Goal: Task Accomplishment & Management: Manage account settings

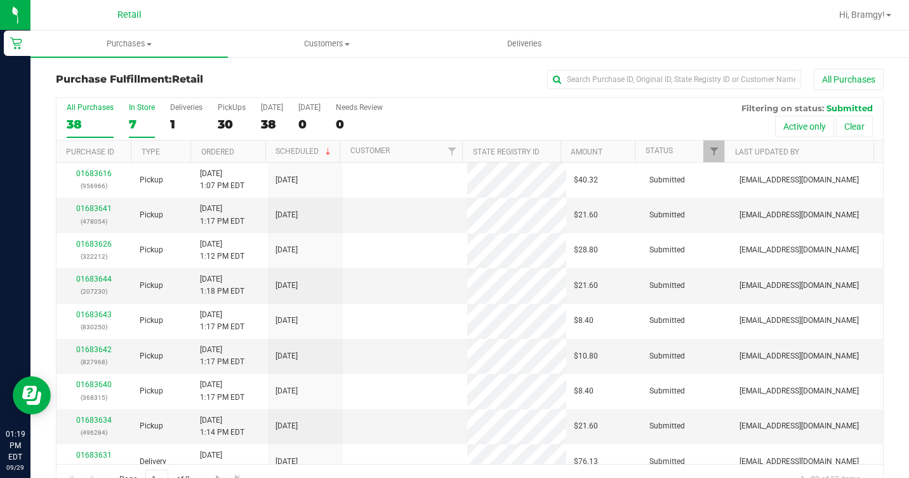
drag, startPoint x: 0, startPoint y: 0, endPoint x: 139, endPoint y: 116, distance: 180.8
click at [139, 116] on label "In Store 7" at bounding box center [142, 120] width 26 height 35
click at [0, 0] on input "In Store 7" at bounding box center [0, 0] width 0 height 0
click at [144, 117] on div "9" at bounding box center [142, 124] width 26 height 15
click at [0, 0] on input "In Store 9" at bounding box center [0, 0] width 0 height 0
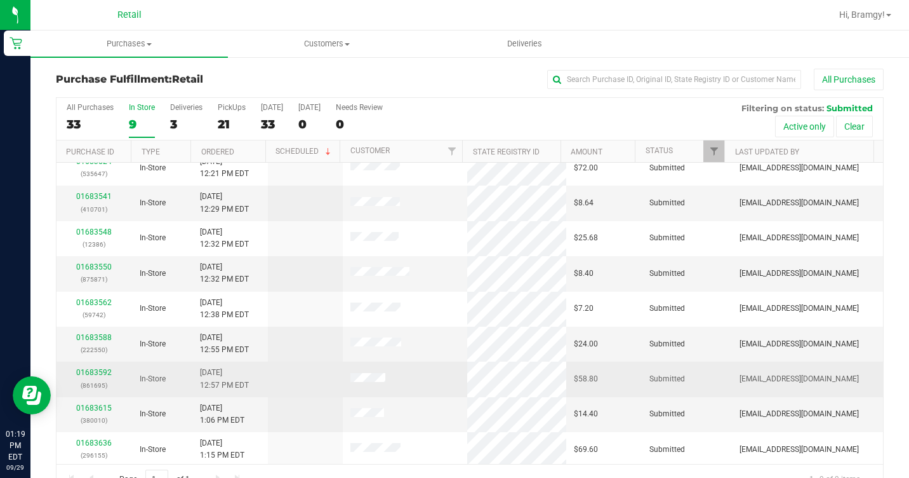
scroll to position [15, 0]
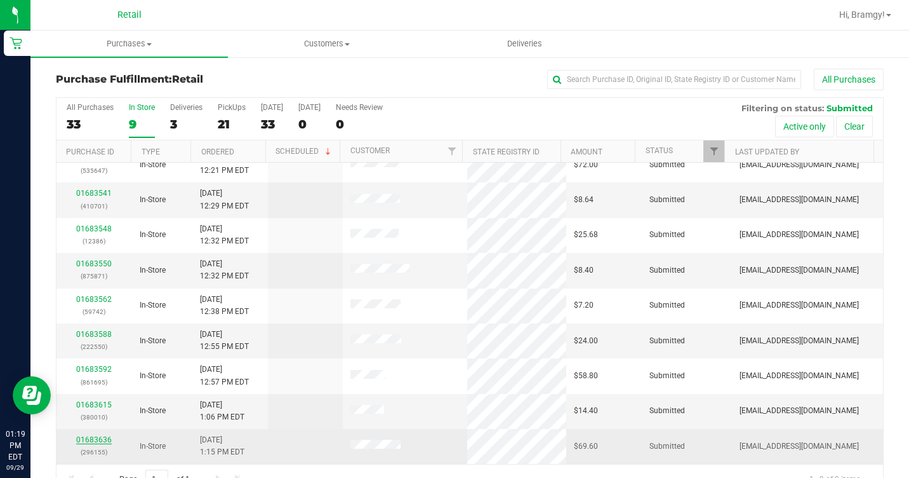
click at [92, 438] on link "01683636" at bounding box center [94, 439] width 36 height 9
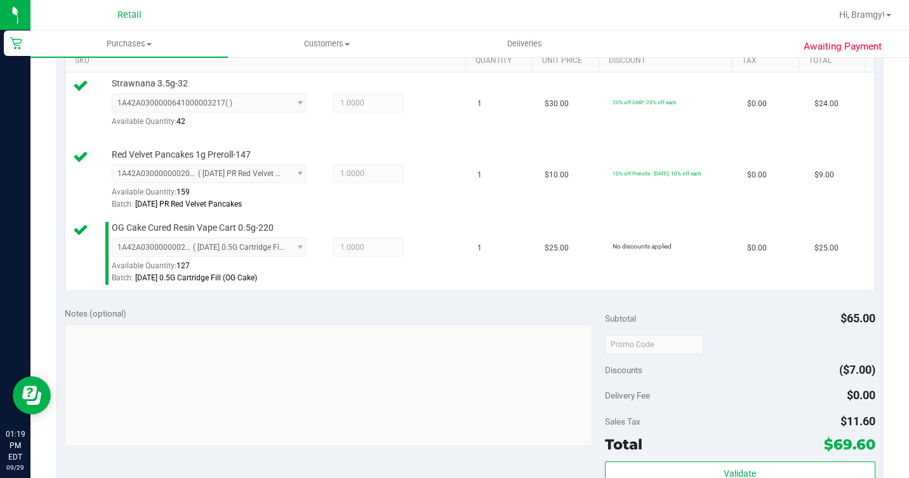
scroll to position [572, 0]
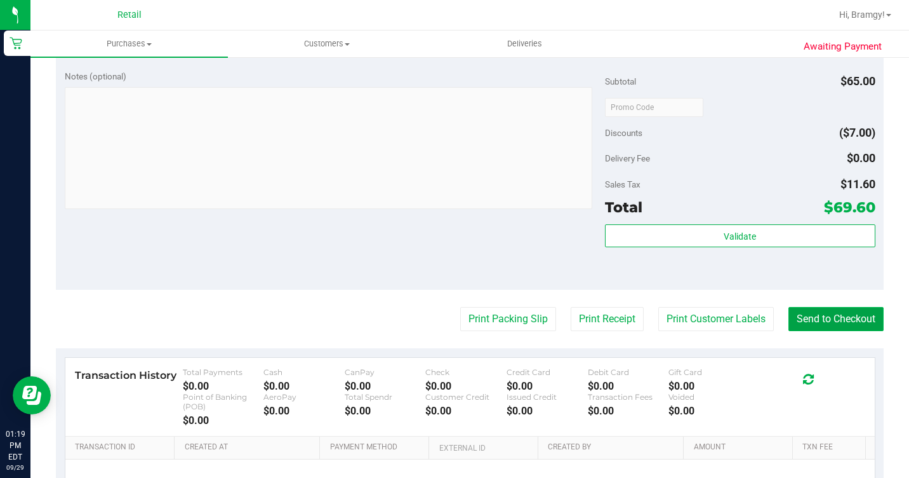
click at [803, 331] on button "Send to Checkout" at bounding box center [836, 319] width 95 height 24
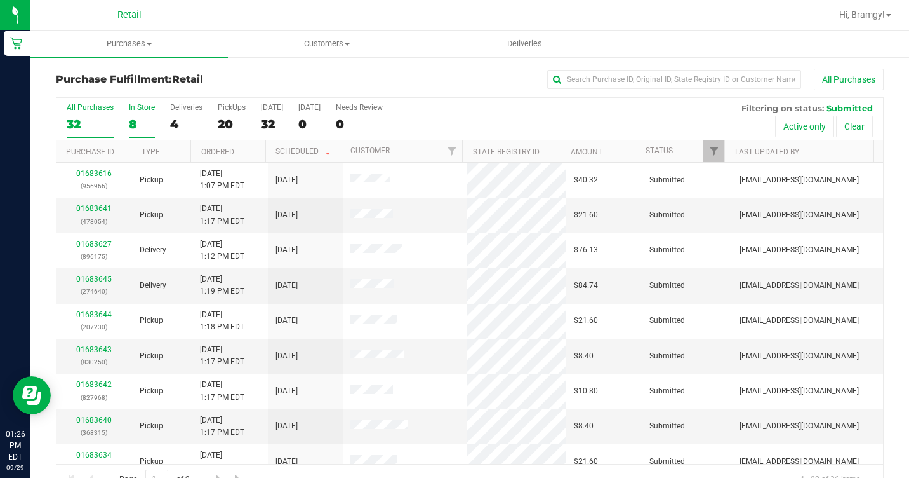
click at [132, 120] on div "8" at bounding box center [142, 124] width 26 height 15
click at [0, 0] on input "In Store 8" at bounding box center [0, 0] width 0 height 0
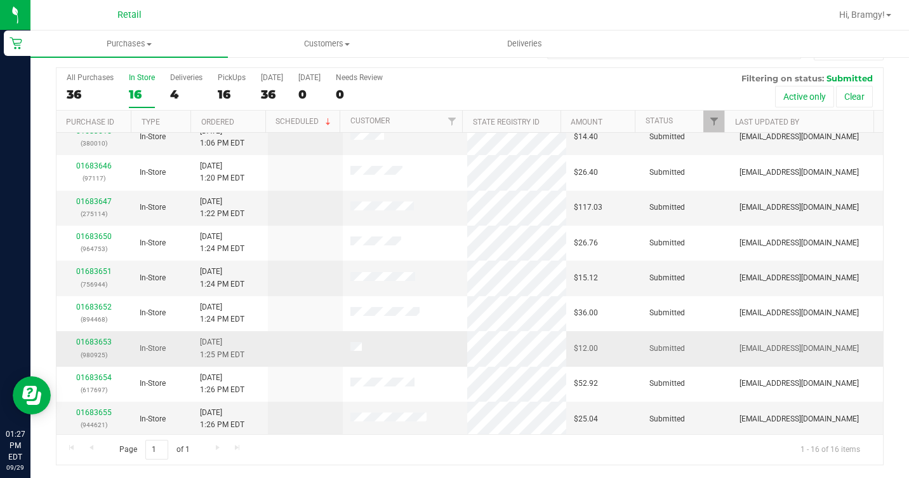
scroll to position [262, 0]
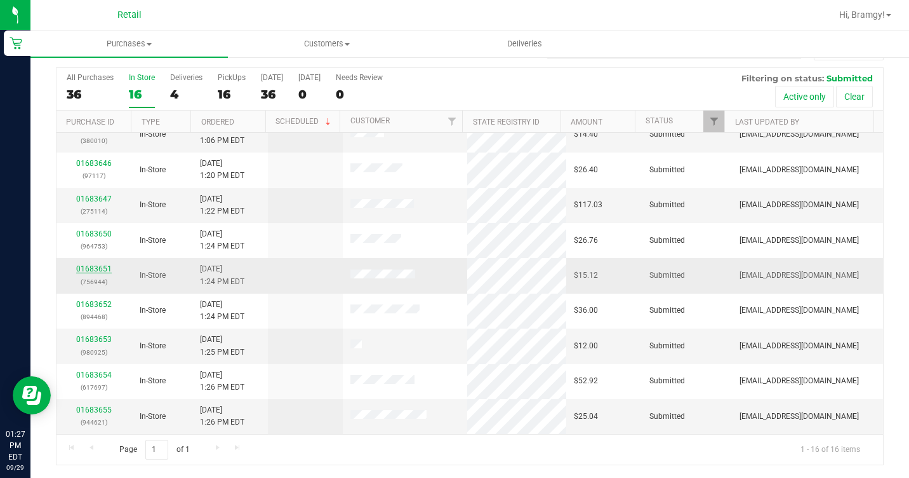
click at [90, 272] on link "01683651" at bounding box center [94, 268] width 36 height 9
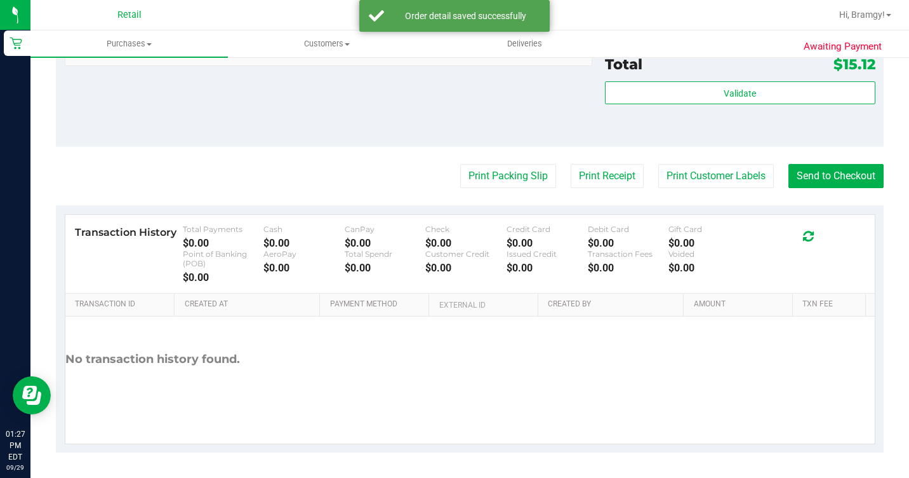
scroll to position [588, 0]
click at [789, 170] on button "Send to Checkout" at bounding box center [836, 176] width 95 height 24
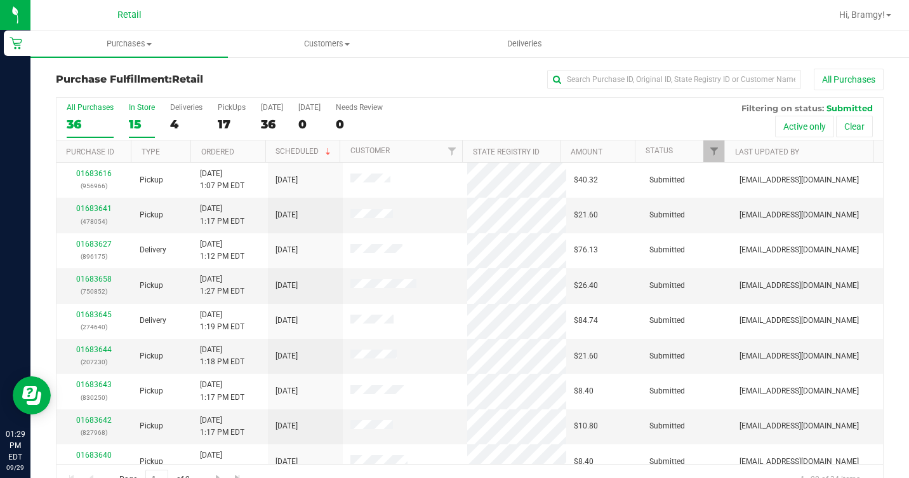
click at [135, 119] on div "15" at bounding box center [142, 124] width 26 height 15
click at [0, 0] on input "In Store 15" at bounding box center [0, 0] width 0 height 0
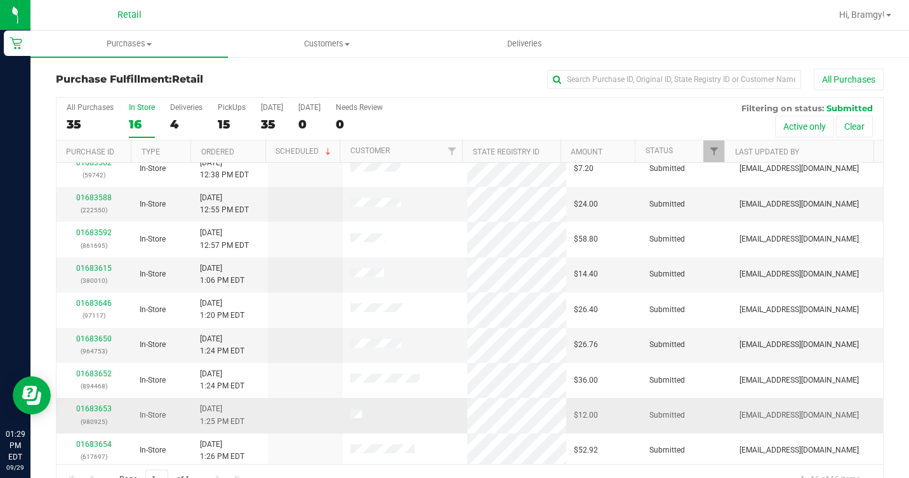
scroll to position [191, 0]
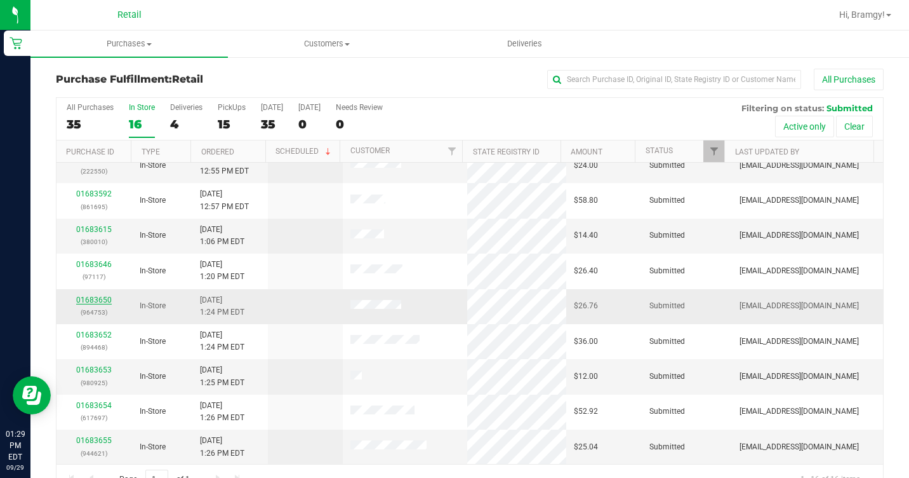
click at [104, 297] on link "01683650" at bounding box center [94, 299] width 36 height 9
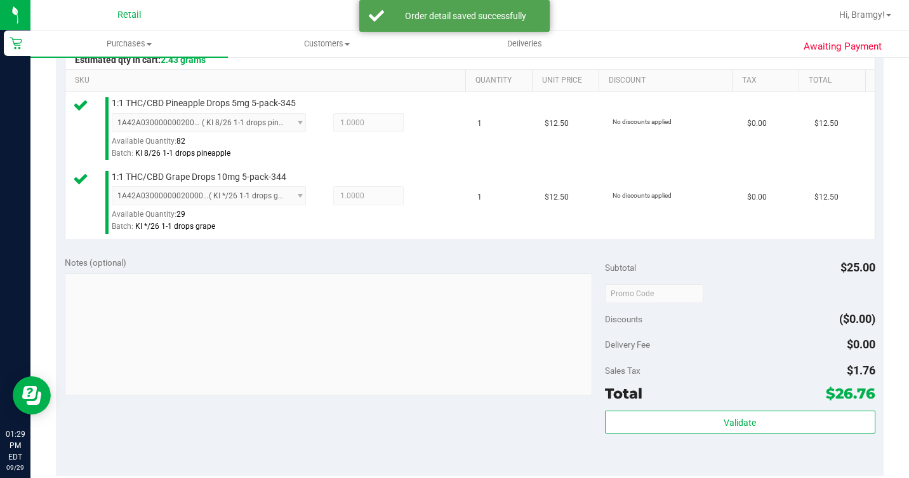
scroll to position [572, 0]
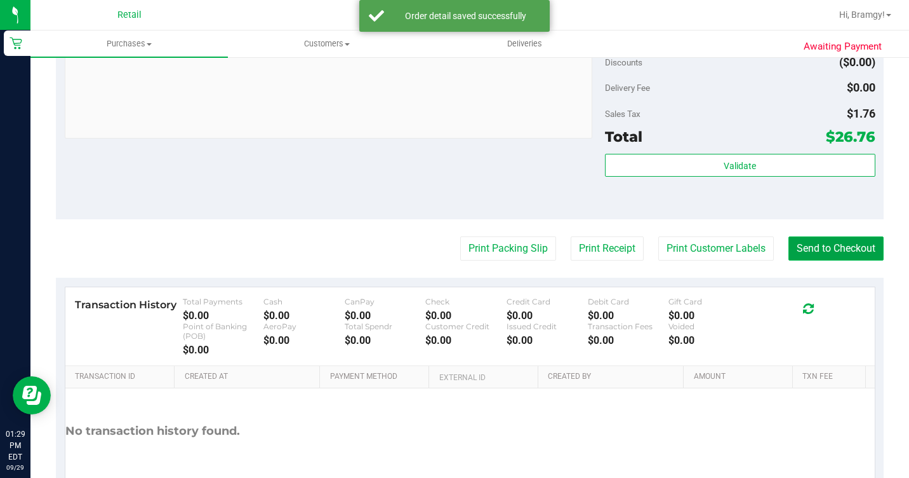
click at [842, 260] on button "Send to Checkout" at bounding box center [836, 248] width 95 height 24
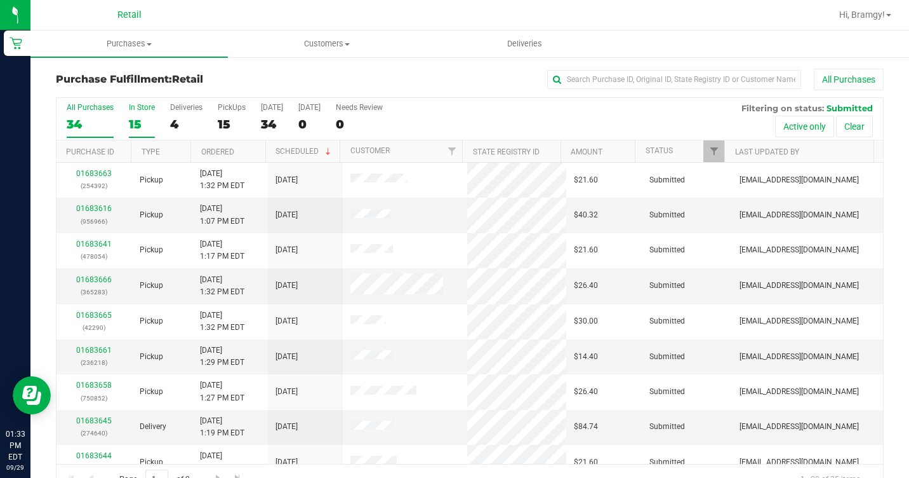
click at [137, 135] on label "In Store 15" at bounding box center [142, 120] width 26 height 35
click at [0, 0] on input "In Store 15" at bounding box center [0, 0] width 0 height 0
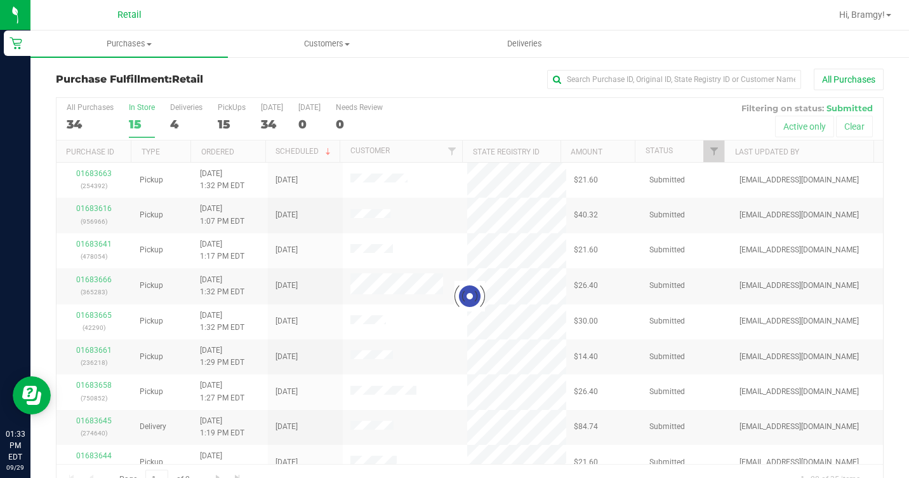
click at [138, 127] on div at bounding box center [470, 296] width 827 height 396
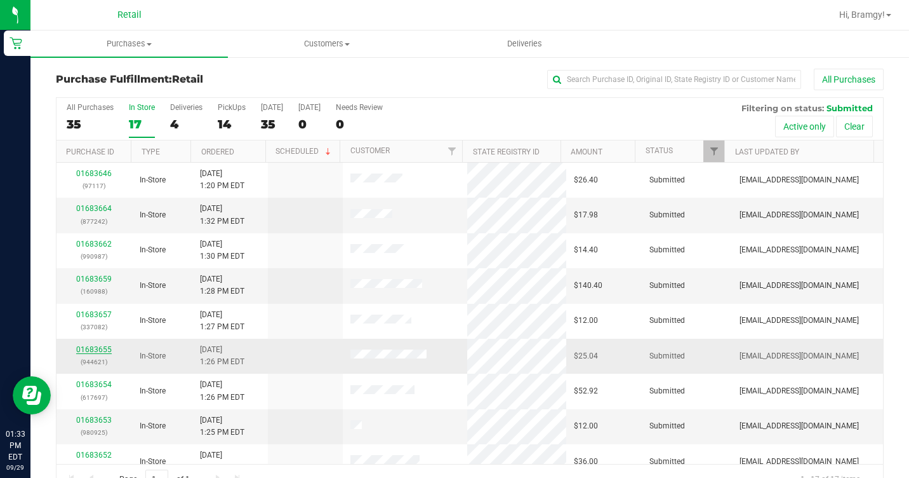
click at [104, 352] on link "01683655" at bounding box center [94, 349] width 36 height 9
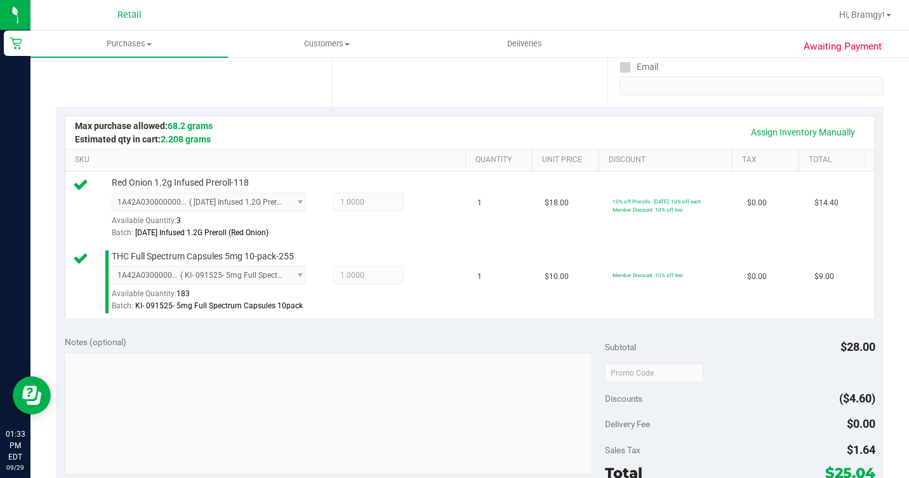
scroll to position [445, 0]
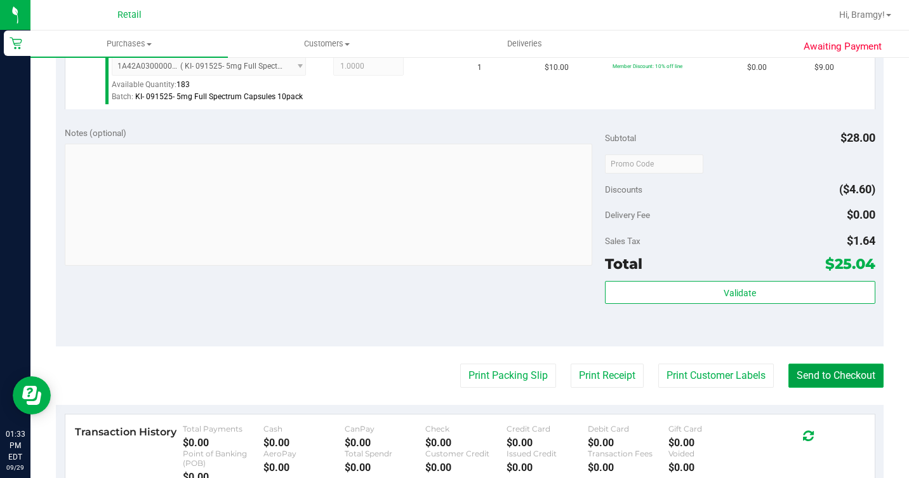
click at [793, 387] on button "Send to Checkout" at bounding box center [836, 375] width 95 height 24
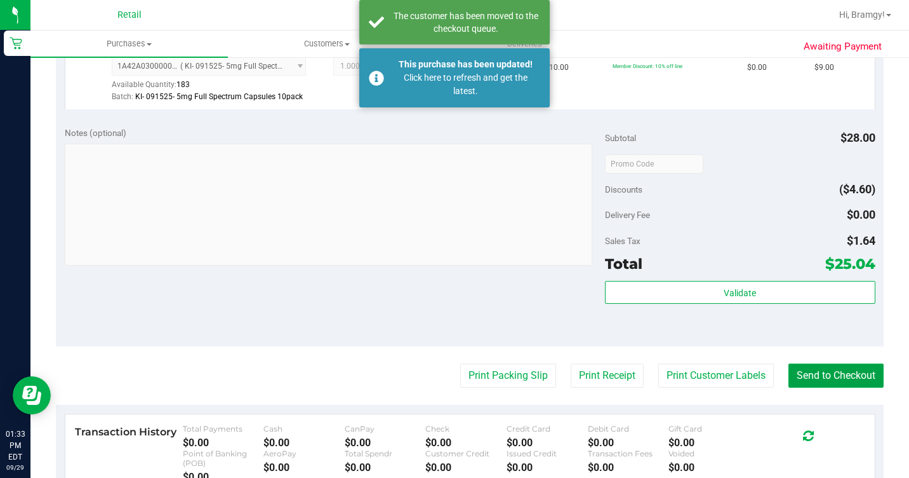
click at [801, 406] on div "Purchases Summary of purchases Fulfillment All purchases Customers All customer…" at bounding box center [469, 253] width 879 height 447
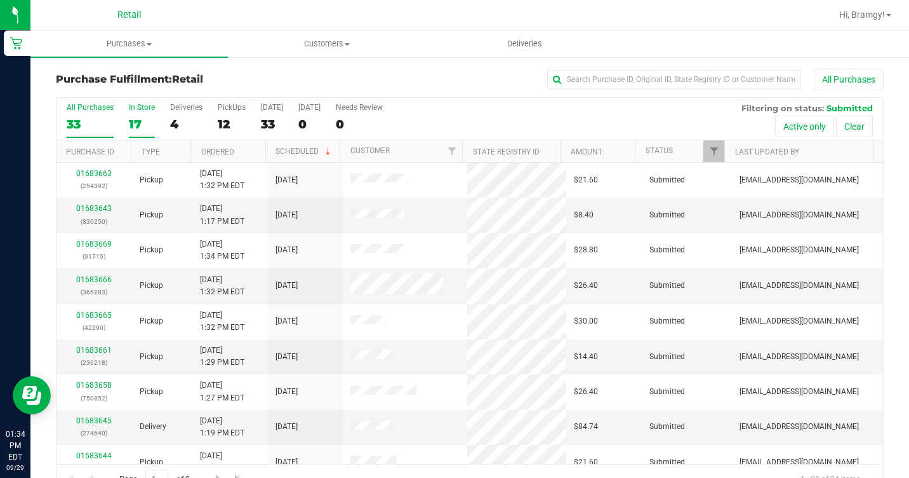
click at [136, 117] on div "17" at bounding box center [142, 124] width 26 height 15
click at [0, 0] on input "In Store 17" at bounding box center [0, 0] width 0 height 0
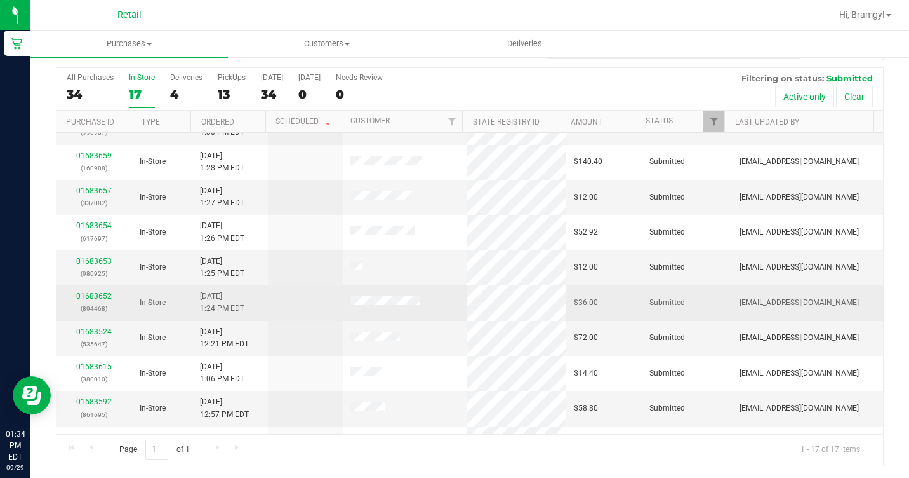
scroll to position [106, 0]
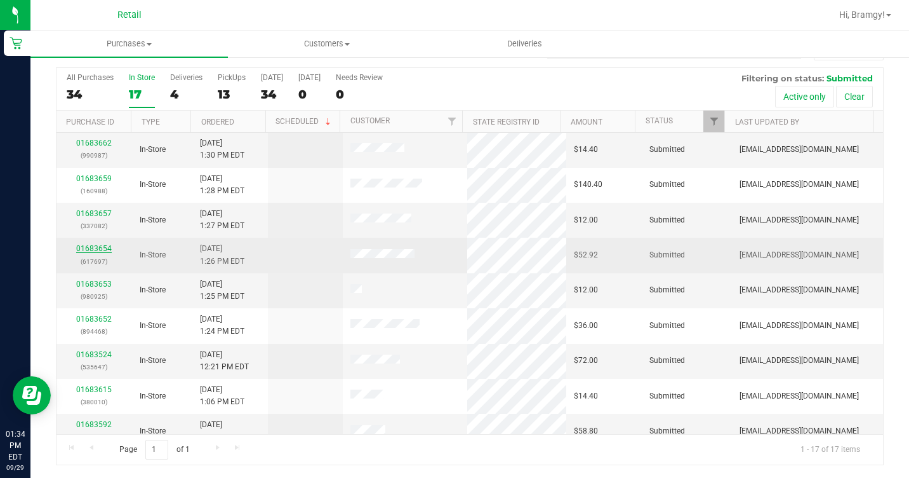
click at [91, 246] on link "01683654" at bounding box center [94, 248] width 36 height 9
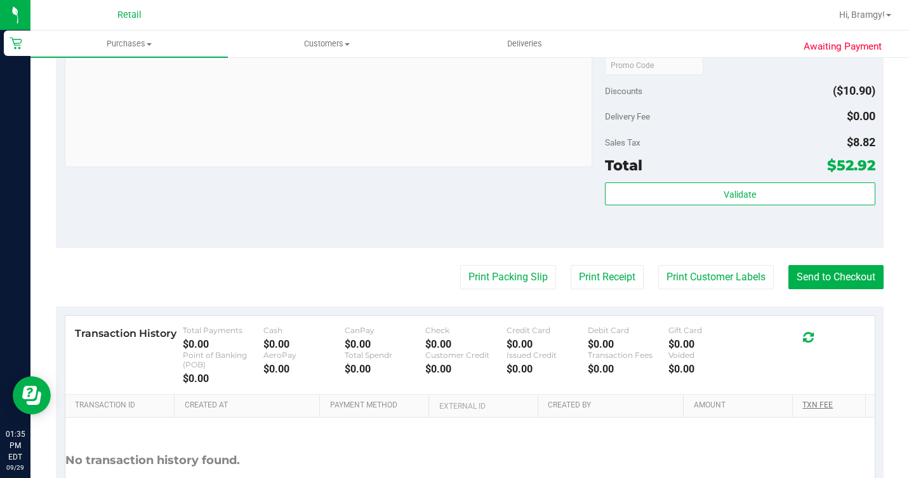
scroll to position [728, 0]
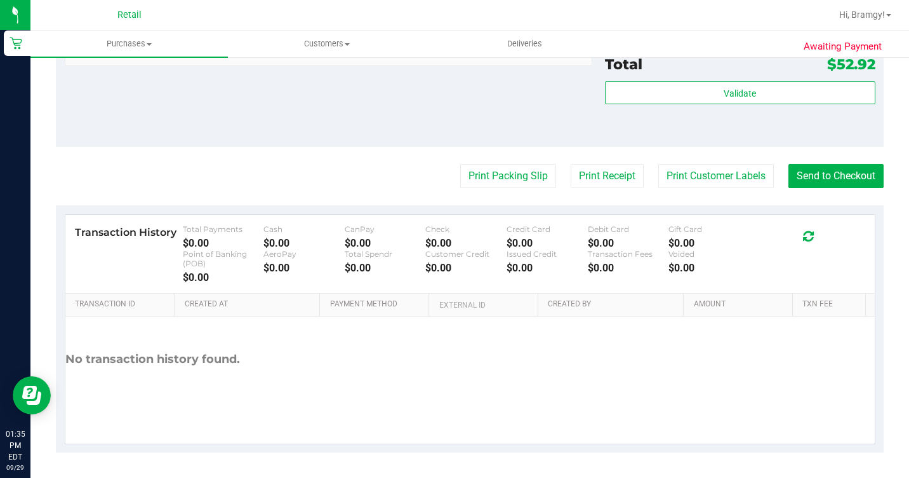
click at [809, 188] on button "Send to Checkout" at bounding box center [836, 176] width 95 height 24
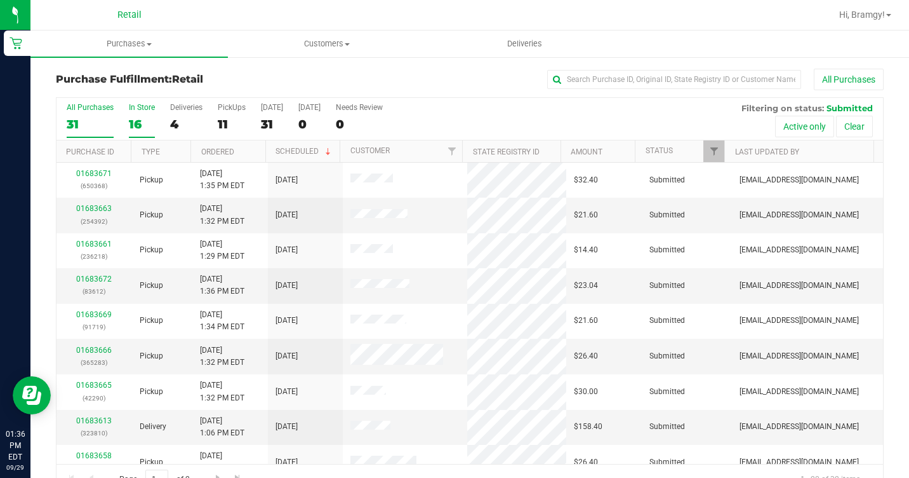
click at [132, 125] on div "16" at bounding box center [142, 124] width 26 height 15
click at [0, 0] on input "In Store 16" at bounding box center [0, 0] width 0 height 0
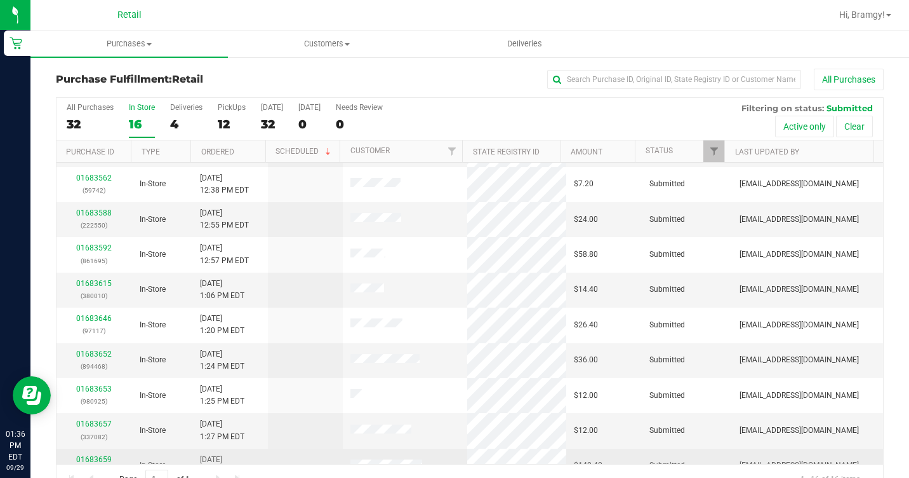
scroll to position [262, 0]
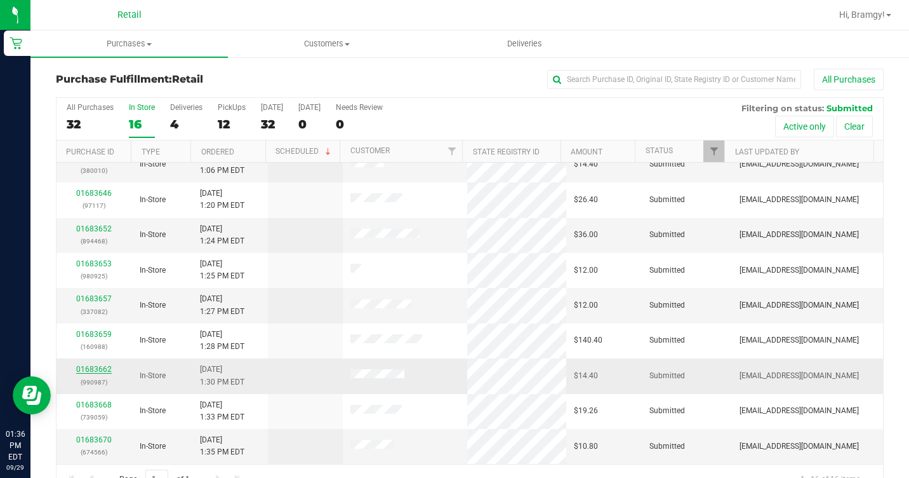
click at [78, 370] on link "01683662" at bounding box center [94, 369] width 36 height 9
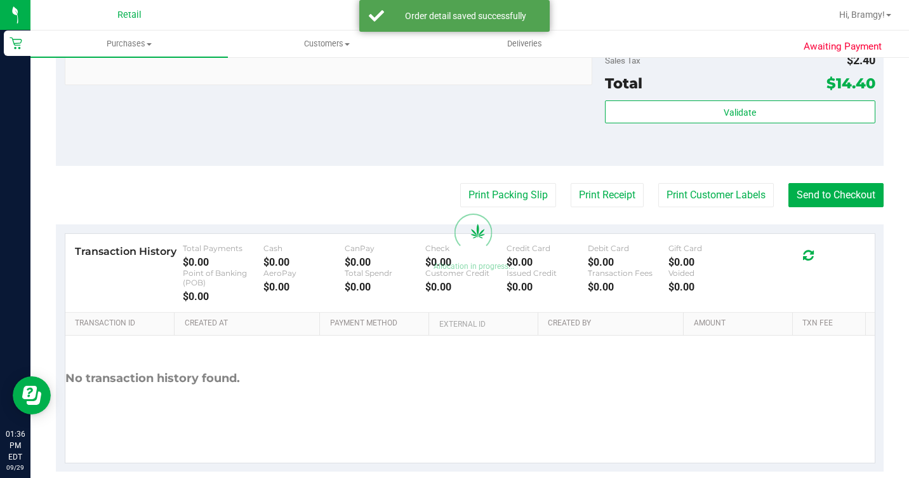
scroll to position [572, 0]
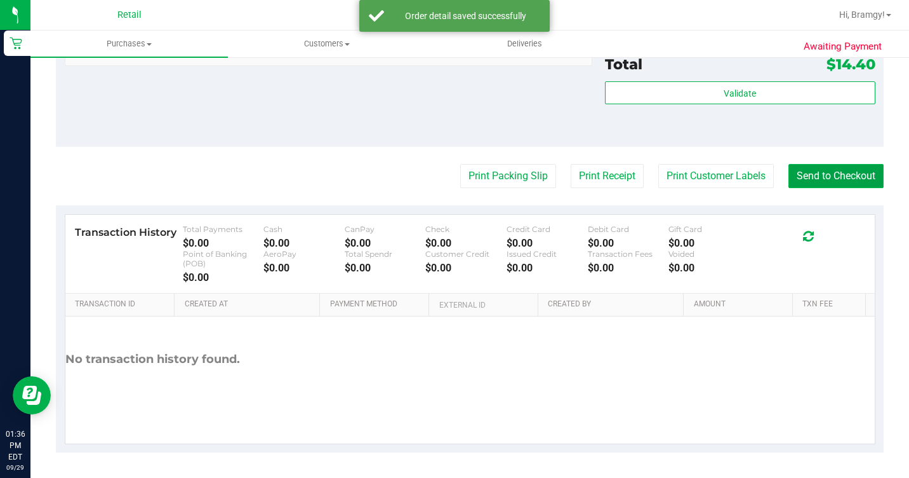
click at [836, 187] on button "Send to Checkout" at bounding box center [836, 176] width 95 height 24
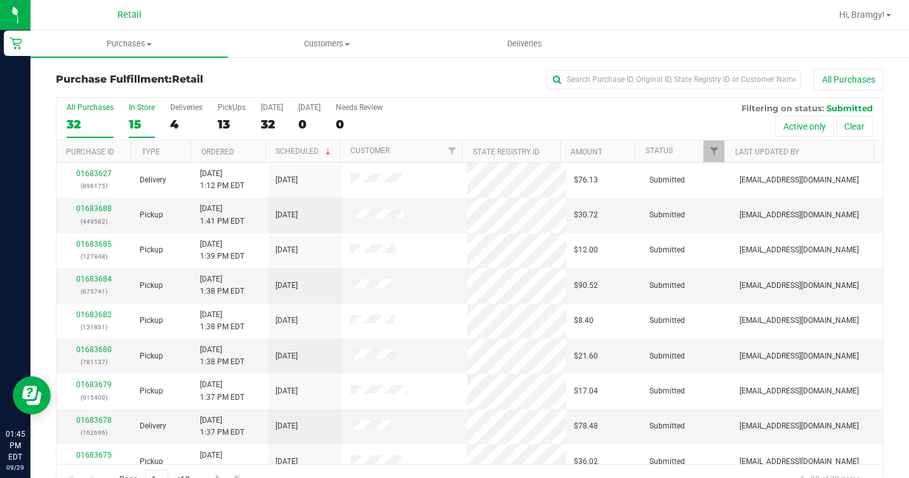
click at [136, 123] on div "15" at bounding box center [142, 124] width 26 height 15
click at [0, 0] on input "In Store 15" at bounding box center [0, 0] width 0 height 0
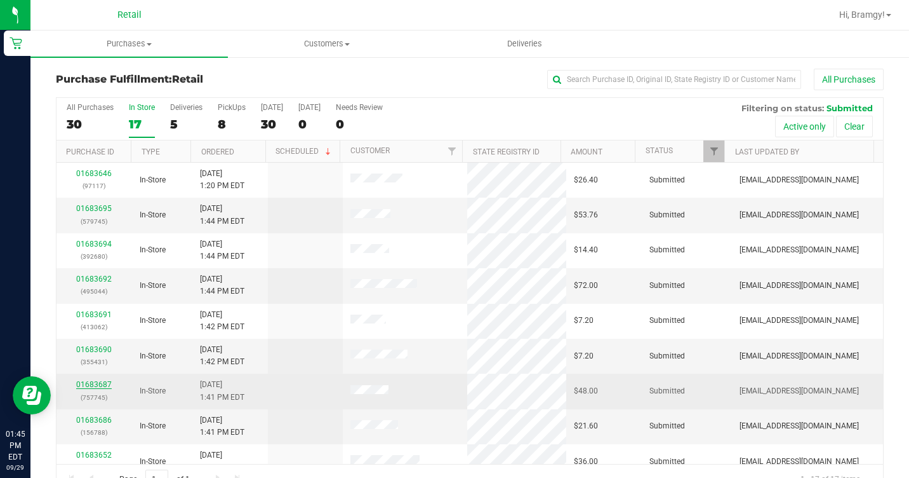
click at [93, 383] on link "01683687" at bounding box center [94, 384] width 36 height 9
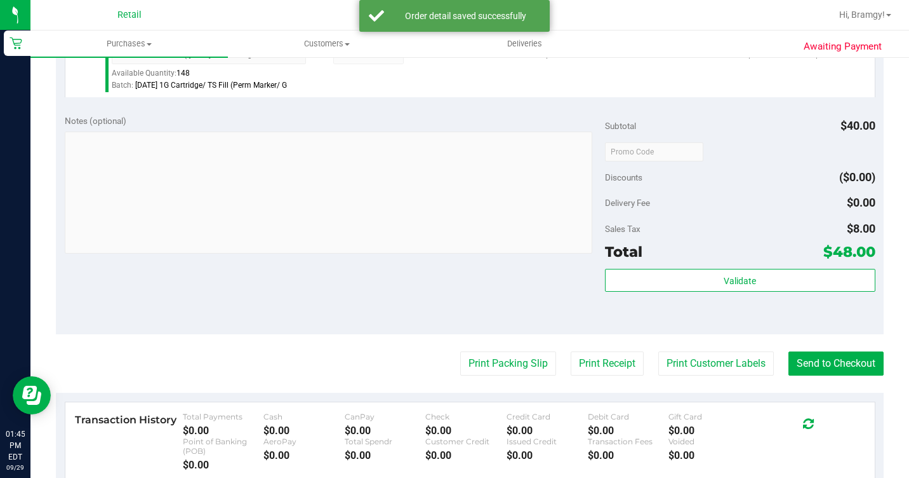
scroll to position [445, 0]
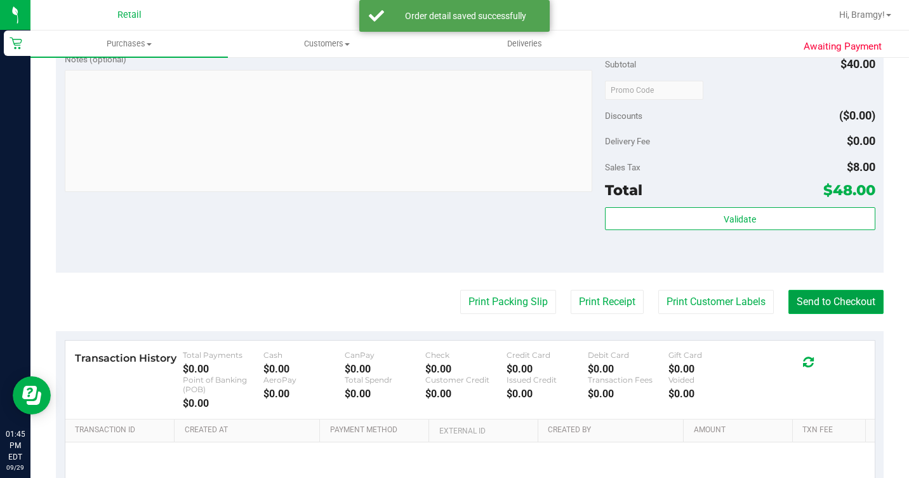
click at [809, 314] on button "Send to Checkout" at bounding box center [836, 302] width 95 height 24
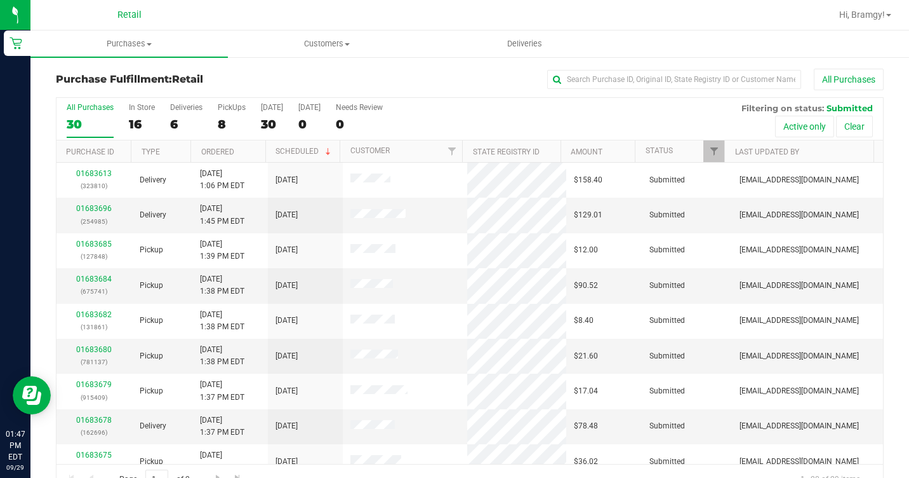
click at [121, 119] on div "All Purchases 30 In Store 16 Deliveries 6 PickUps 8 [DATE] 30 [DATE] 0 Needs Re…" at bounding box center [470, 119] width 827 height 43
click at [135, 119] on div "16" at bounding box center [142, 124] width 26 height 15
click at [0, 0] on input "In Store 16" at bounding box center [0, 0] width 0 height 0
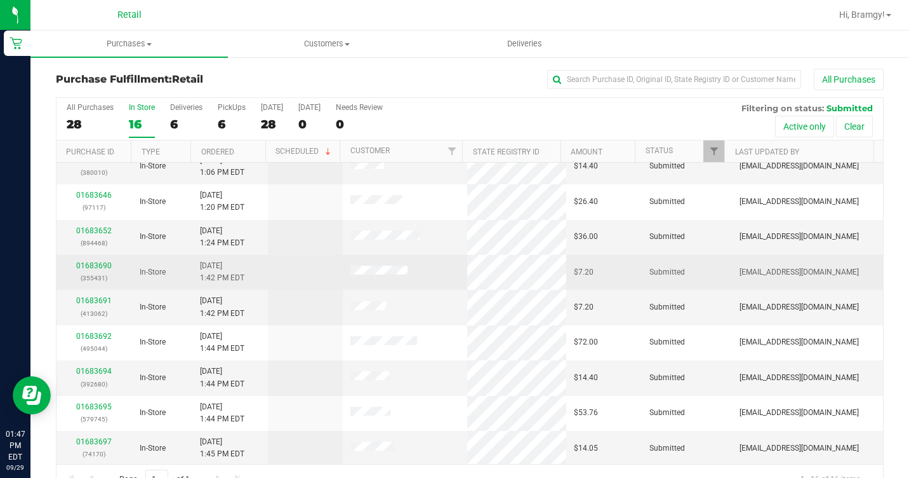
scroll to position [262, 0]
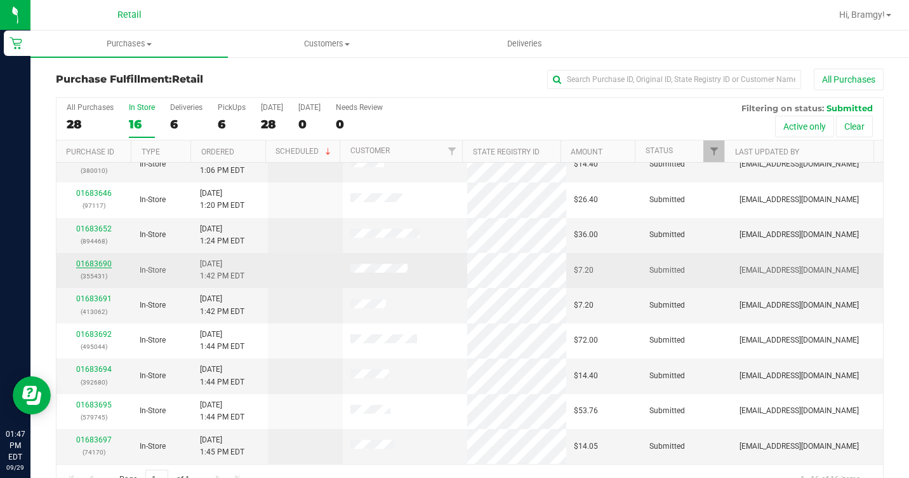
click at [104, 264] on link "01683690" at bounding box center [94, 263] width 36 height 9
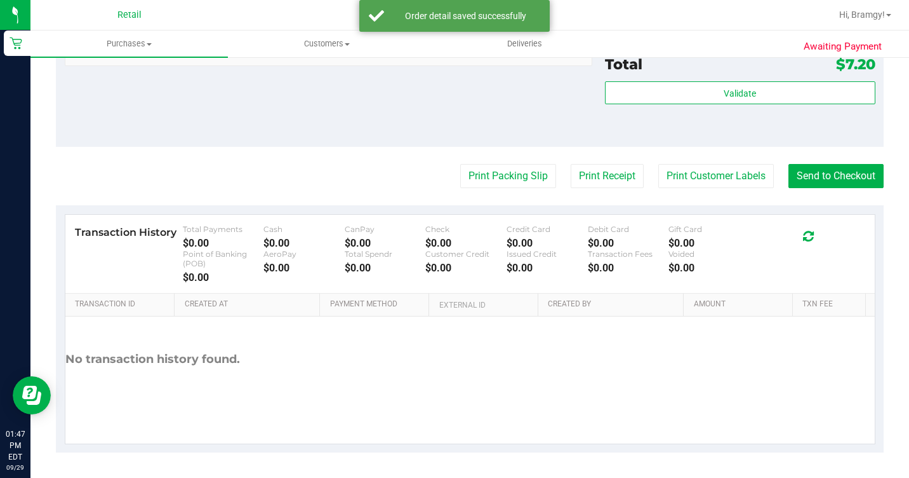
scroll to position [588, 0]
click at [818, 177] on button "Send to Checkout" at bounding box center [836, 176] width 95 height 24
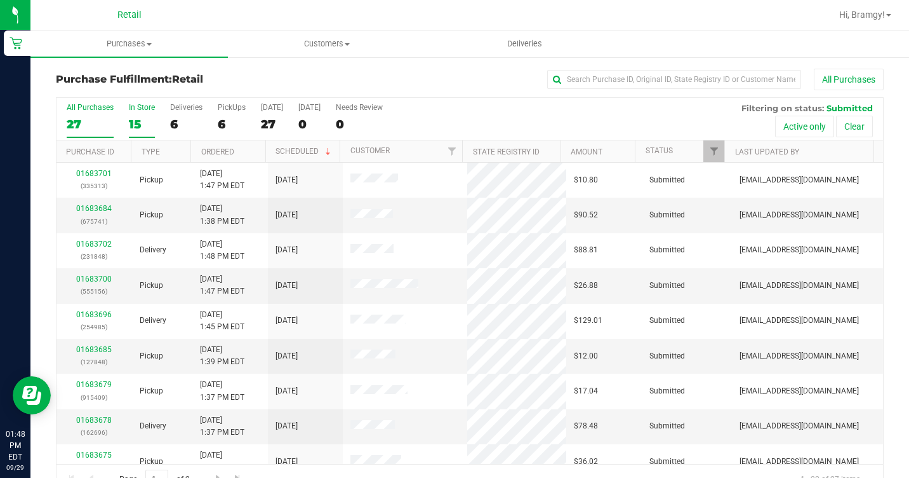
click at [143, 130] on div "15" at bounding box center [142, 124] width 26 height 15
click at [0, 0] on input "In Store 15" at bounding box center [0, 0] width 0 height 0
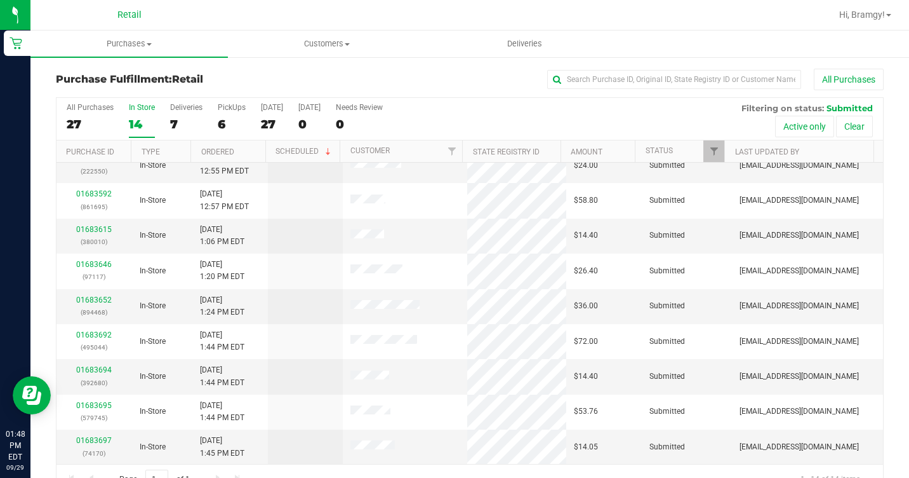
scroll to position [191, 0]
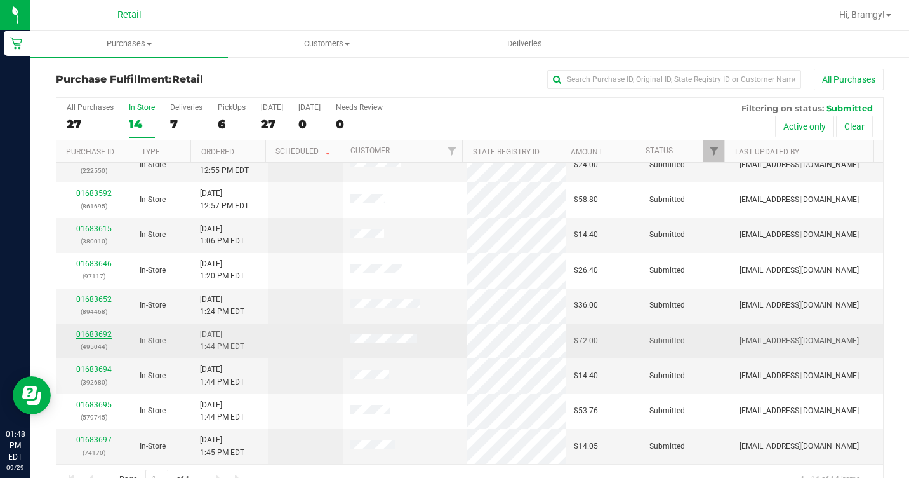
click at [97, 334] on link "01683692" at bounding box center [94, 334] width 36 height 9
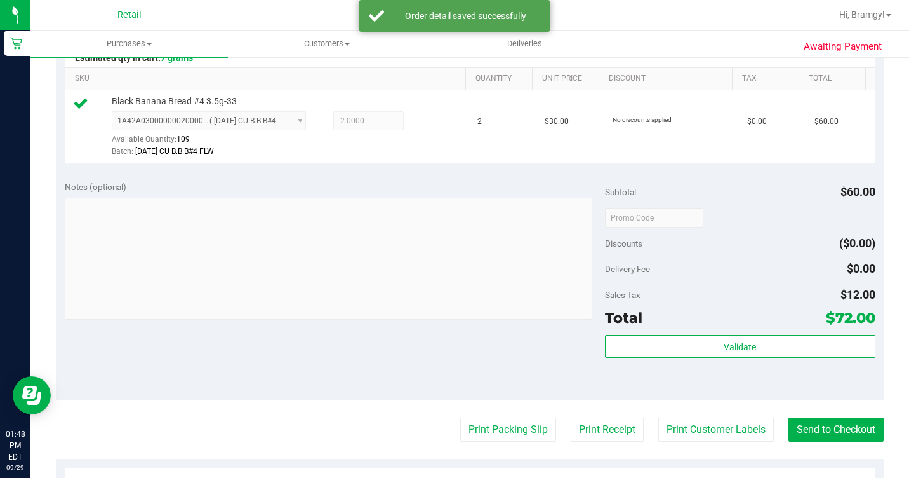
scroll to position [318, 0]
click at [827, 441] on button "Send to Checkout" at bounding box center [836, 429] width 95 height 24
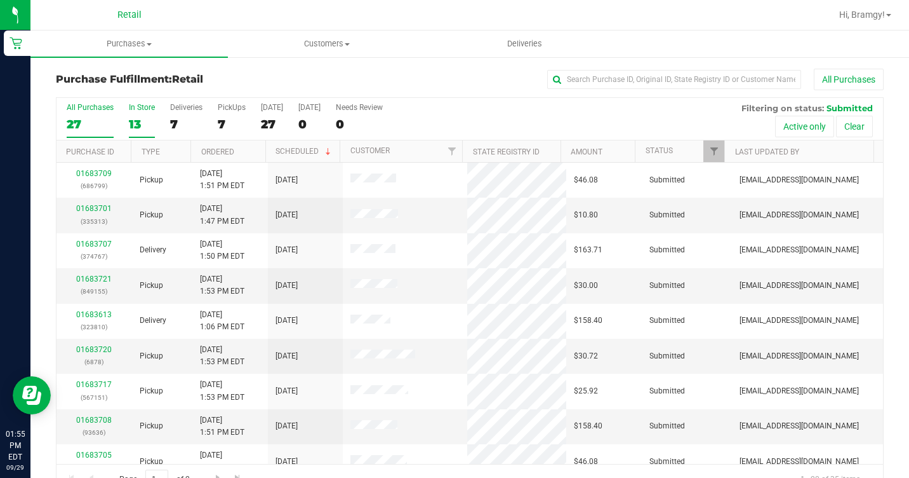
click at [141, 117] on div "13" at bounding box center [142, 124] width 26 height 15
click at [0, 0] on input "In Store 13" at bounding box center [0, 0] width 0 height 0
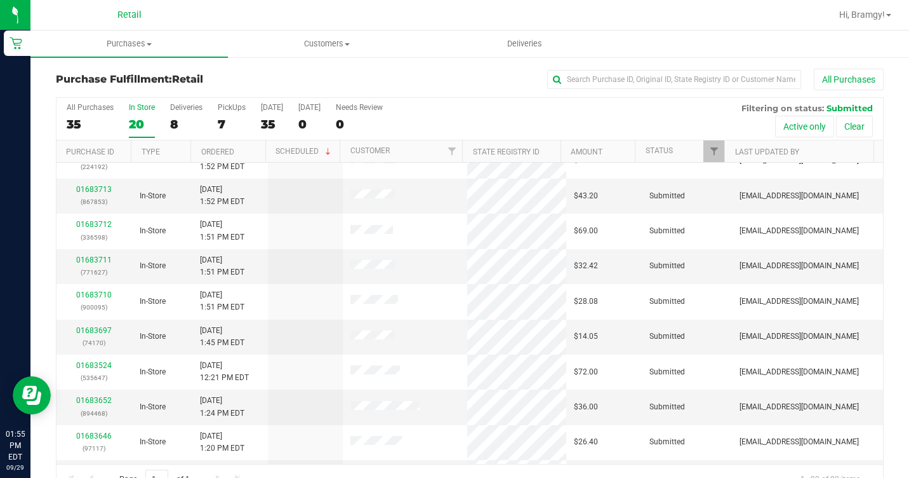
scroll to position [148, 0]
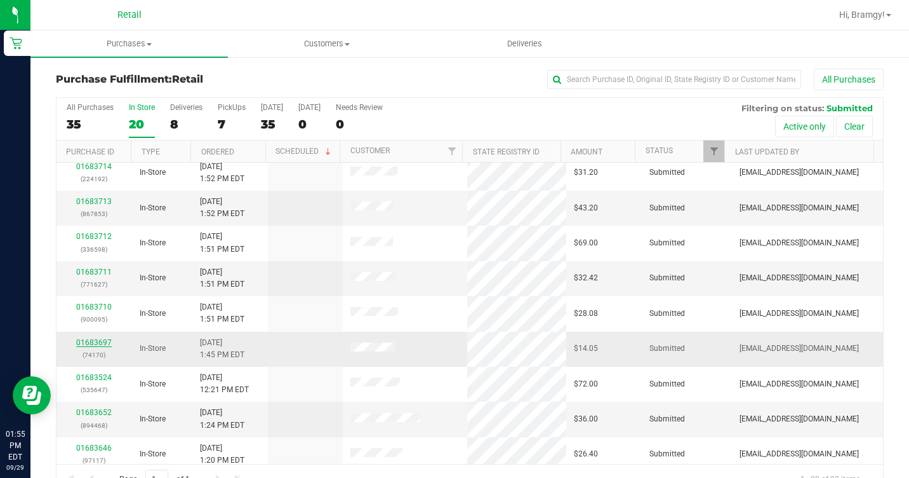
click at [91, 338] on link "01683697" at bounding box center [94, 342] width 36 height 9
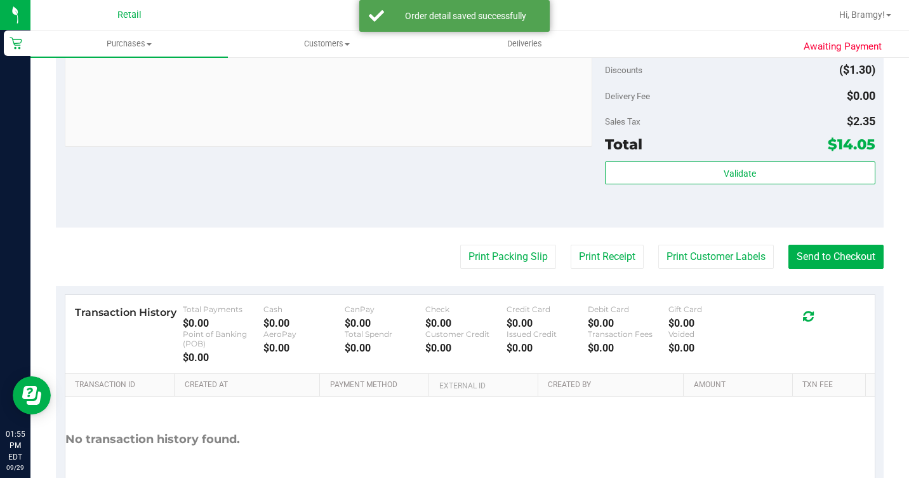
scroll to position [597, 0]
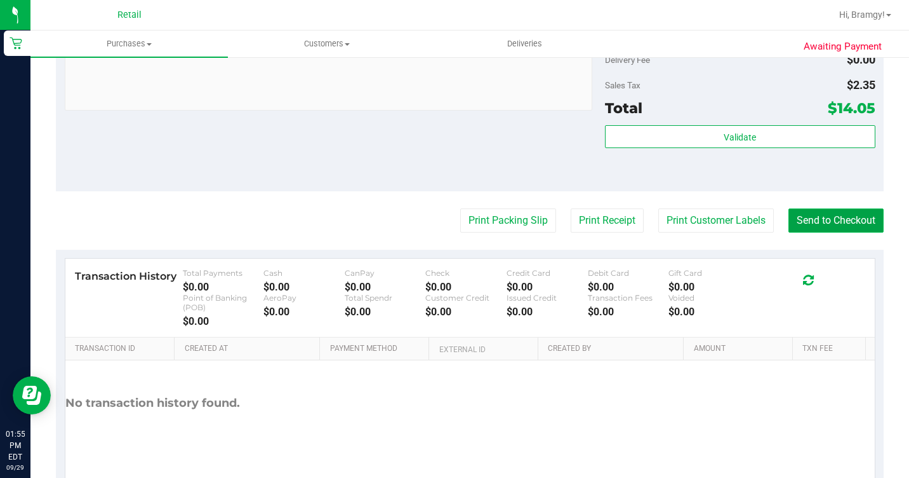
click at [828, 232] on button "Send to Checkout" at bounding box center [836, 220] width 95 height 24
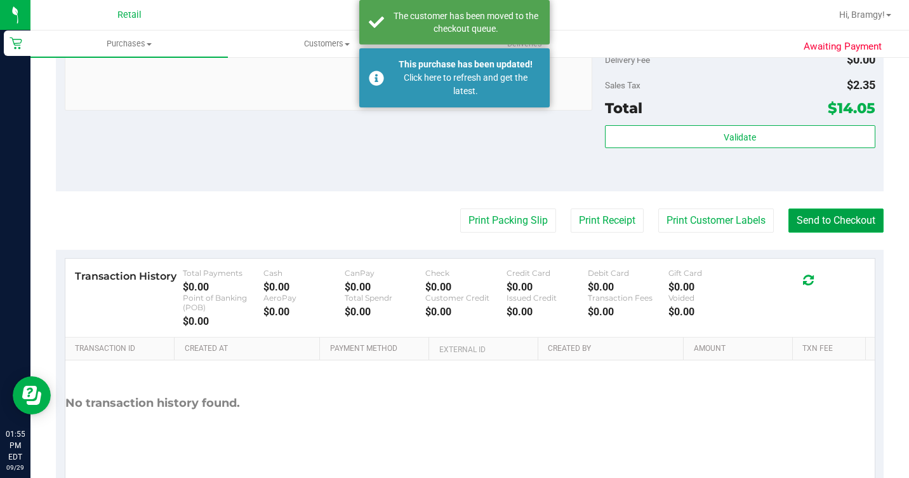
click at [812, 232] on button "Send to Checkout" at bounding box center [836, 220] width 95 height 24
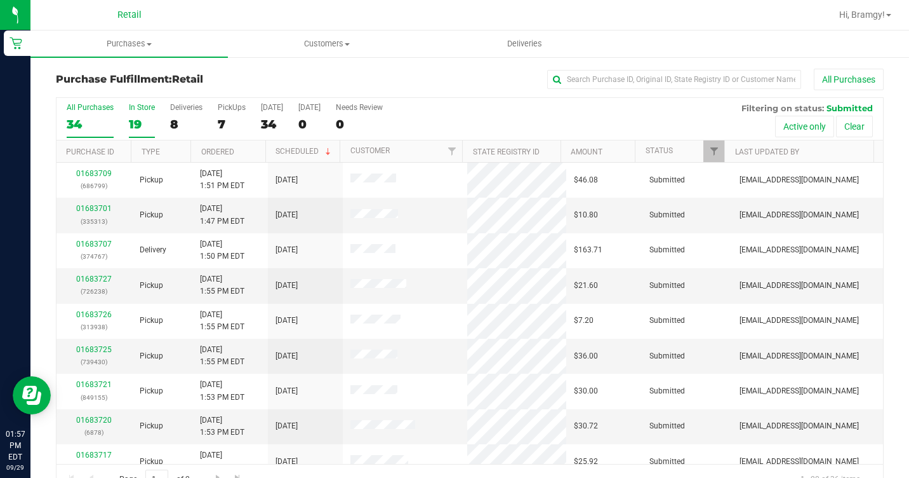
click at [144, 123] on div "19" at bounding box center [142, 124] width 26 height 15
click at [0, 0] on input "In Store 19" at bounding box center [0, 0] width 0 height 0
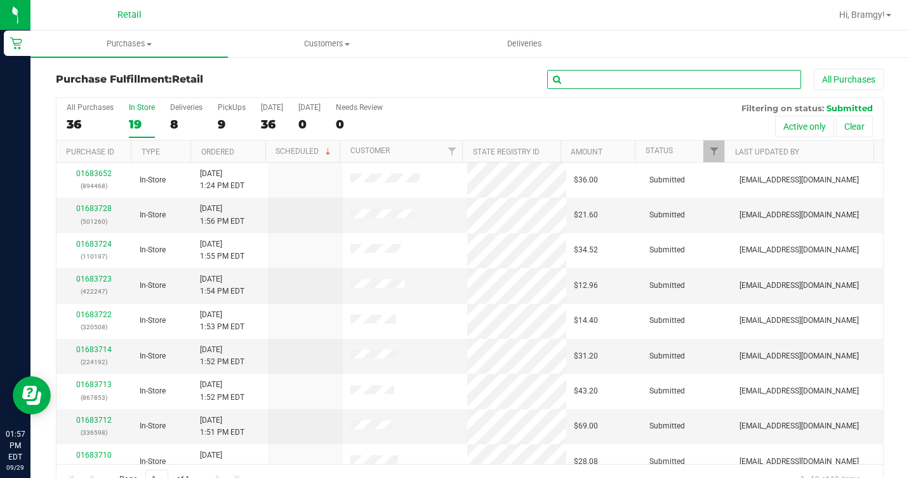
click at [736, 84] on input "text" at bounding box center [674, 79] width 254 height 19
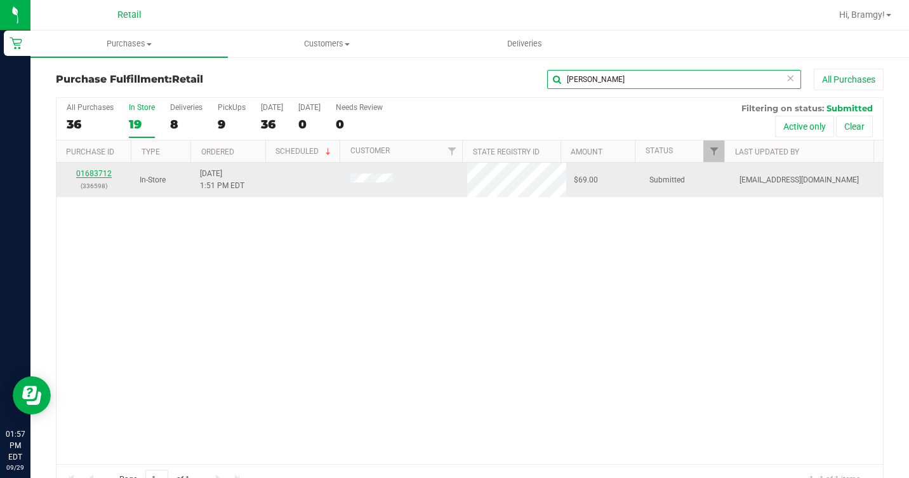
type input "[PERSON_NAME]"
click at [96, 171] on link "01683712" at bounding box center [94, 173] width 36 height 9
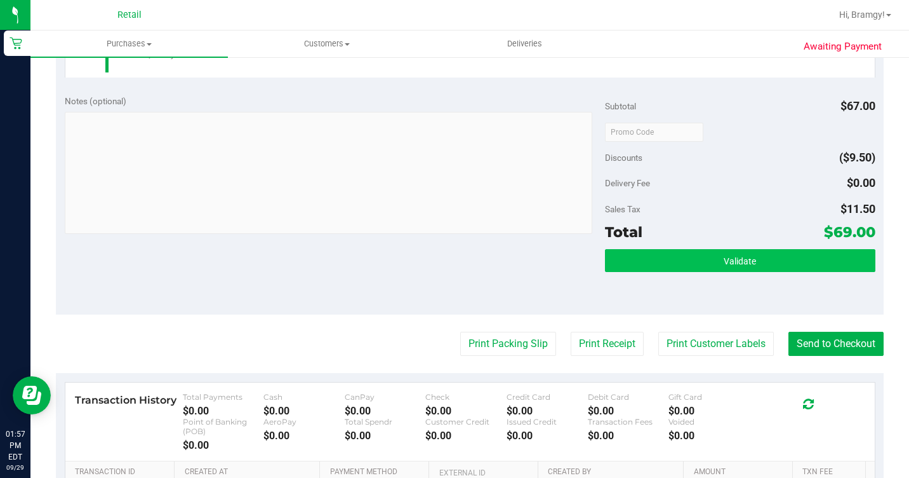
scroll to position [635, 0]
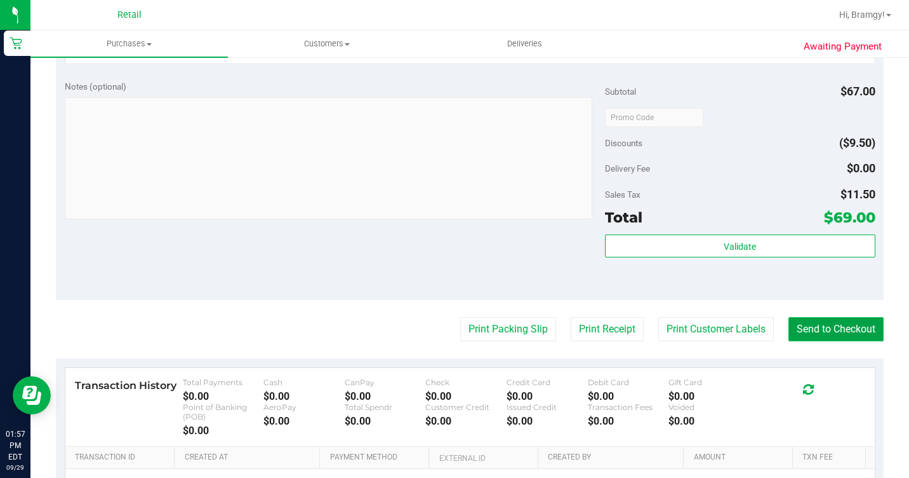
click at [826, 341] on button "Send to Checkout" at bounding box center [836, 329] width 95 height 24
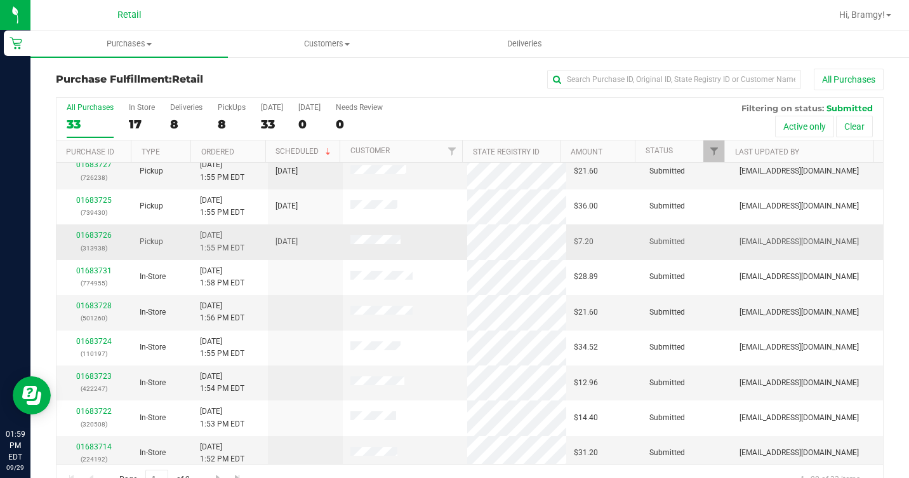
scroll to position [402, 0]
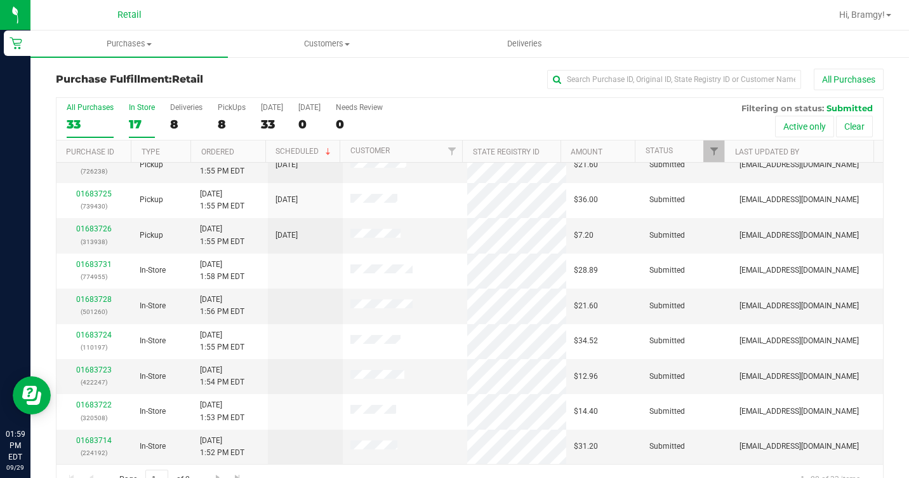
click at [145, 121] on div "17" at bounding box center [142, 124] width 26 height 15
click at [0, 0] on input "In Store 17" at bounding box center [0, 0] width 0 height 0
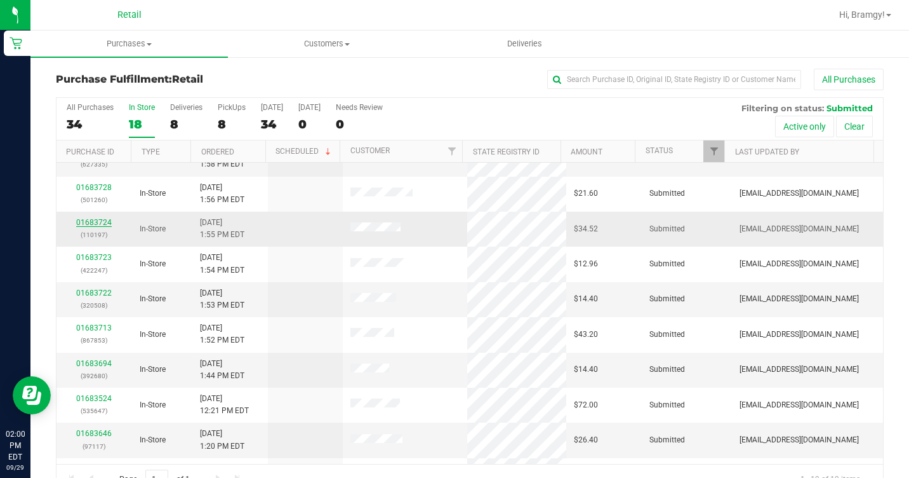
click at [90, 222] on link "01683724" at bounding box center [94, 222] width 36 height 9
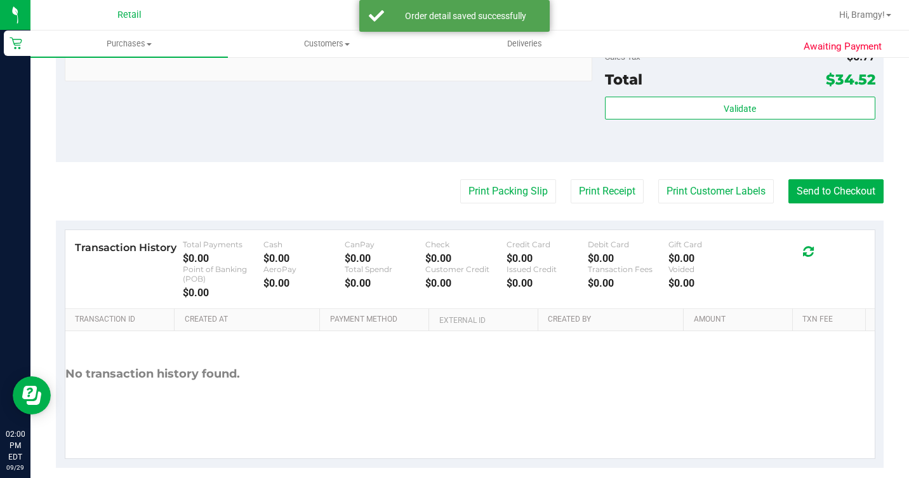
scroll to position [635, 0]
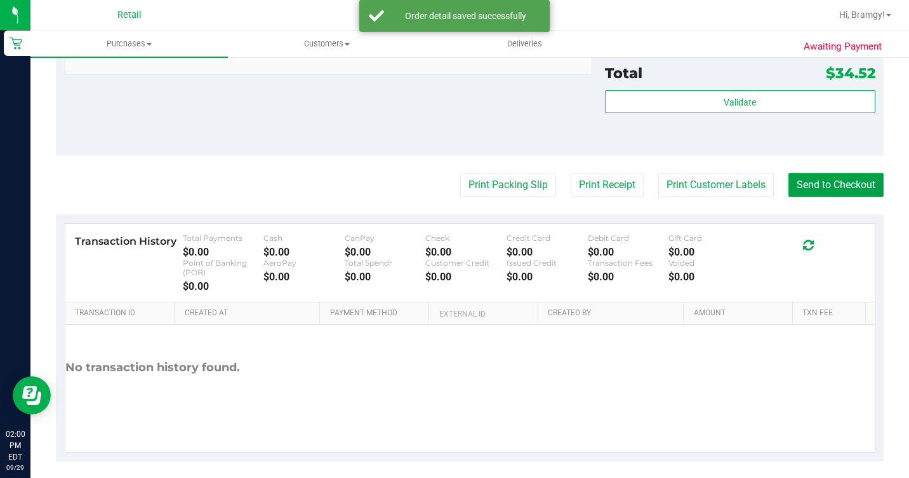
click at [806, 197] on button "Send to Checkout" at bounding box center [836, 185] width 95 height 24
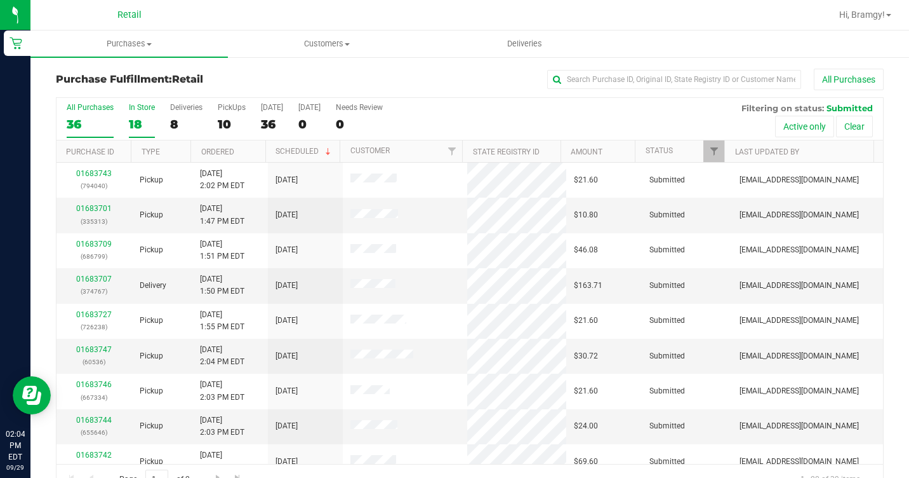
click at [142, 114] on label "In Store 18" at bounding box center [142, 120] width 26 height 35
click at [0, 0] on input "In Store 18" at bounding box center [0, 0] width 0 height 0
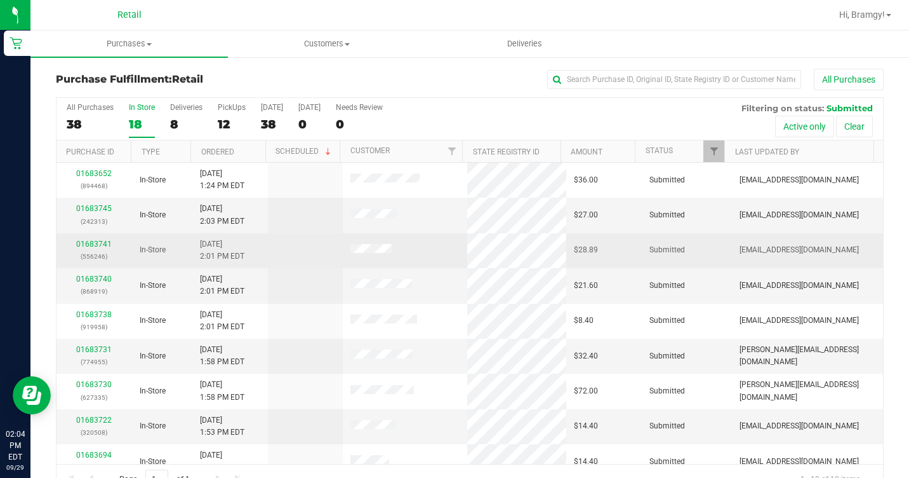
click at [94, 248] on div "01683741 (556246)" at bounding box center [94, 250] width 60 height 24
click at [91, 244] on link "01683741" at bounding box center [94, 243] width 36 height 9
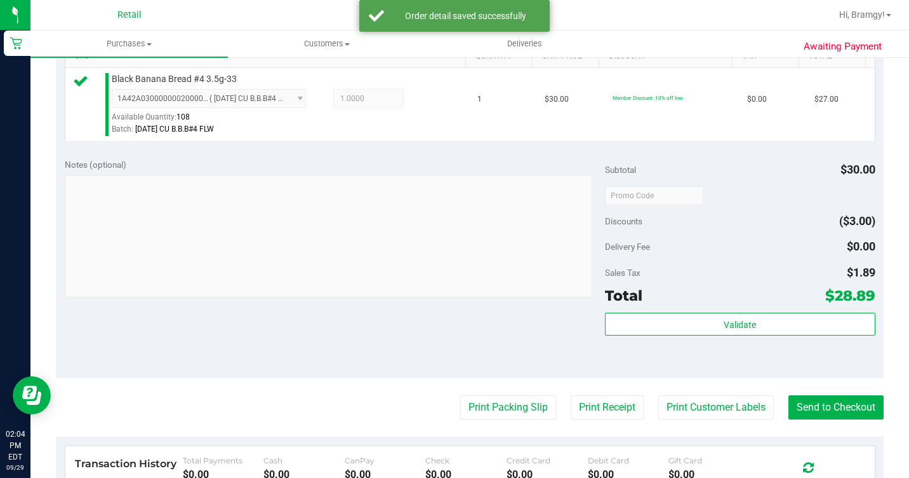
scroll to position [381, 0]
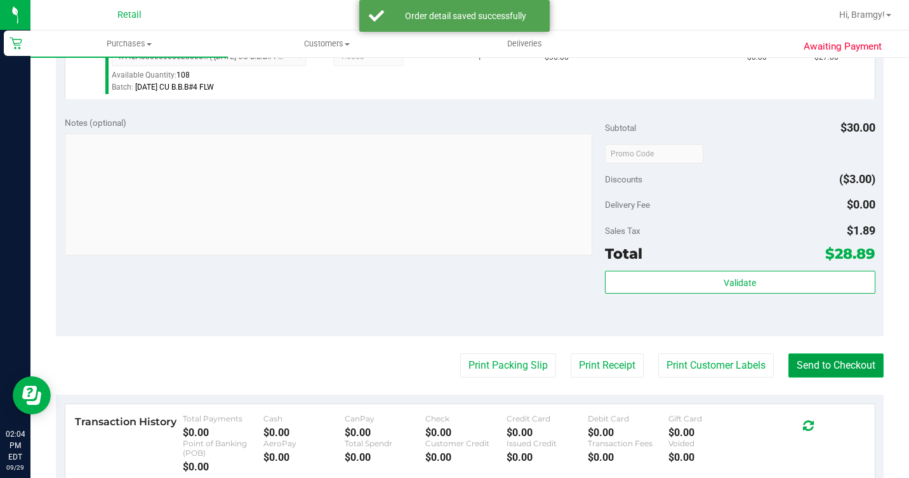
click at [800, 376] on button "Send to Checkout" at bounding box center [836, 365] width 95 height 24
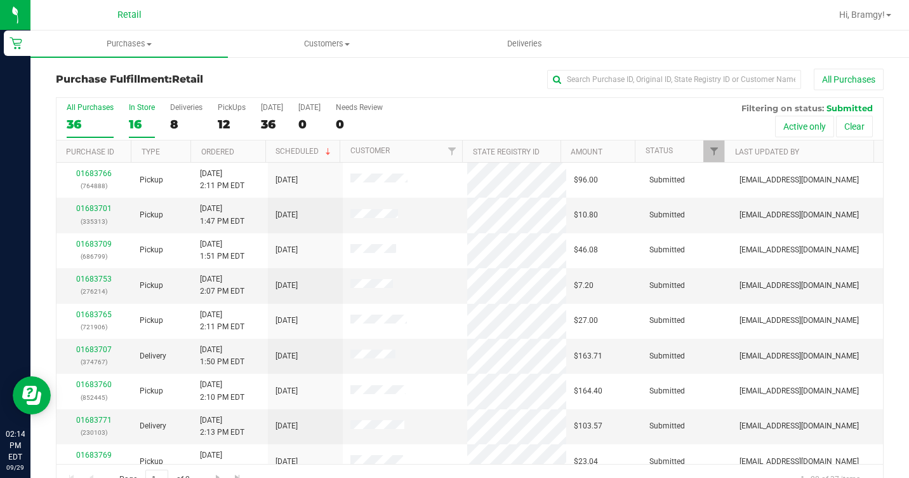
click at [146, 124] on div "16" at bounding box center [142, 124] width 26 height 15
click at [0, 0] on input "In Store 16" at bounding box center [0, 0] width 0 height 0
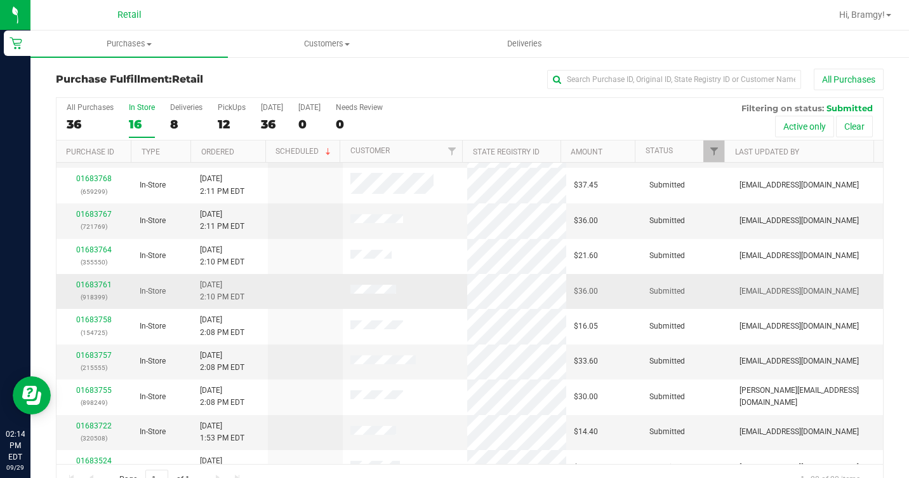
scroll to position [127, 0]
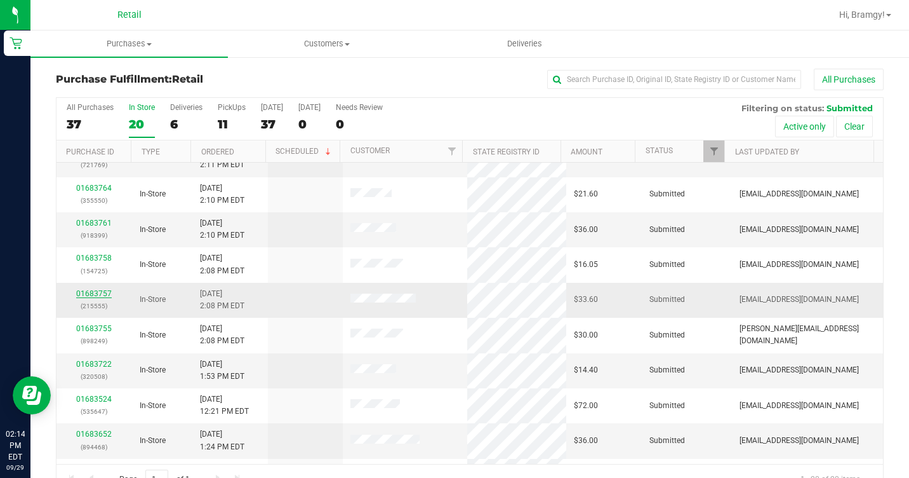
click at [88, 296] on link "01683757" at bounding box center [94, 293] width 36 height 9
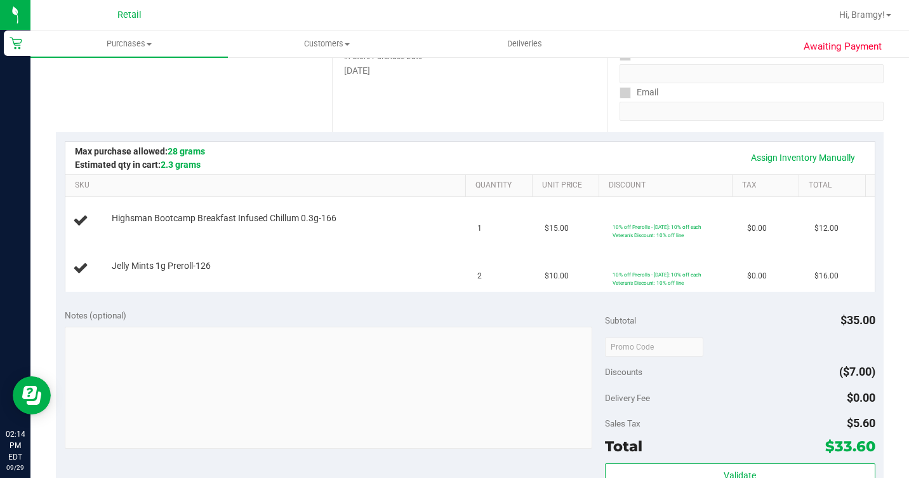
scroll to position [191, 0]
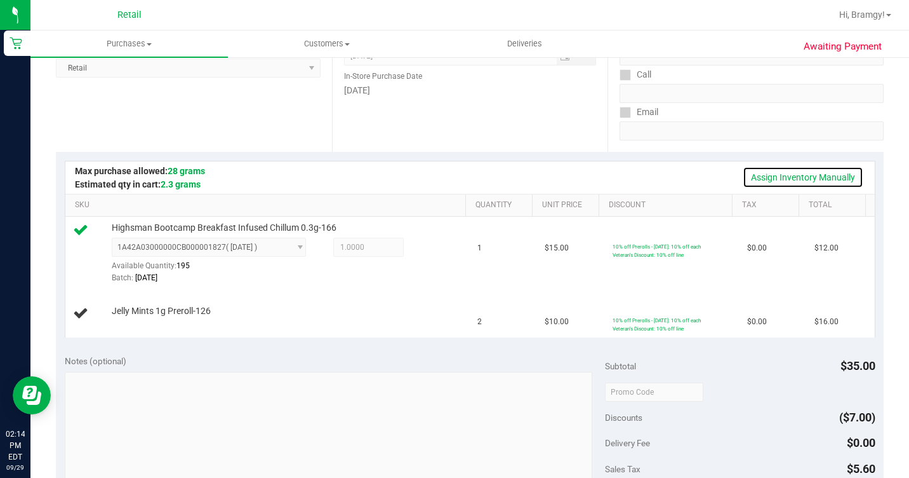
click at [793, 178] on link "Assign Inventory Manually" at bounding box center [803, 177] width 121 height 22
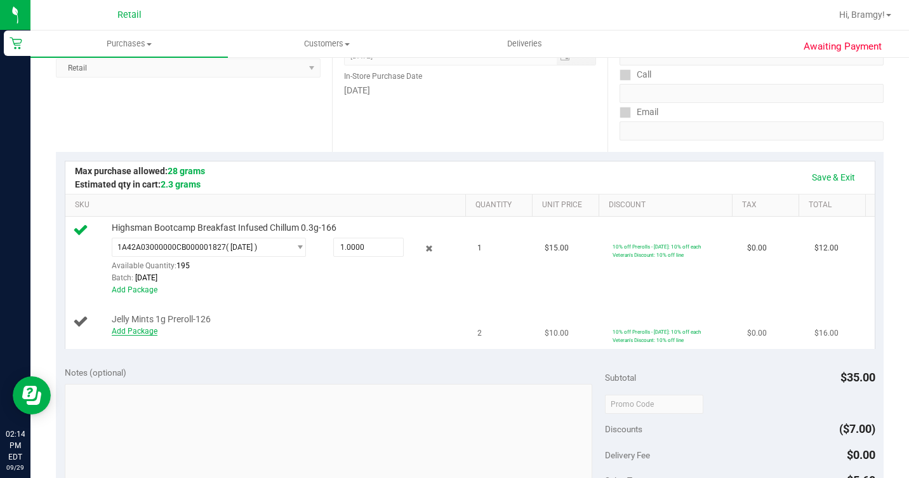
click at [113, 335] on link "Add Package" at bounding box center [135, 330] width 46 height 9
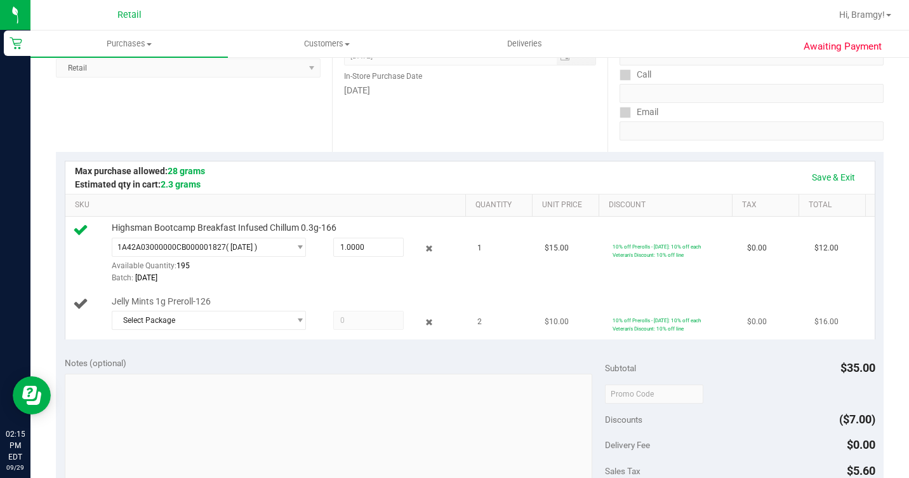
click at [162, 333] on div "Select Package 1A42A0300000002000033224" at bounding box center [287, 322] width 351 height 23
click at [163, 329] on span "Select Package" at bounding box center [200, 320] width 177 height 18
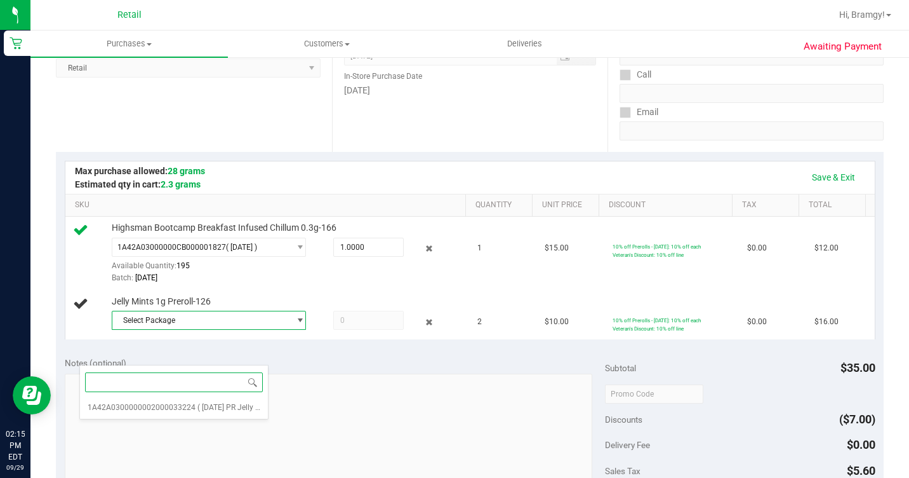
click at [147, 406] on span "1A42A0300000002000033224" at bounding box center [142, 407] width 108 height 9
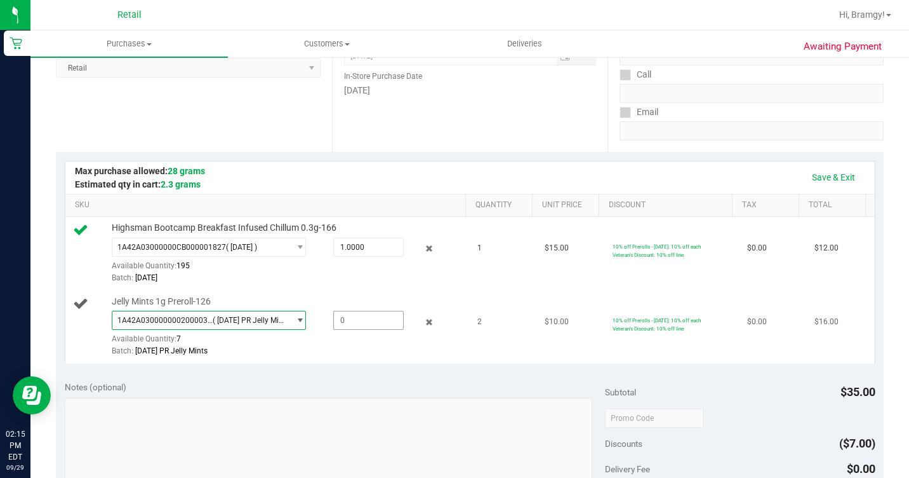
click at [337, 330] on span at bounding box center [368, 320] width 70 height 19
type input "2"
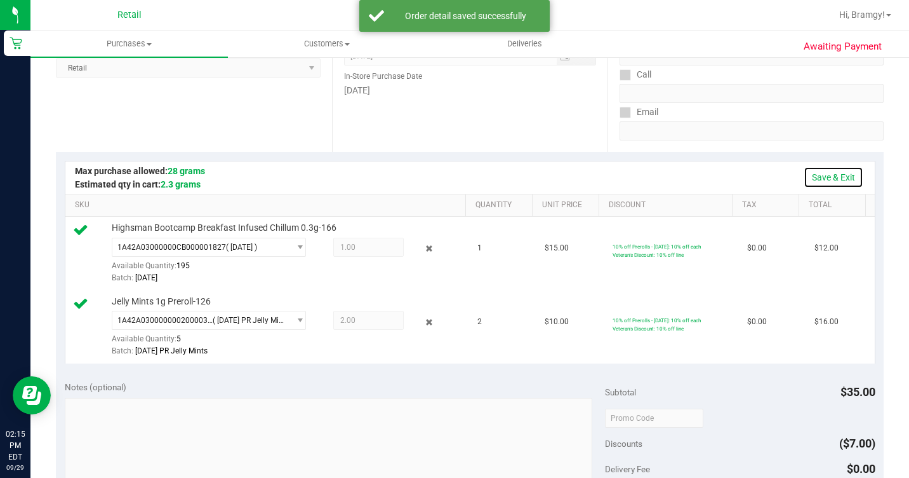
click at [804, 171] on link "Save & Exit" at bounding box center [834, 177] width 60 height 22
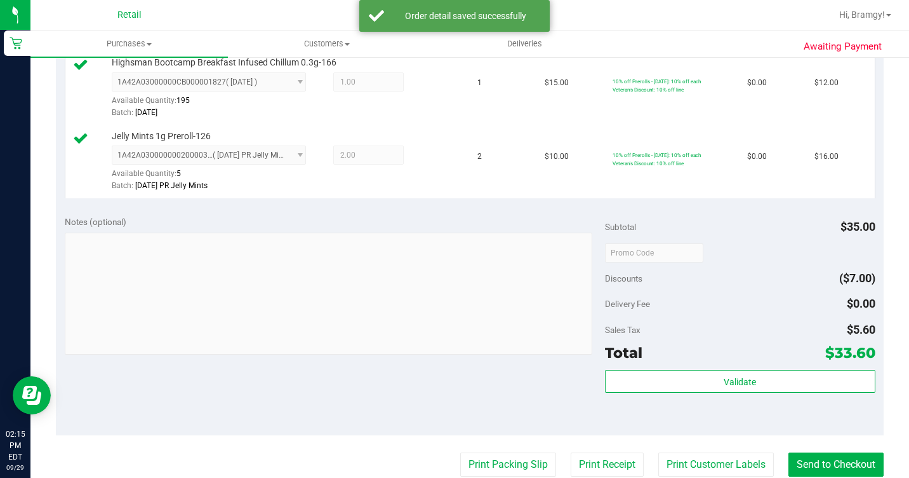
scroll to position [572, 0]
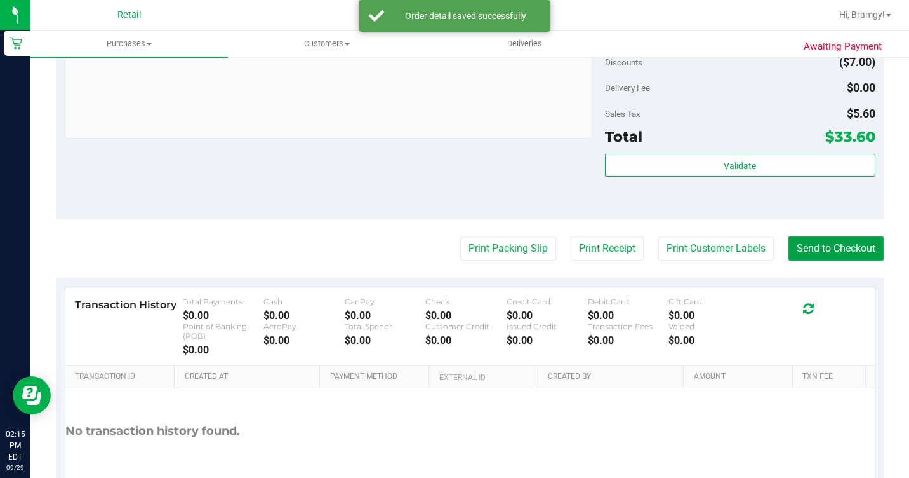
click at [811, 260] on button "Send to Checkout" at bounding box center [836, 248] width 95 height 24
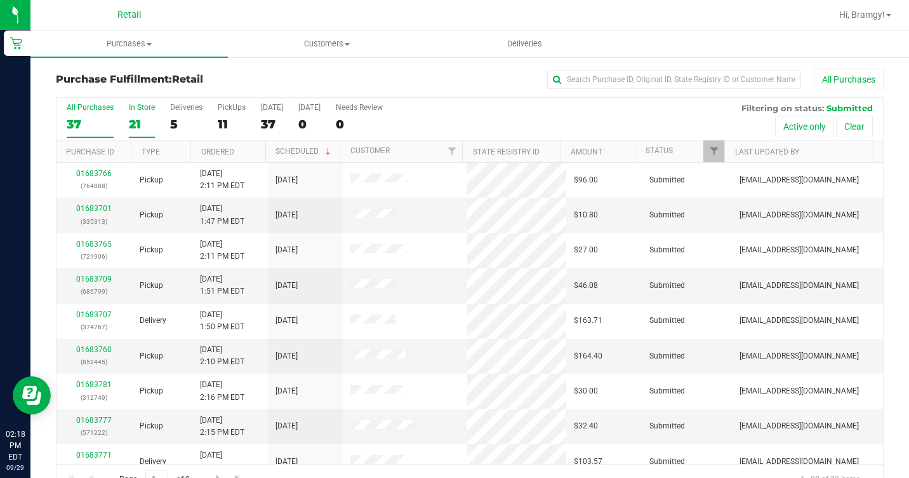
click at [140, 119] on div "21" at bounding box center [142, 124] width 26 height 15
click at [0, 0] on input "In Store 21" at bounding box center [0, 0] width 0 height 0
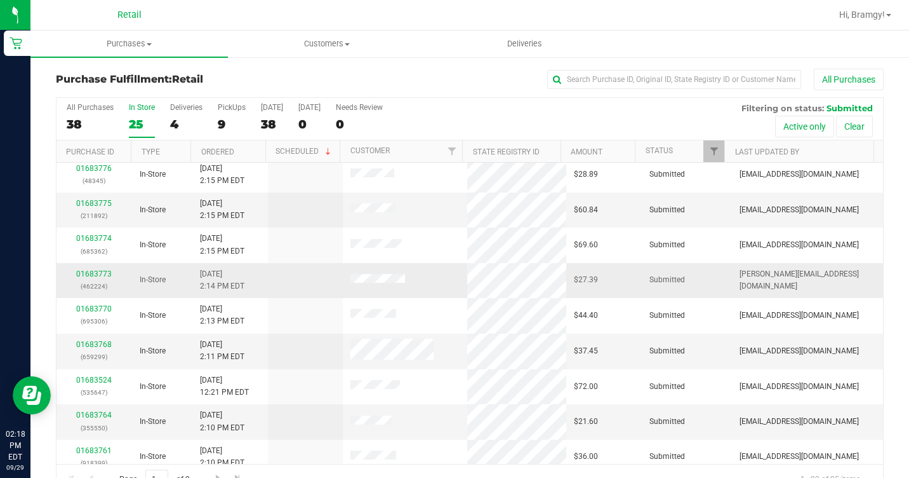
scroll to position [254, 0]
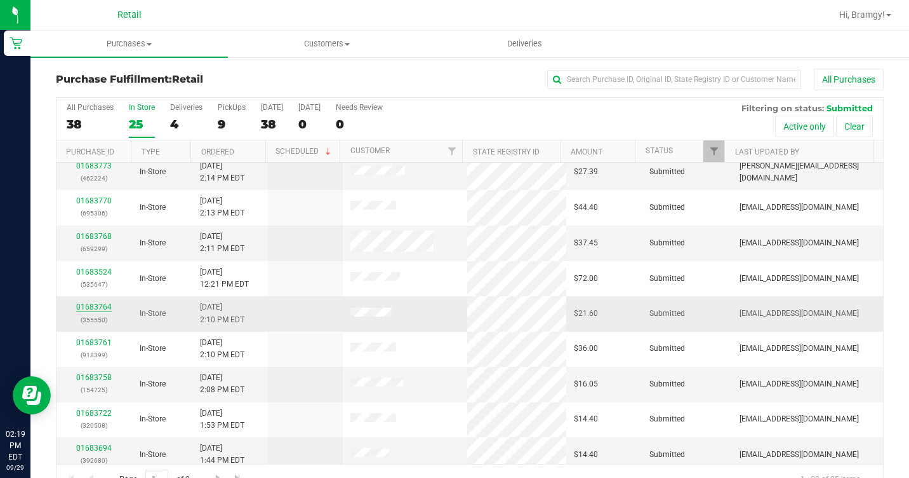
click at [90, 304] on link "01683764" at bounding box center [94, 306] width 36 height 9
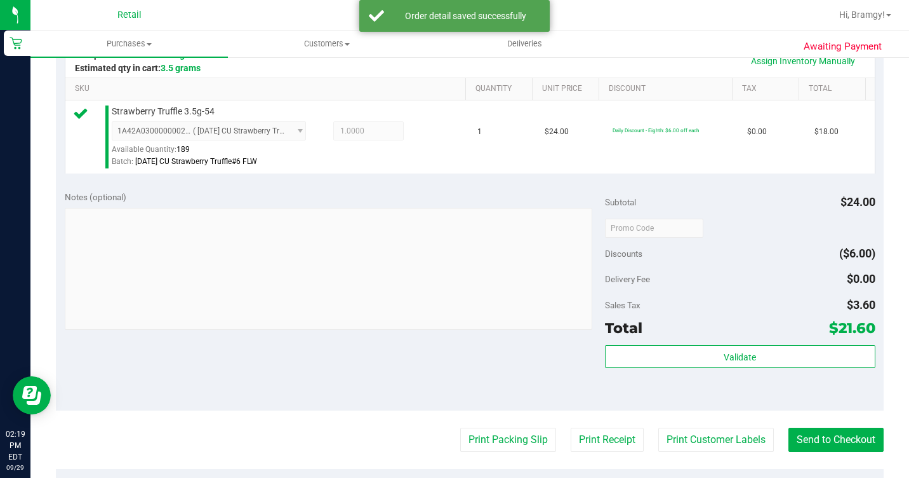
scroll to position [318, 0]
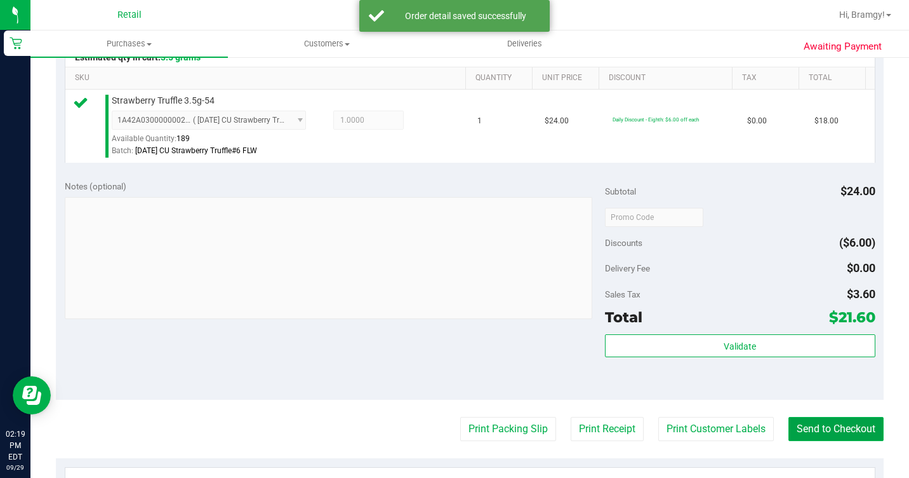
click at [860, 441] on button "Send to Checkout" at bounding box center [836, 429] width 95 height 24
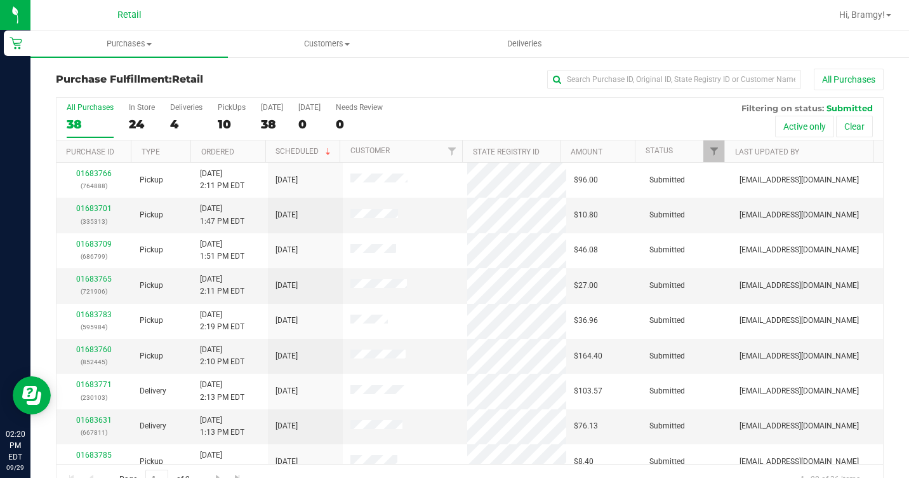
click at [126, 120] on div "All Purchases 38 In Store 24 Deliveries 4 PickUps 10 [DATE] 38 [DATE] 0 Needs R…" at bounding box center [470, 119] width 827 height 43
click at [132, 120] on div "24" at bounding box center [142, 124] width 26 height 15
click at [0, 0] on input "In Store 24" at bounding box center [0, 0] width 0 height 0
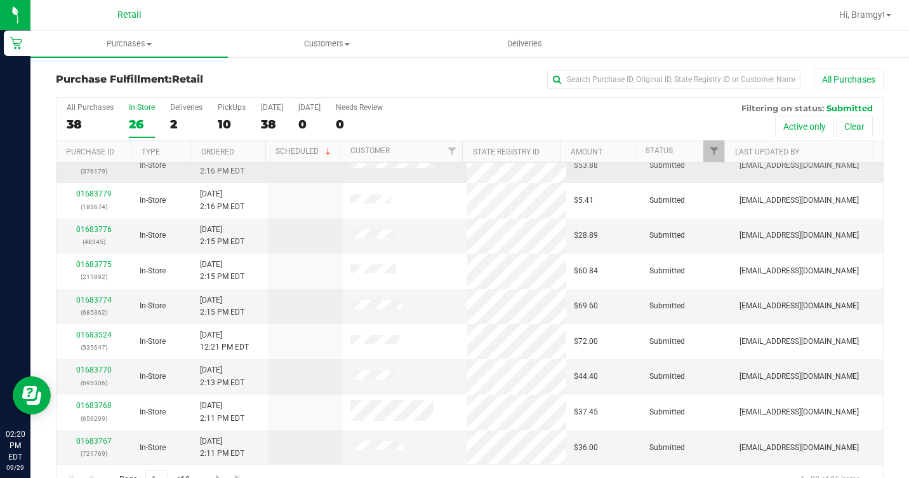
scroll to position [254, 0]
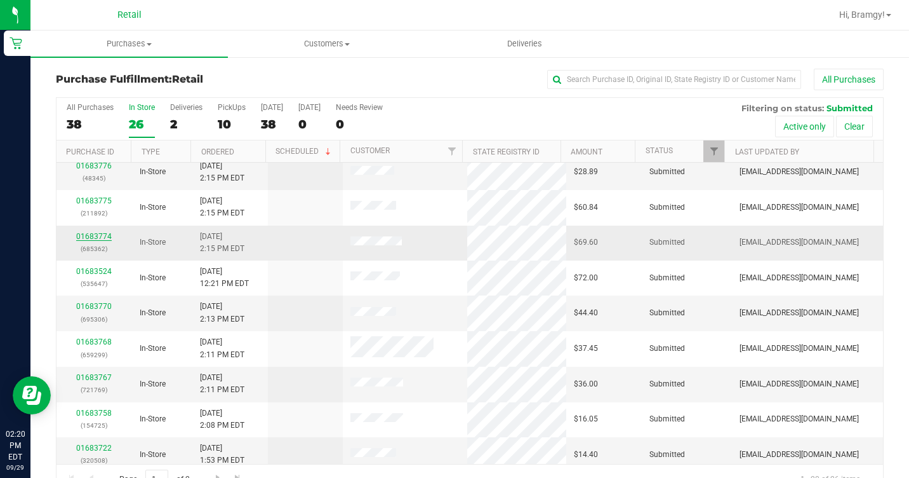
click at [89, 237] on link "01683774" at bounding box center [94, 236] width 36 height 9
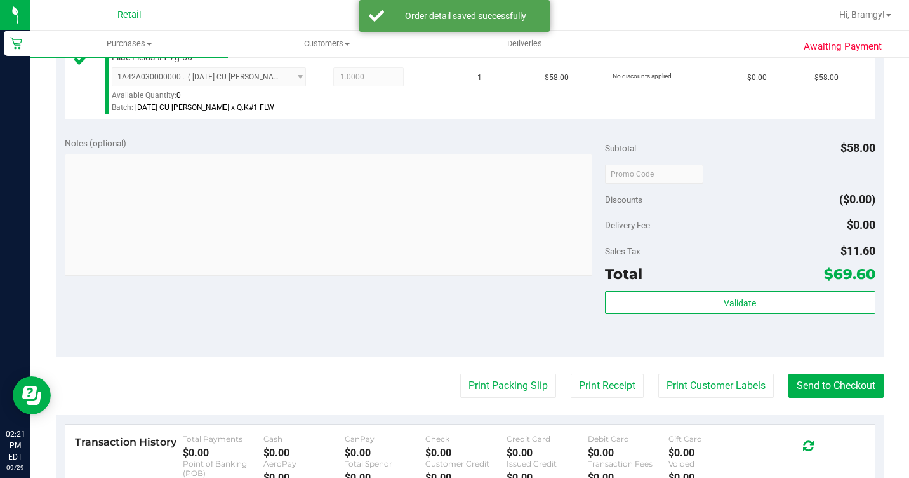
scroll to position [381, 0]
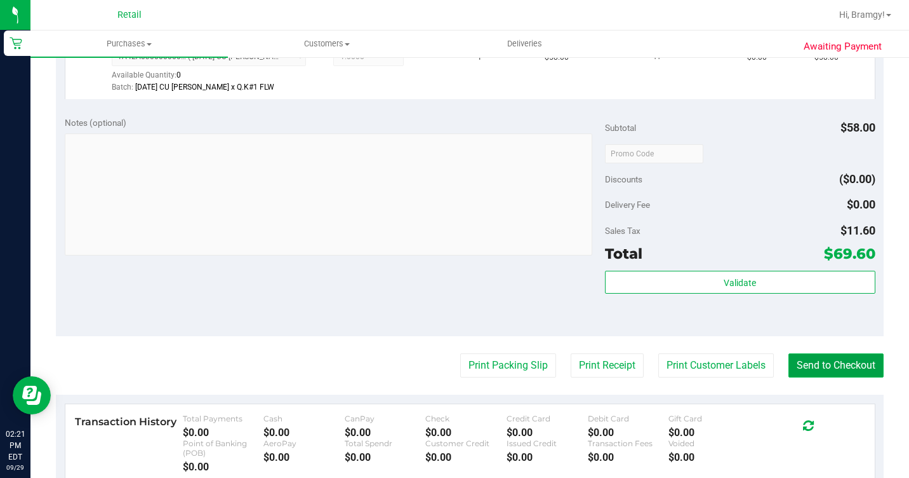
click at [816, 377] on button "Send to Checkout" at bounding box center [836, 365] width 95 height 24
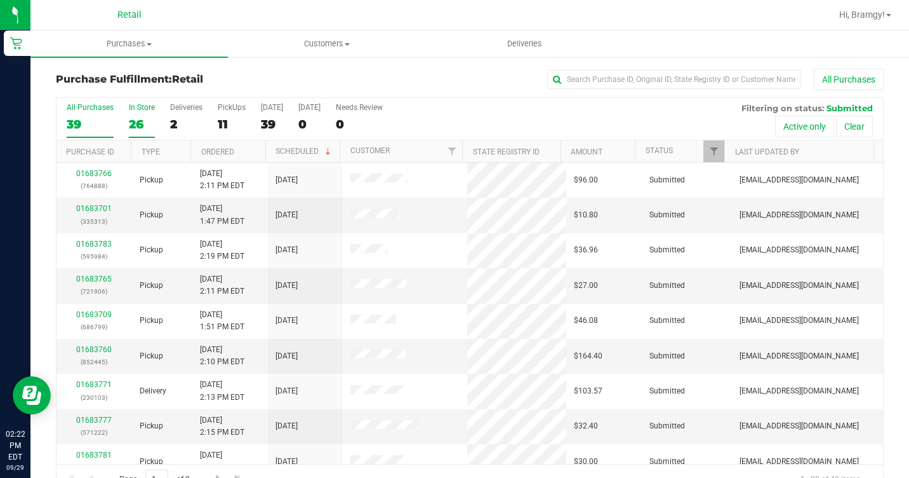
click at [133, 110] on div "In Store" at bounding box center [142, 107] width 26 height 9
click at [0, 0] on input "In Store 26" at bounding box center [0, 0] width 0 height 0
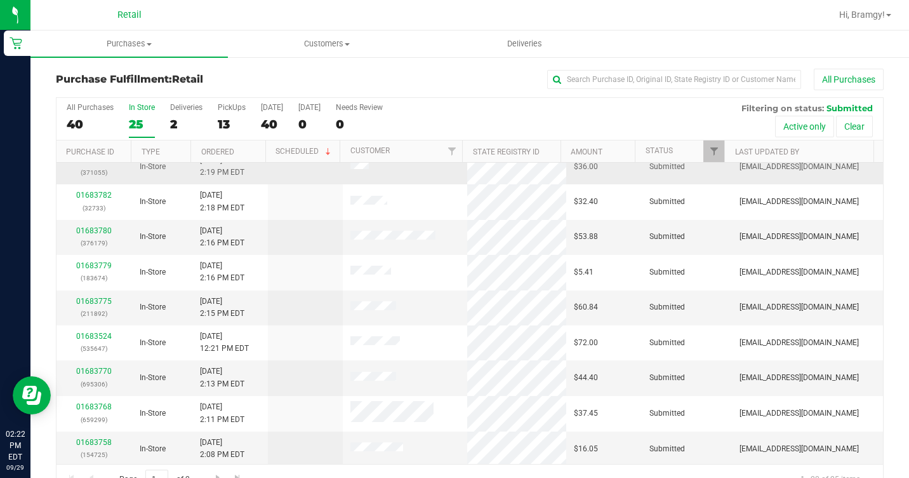
scroll to position [191, 0]
click at [106, 370] on link "01683770" at bounding box center [94, 369] width 36 height 9
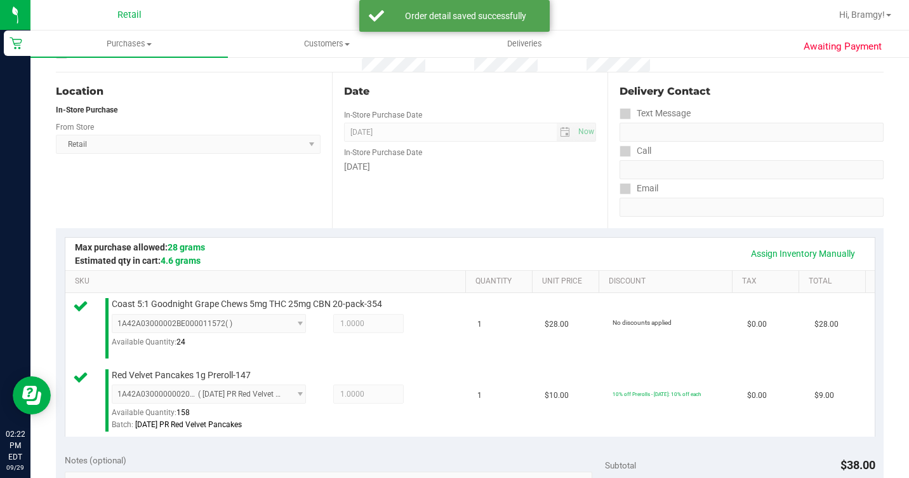
scroll to position [381, 0]
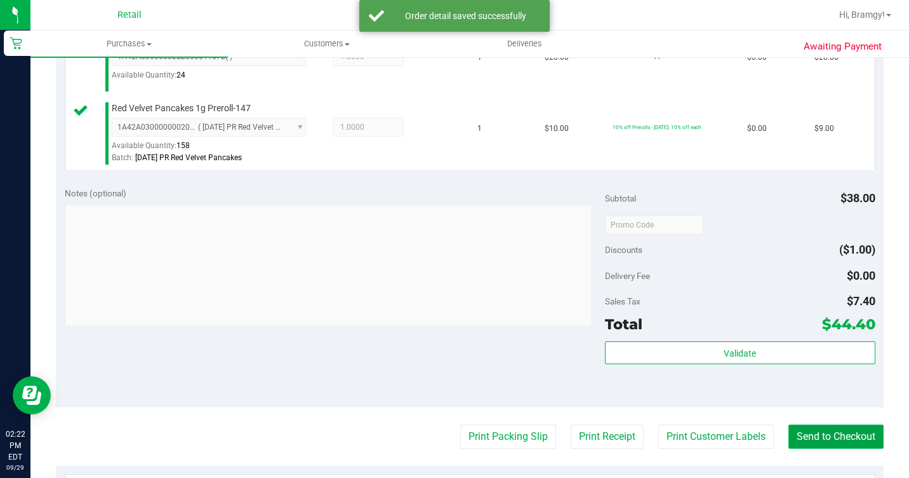
click at [824, 448] on button "Send to Checkout" at bounding box center [836, 436] width 95 height 24
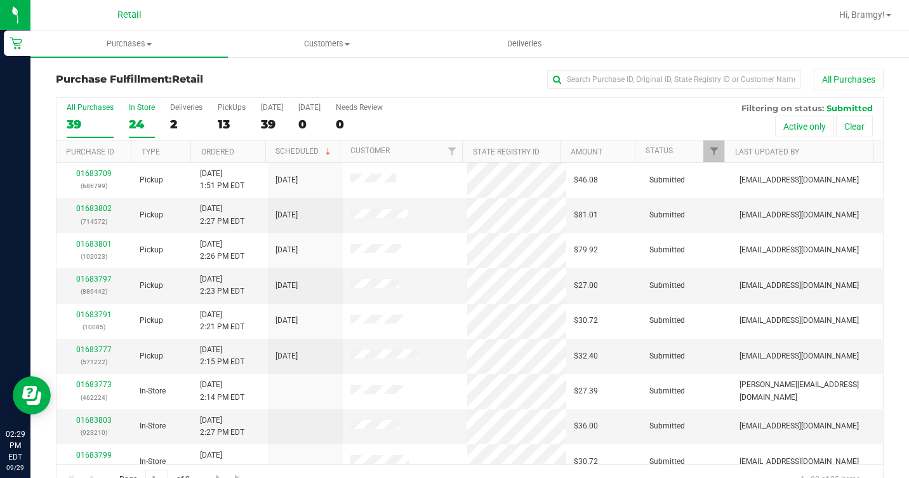
click at [141, 123] on div "24" at bounding box center [142, 124] width 26 height 15
click at [0, 0] on input "In Store 24" at bounding box center [0, 0] width 0 height 0
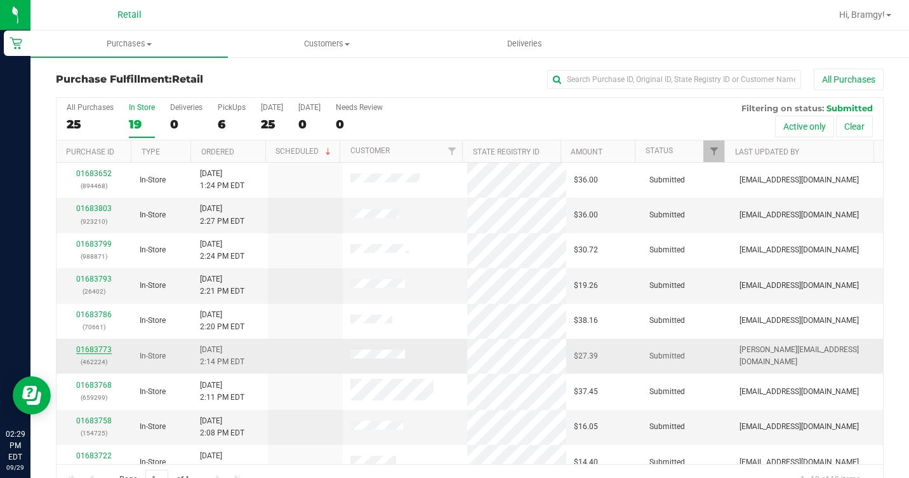
click at [79, 347] on link "01683773" at bounding box center [94, 349] width 36 height 9
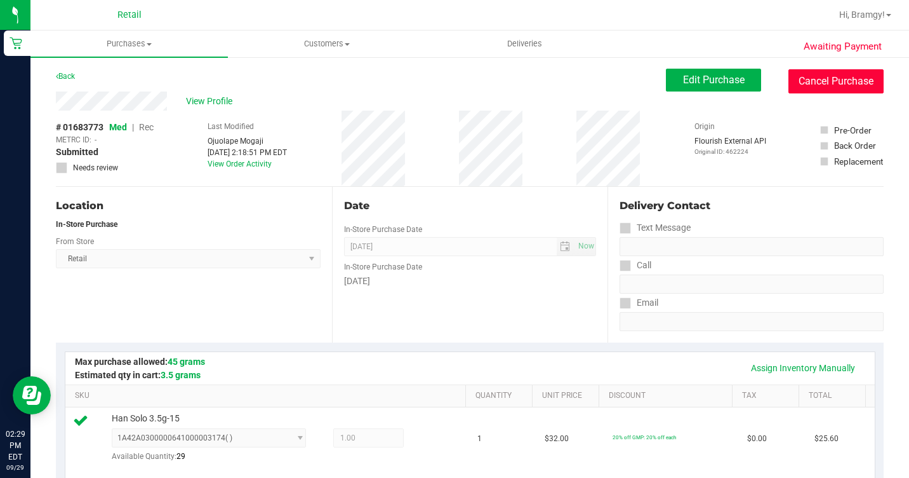
click at [794, 82] on button "Cancel Purchase" at bounding box center [836, 81] width 95 height 24
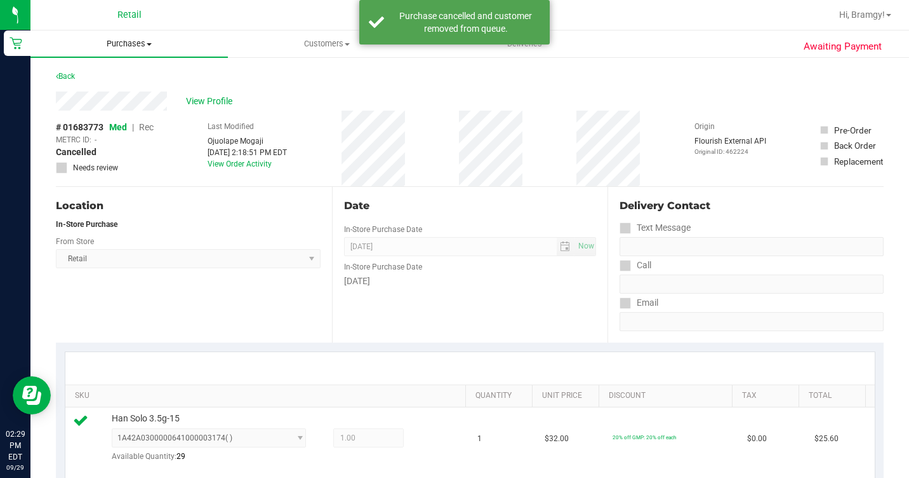
click at [138, 49] on span "Purchases" at bounding box center [128, 43] width 197 height 11
click at [134, 88] on li "Fulfillment" at bounding box center [128, 91] width 197 height 15
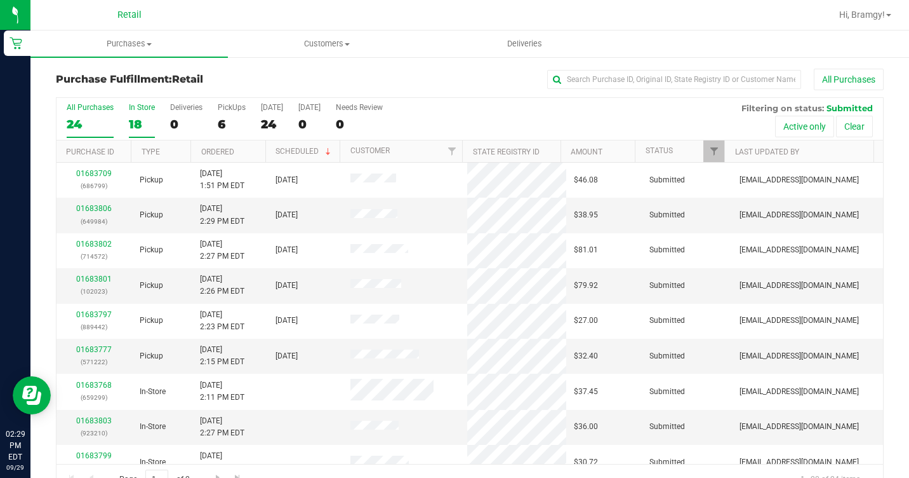
click at [136, 121] on div "18" at bounding box center [142, 124] width 26 height 15
click at [0, 0] on input "In Store 18" at bounding box center [0, 0] width 0 height 0
click at [664, 76] on input "text" at bounding box center [674, 79] width 254 height 19
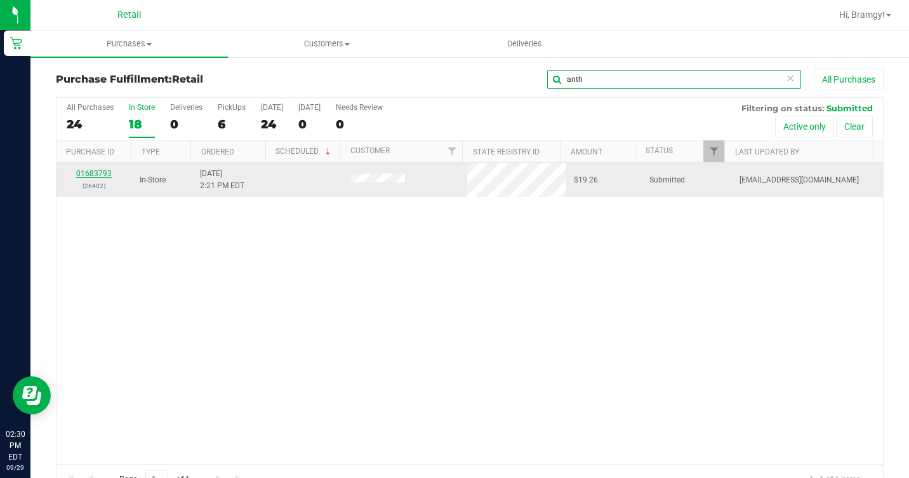
type input "anth"
click at [96, 172] on link "01683793" at bounding box center [94, 173] width 36 height 9
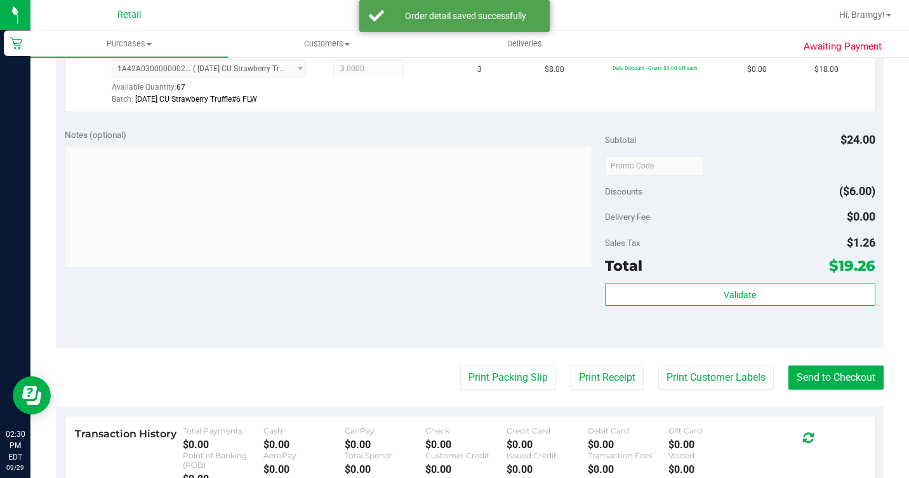
scroll to position [445, 0]
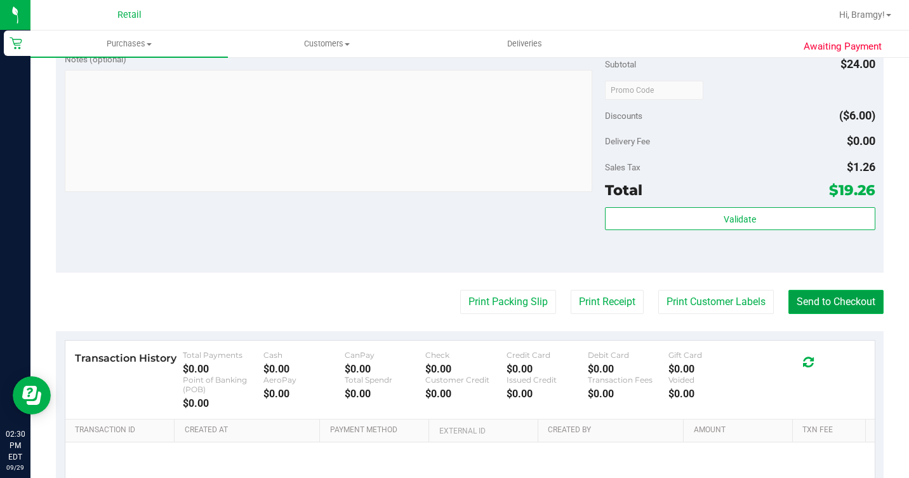
click at [822, 314] on button "Send to Checkout" at bounding box center [836, 302] width 95 height 24
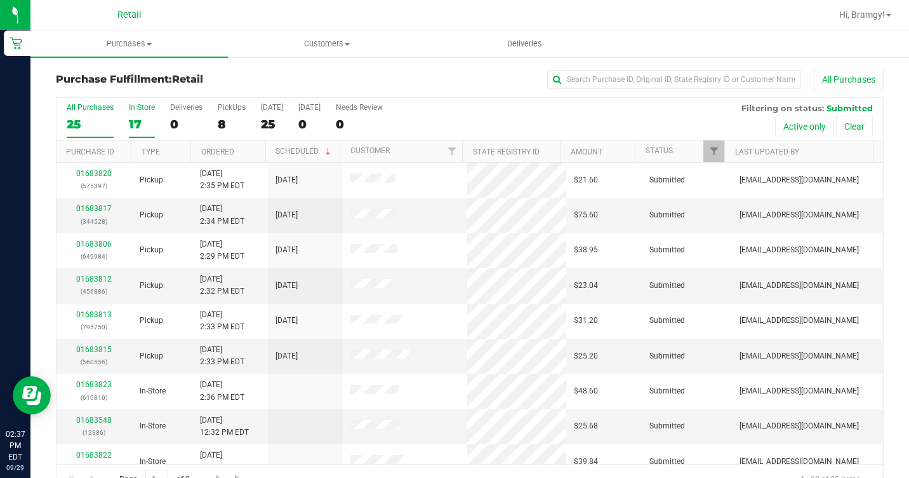
click at [140, 115] on label "In Store 17" at bounding box center [142, 120] width 26 height 35
click at [0, 0] on input "In Store 17" at bounding box center [0, 0] width 0 height 0
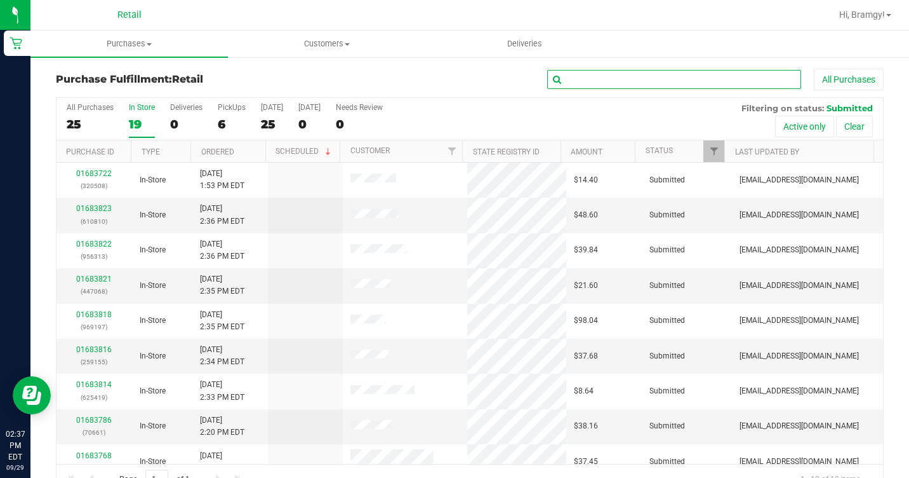
click at [577, 87] on input "text" at bounding box center [674, 79] width 254 height 19
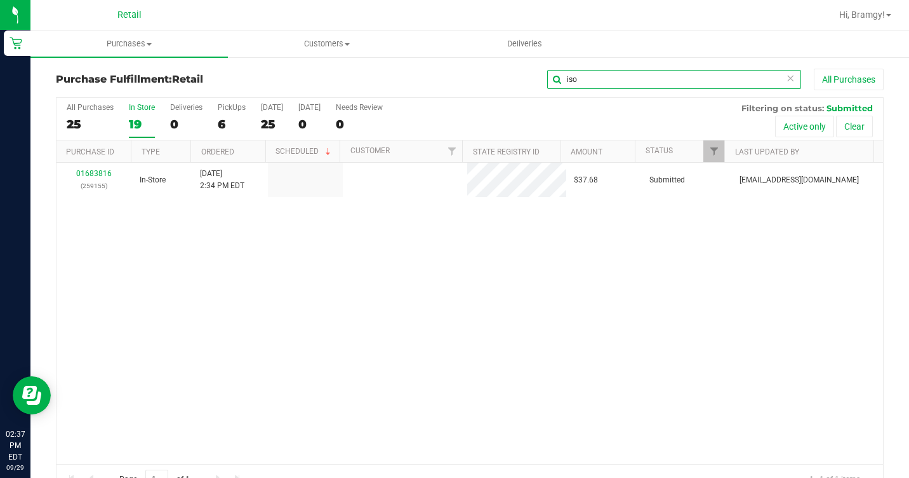
type input "iso"
click at [84, 175] on link "01683816" at bounding box center [94, 173] width 36 height 9
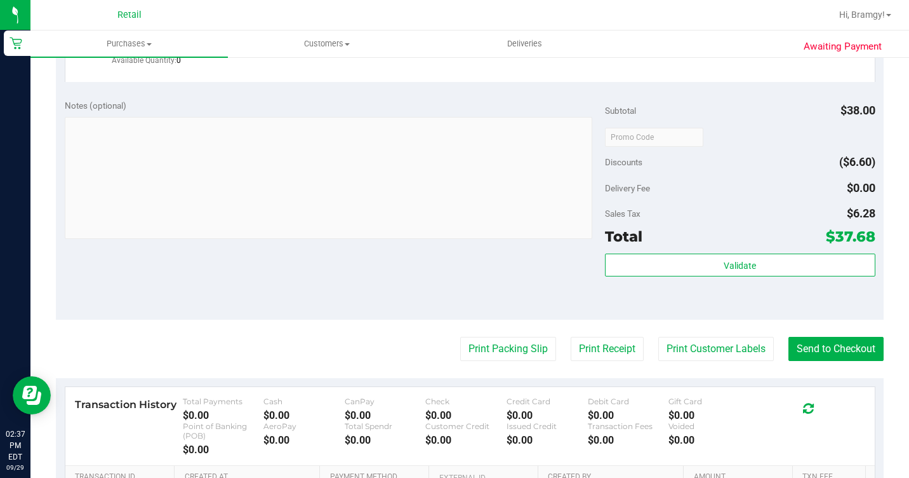
scroll to position [508, 0]
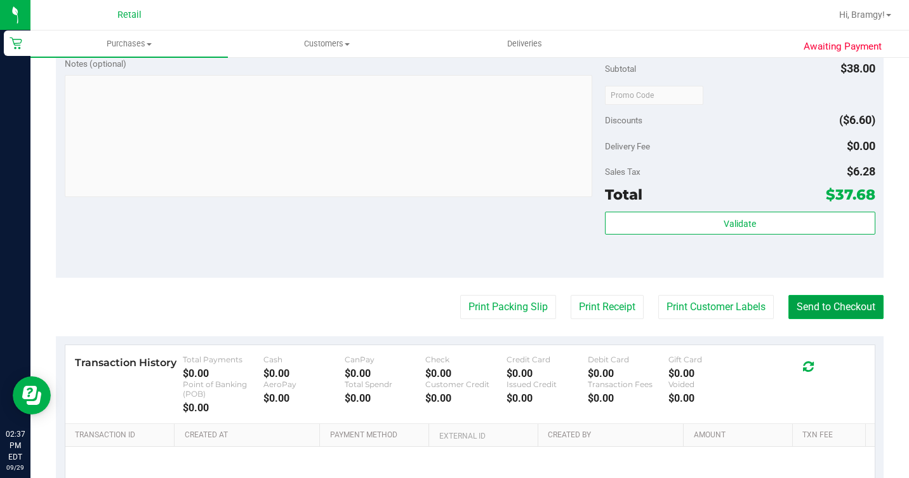
click at [789, 319] on button "Send to Checkout" at bounding box center [836, 307] width 95 height 24
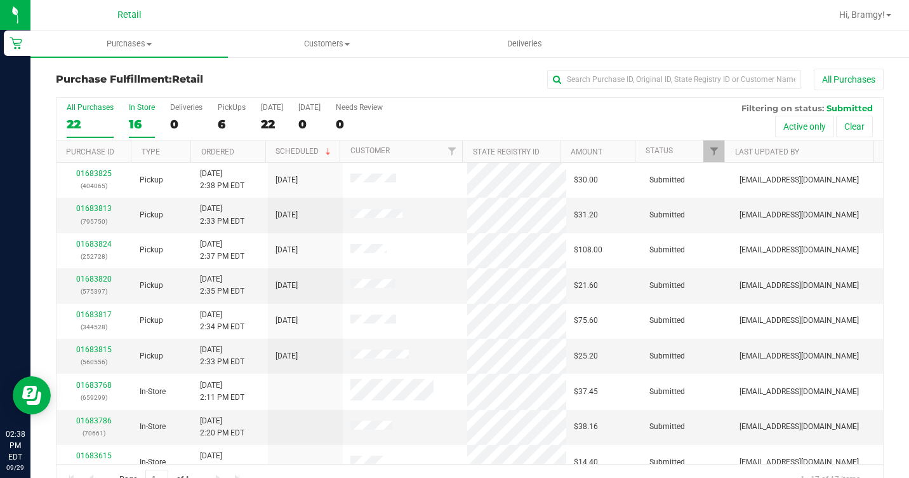
click at [129, 118] on div "16" at bounding box center [142, 124] width 26 height 15
click at [0, 0] on input "In Store 16" at bounding box center [0, 0] width 0 height 0
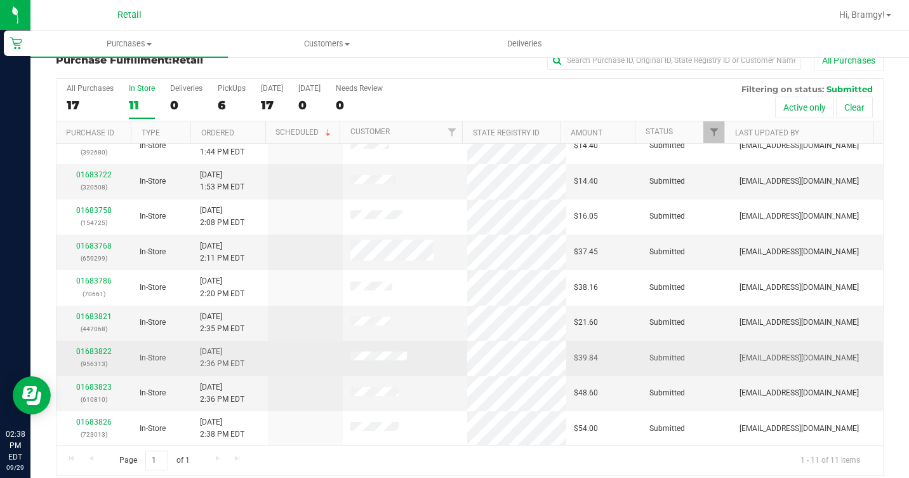
scroll to position [30, 0]
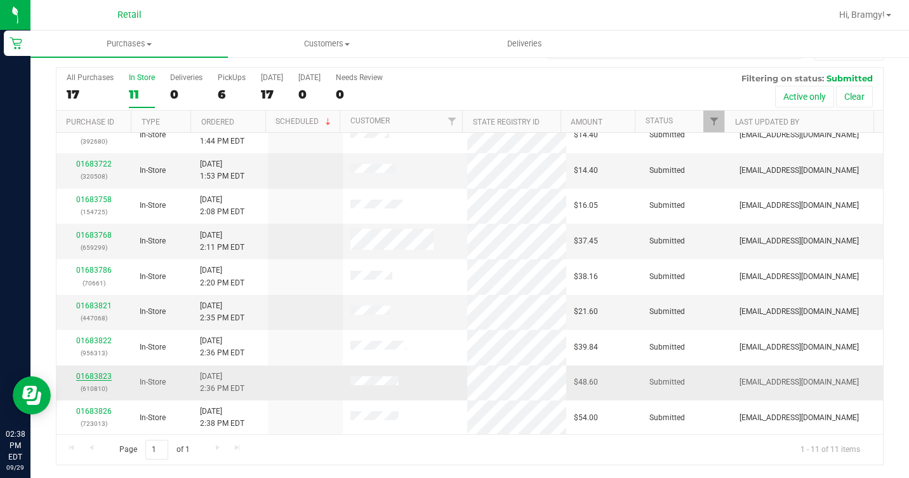
click at [104, 375] on link "01683823" at bounding box center [94, 375] width 36 height 9
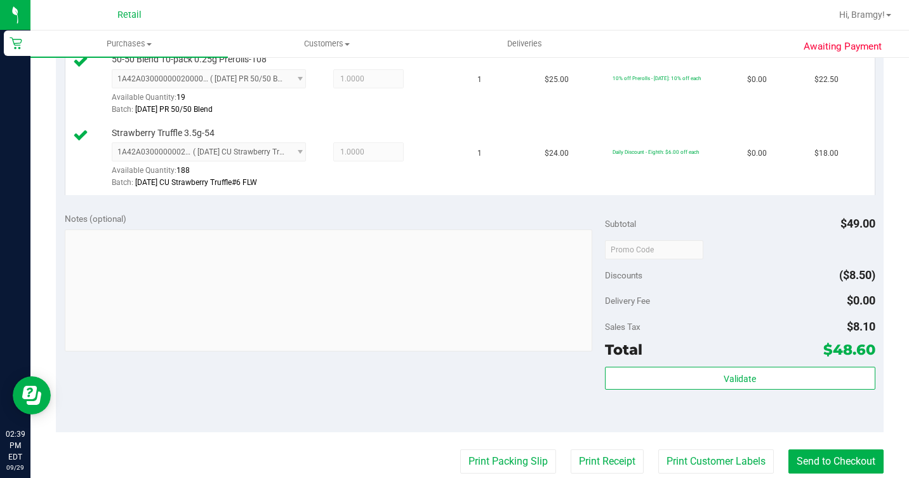
scroll to position [474, 0]
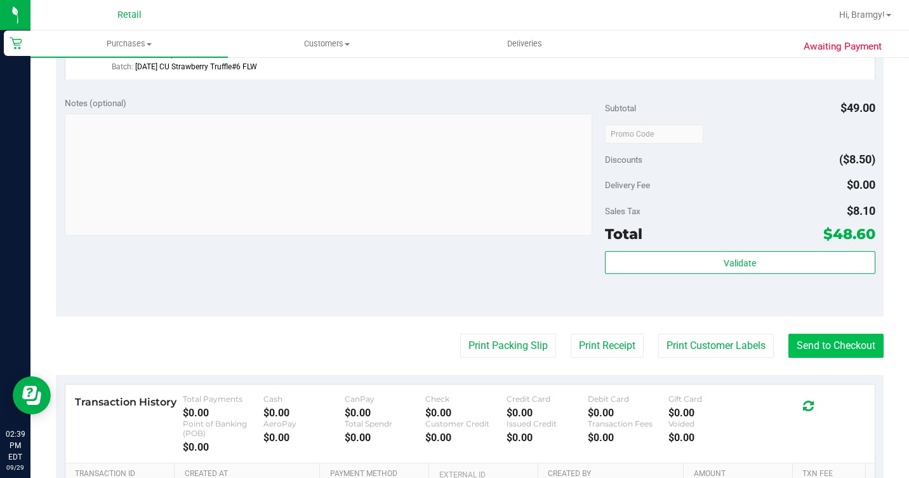
drag, startPoint x: 812, startPoint y: 358, endPoint x: 810, endPoint y: 380, distance: 22.3
click at [812, 358] on purchase-details "Back Edit Purchase Cancel Purchase View Profile # 01683823 Med | Rec METRC ID: …" at bounding box center [470, 107] width 828 height 1027
click at [810, 358] on button "Send to Checkout" at bounding box center [836, 345] width 95 height 24
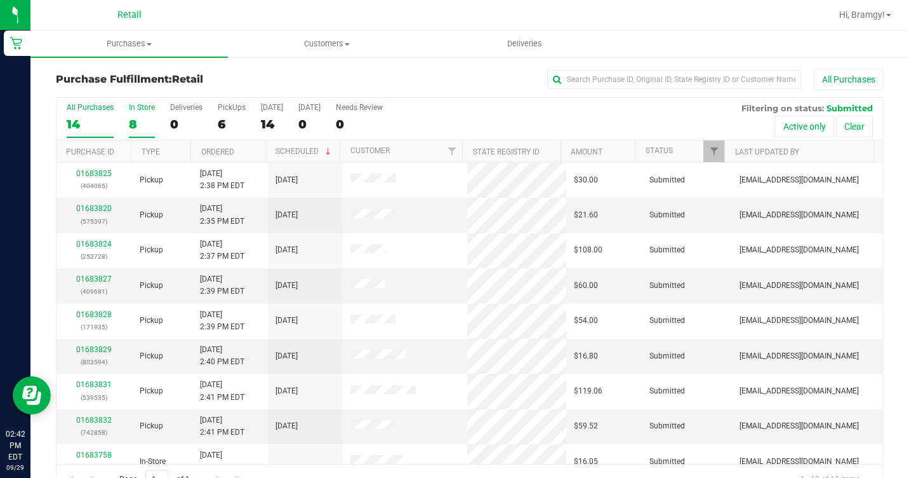
click at [146, 114] on label "In Store 8" at bounding box center [142, 120] width 26 height 35
click at [0, 0] on input "In Store 8" at bounding box center [0, 0] width 0 height 0
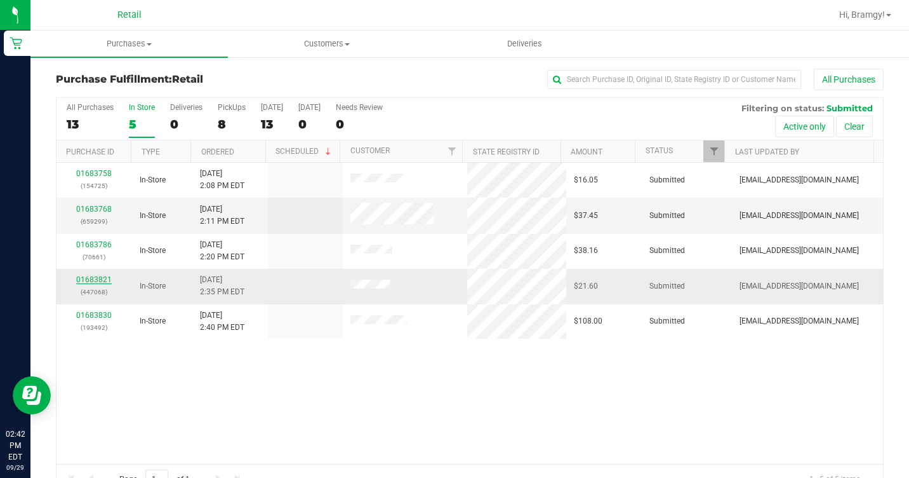
click at [99, 281] on link "01683821" at bounding box center [94, 279] width 36 height 9
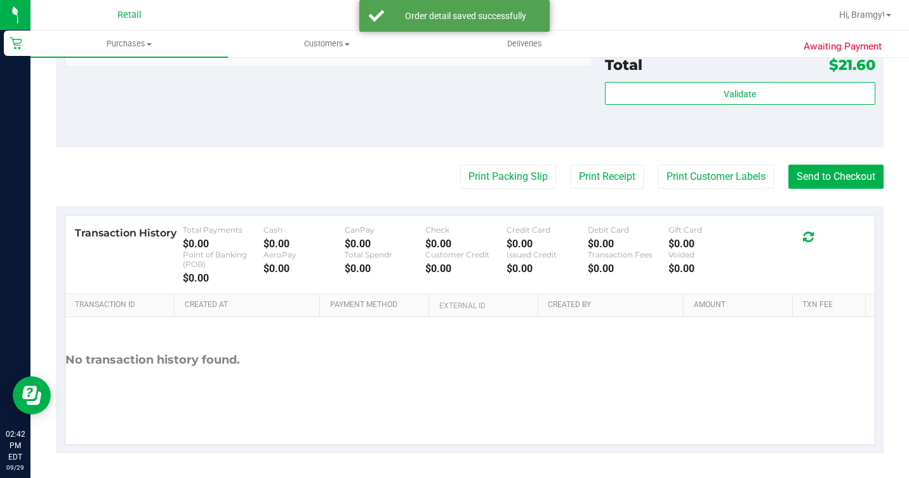
scroll to position [588, 0]
click at [815, 183] on button "Send to Checkout" at bounding box center [836, 176] width 95 height 24
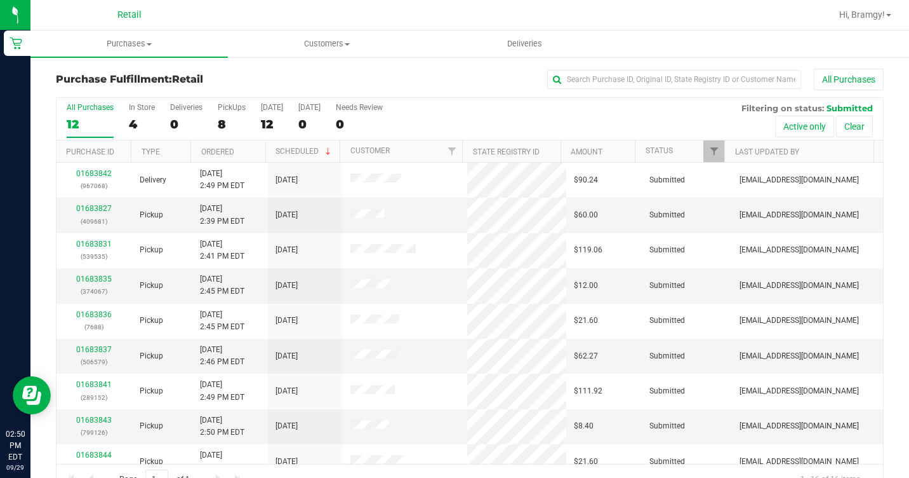
click at [123, 109] on div "All Purchases 12 In Store 4 Deliveries 0 PickUps 8 [DATE] 12 [DATE] 0 Needs Rev…" at bounding box center [470, 119] width 827 height 43
click at [131, 112] on label "In Store 4" at bounding box center [142, 120] width 26 height 35
click at [0, 0] on input "In Store 4" at bounding box center [0, 0] width 0 height 0
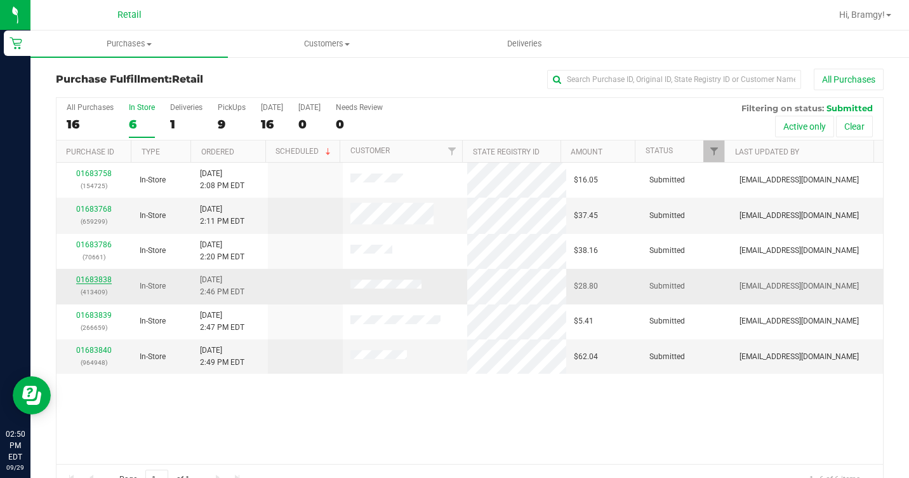
click at [98, 275] on link "01683838" at bounding box center [94, 279] width 36 height 9
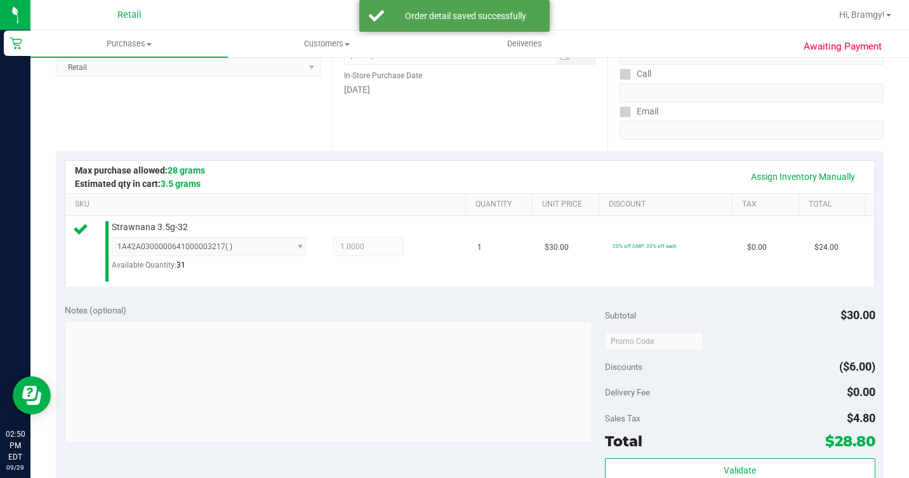
scroll to position [445, 0]
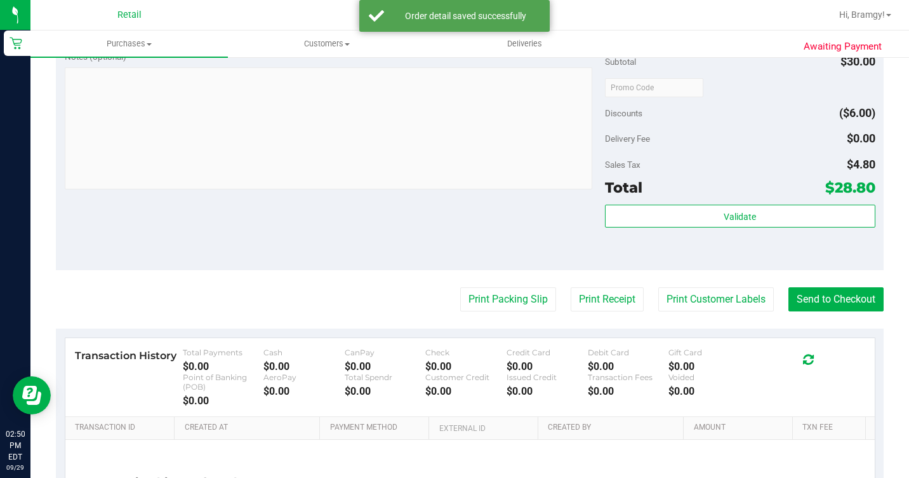
click at [823, 330] on purchase-details "Back Edit Purchase Cancel Purchase View Profile # 01683838 Med | Rec METRC ID: …" at bounding box center [470, 99] width 828 height 951
click at [825, 311] on button "Send to Checkout" at bounding box center [836, 299] width 95 height 24
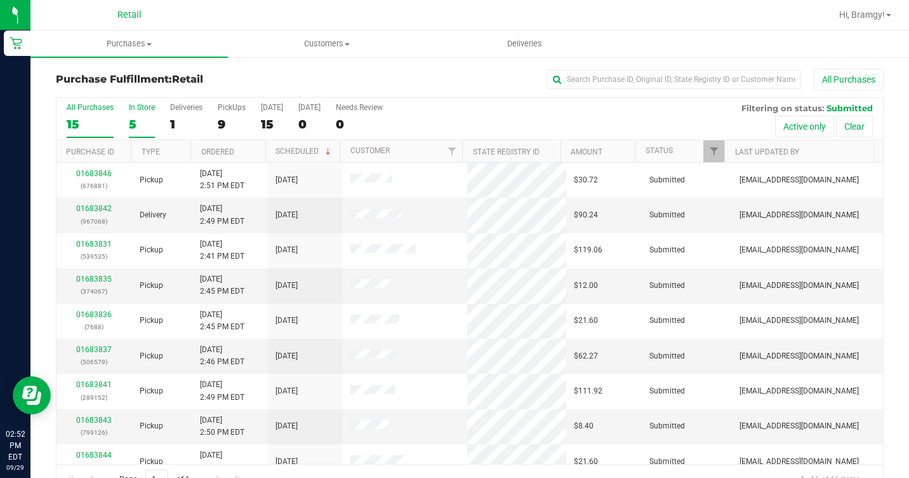
click at [130, 123] on div "5" at bounding box center [142, 124] width 26 height 15
click at [0, 0] on input "In Store 5" at bounding box center [0, 0] width 0 height 0
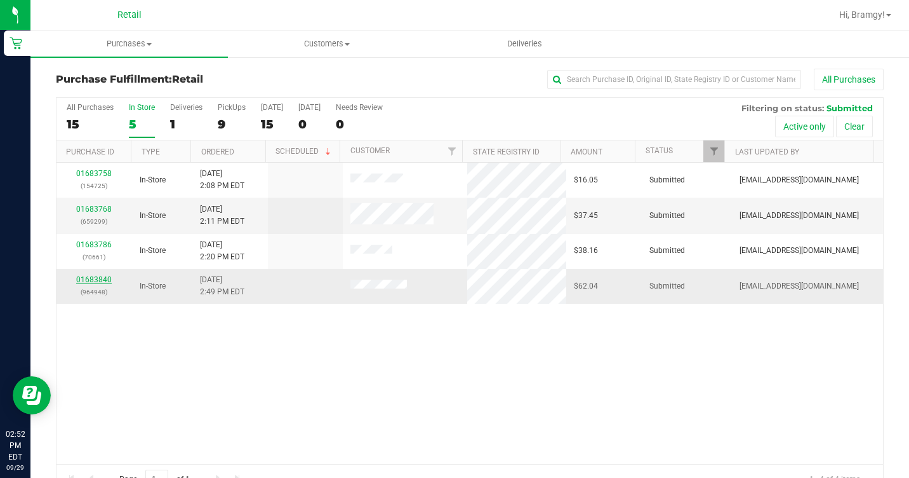
click at [97, 275] on link "01683840" at bounding box center [94, 279] width 36 height 9
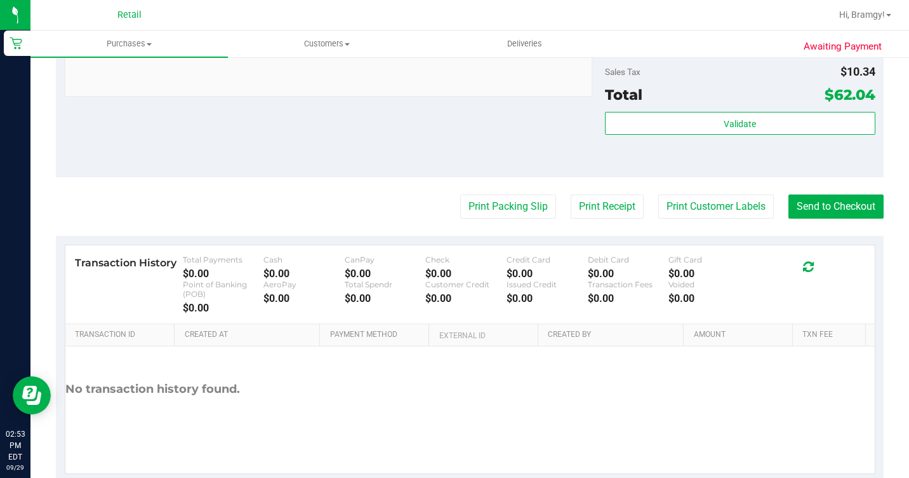
scroll to position [635, 0]
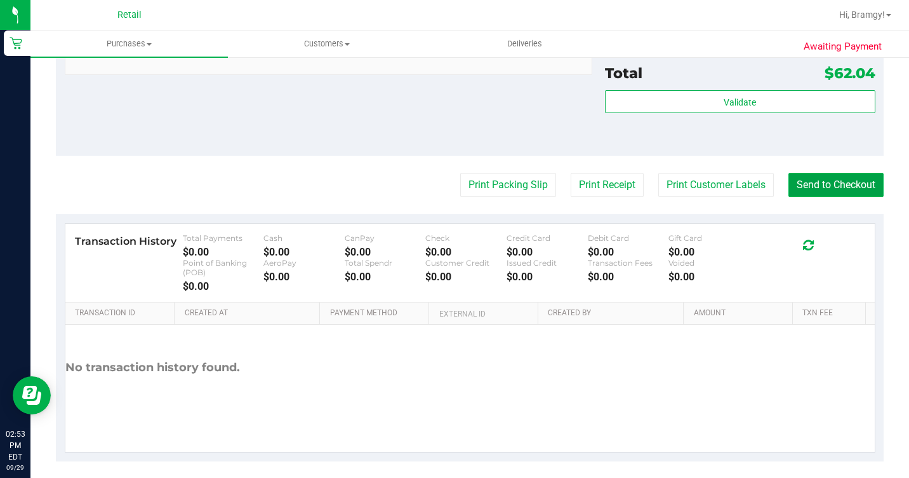
click at [819, 197] on button "Send to Checkout" at bounding box center [836, 185] width 95 height 24
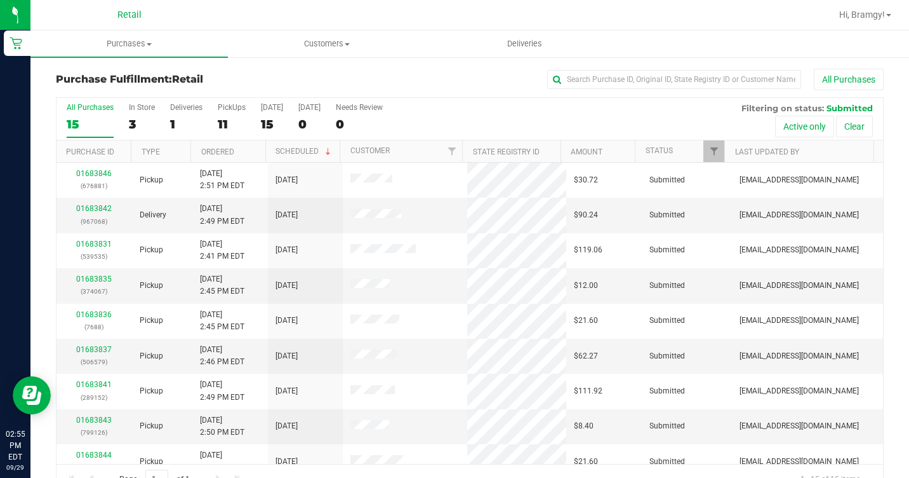
click at [126, 119] on div "All Purchases 15 In Store 3 Deliveries 1 PickUps 11 [DATE] 15 [DATE] 0 Needs Re…" at bounding box center [470, 119] width 827 height 43
click at [135, 120] on div "3" at bounding box center [142, 124] width 26 height 15
click at [0, 0] on input "In Store 3" at bounding box center [0, 0] width 0 height 0
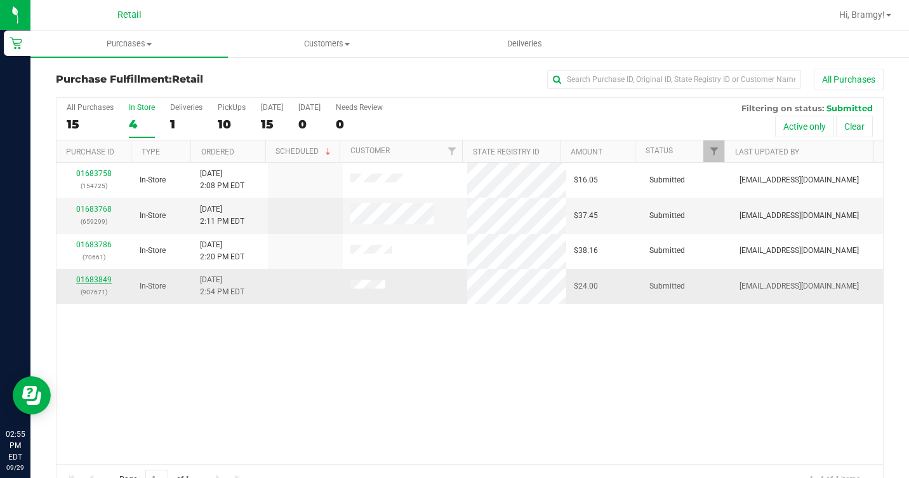
click at [101, 275] on link "01683849" at bounding box center [94, 279] width 36 height 9
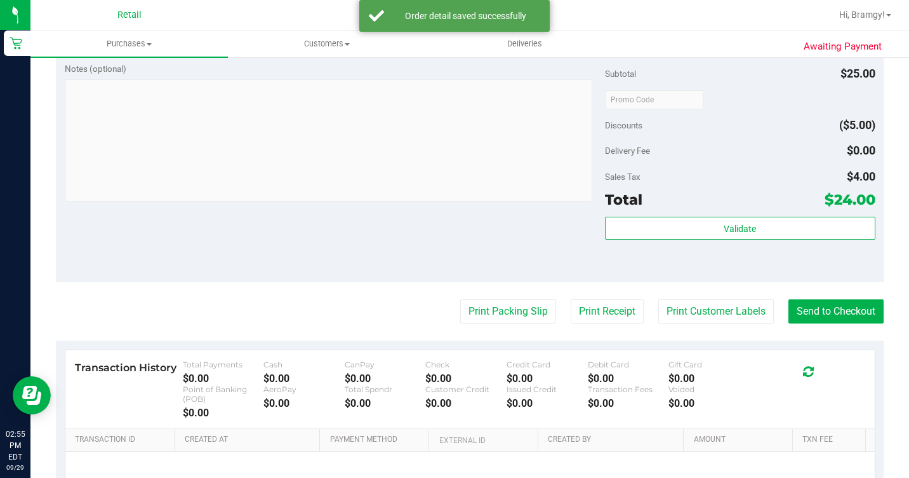
scroll to position [508, 0]
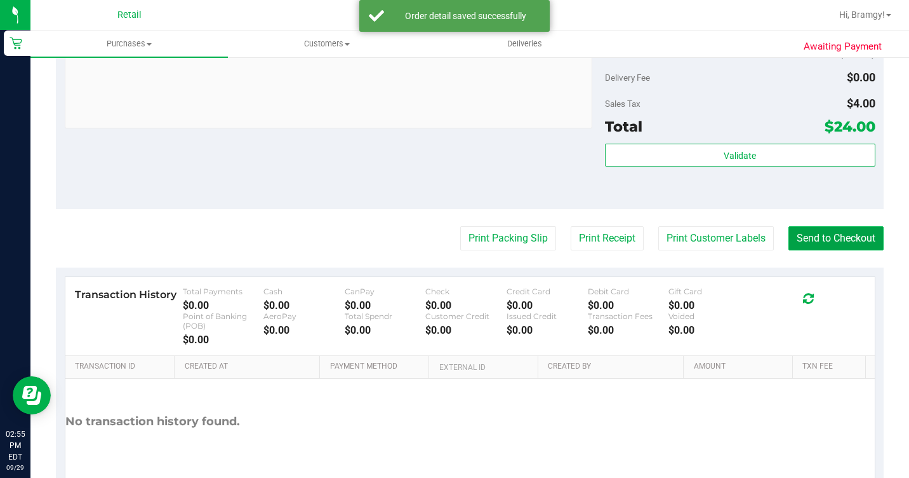
click at [826, 250] on button "Send to Checkout" at bounding box center [836, 238] width 95 height 24
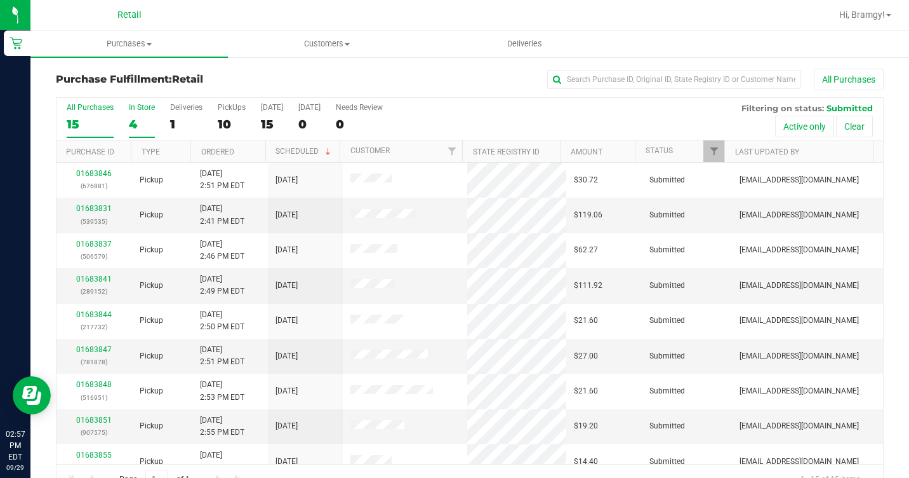
click at [147, 122] on div "4" at bounding box center [142, 124] width 26 height 15
click at [0, 0] on input "In Store 4" at bounding box center [0, 0] width 0 height 0
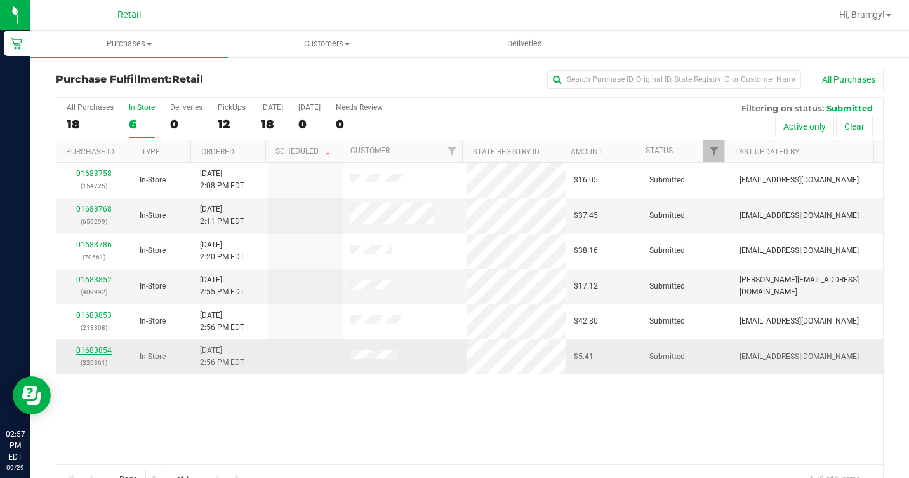
click at [102, 349] on link "01683854" at bounding box center [94, 349] width 36 height 9
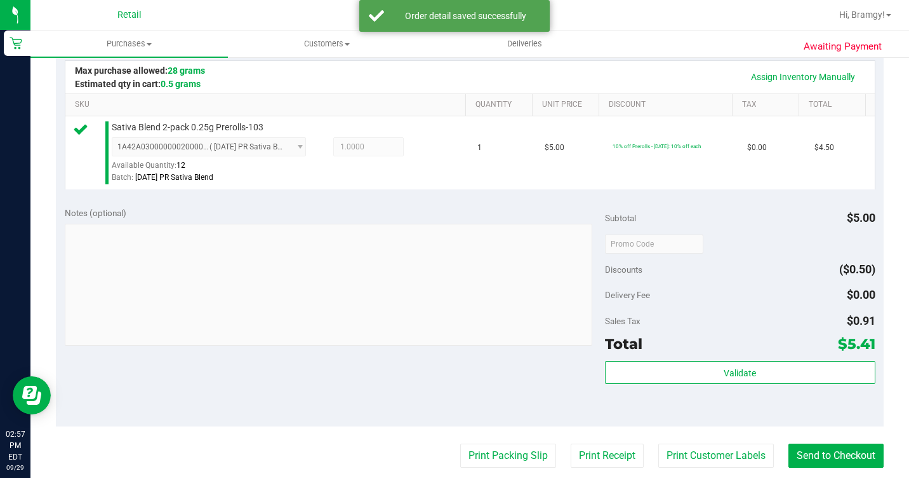
scroll to position [343, 0]
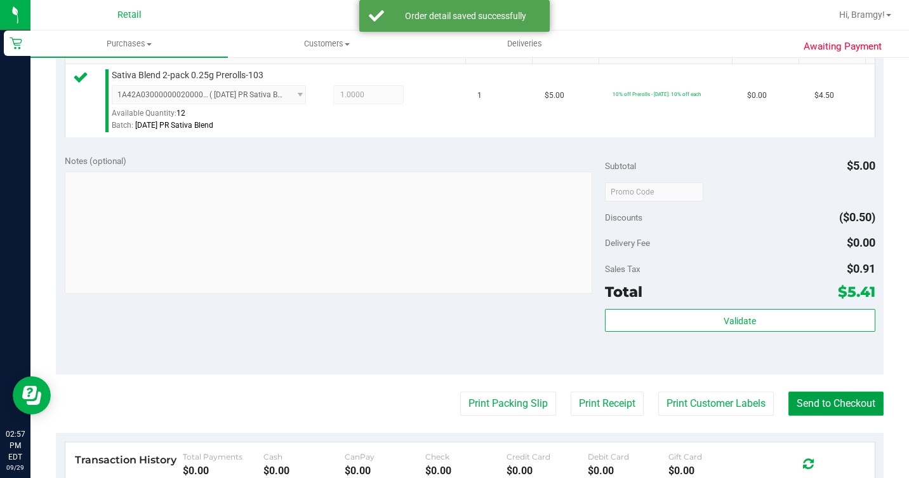
click at [825, 415] on button "Send to Checkout" at bounding box center [836, 403] width 95 height 24
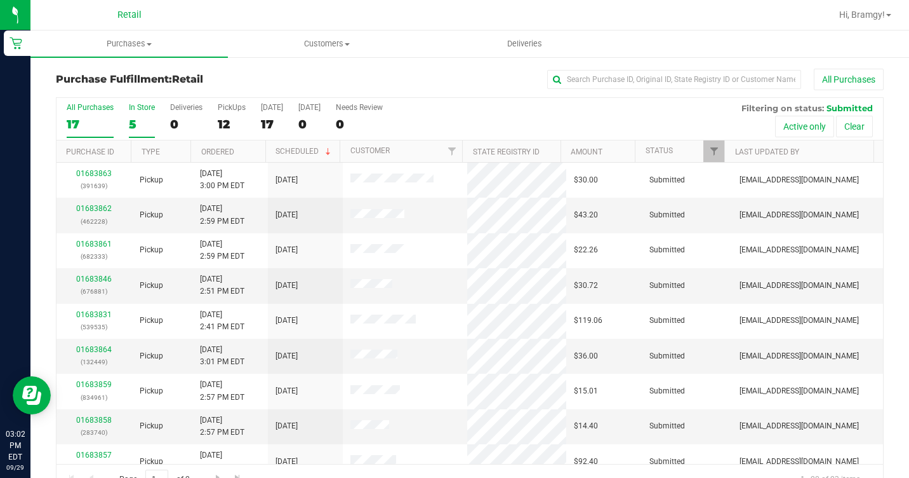
click at [141, 121] on div "5" at bounding box center [142, 124] width 26 height 15
click at [0, 0] on input "In Store 5" at bounding box center [0, 0] width 0 height 0
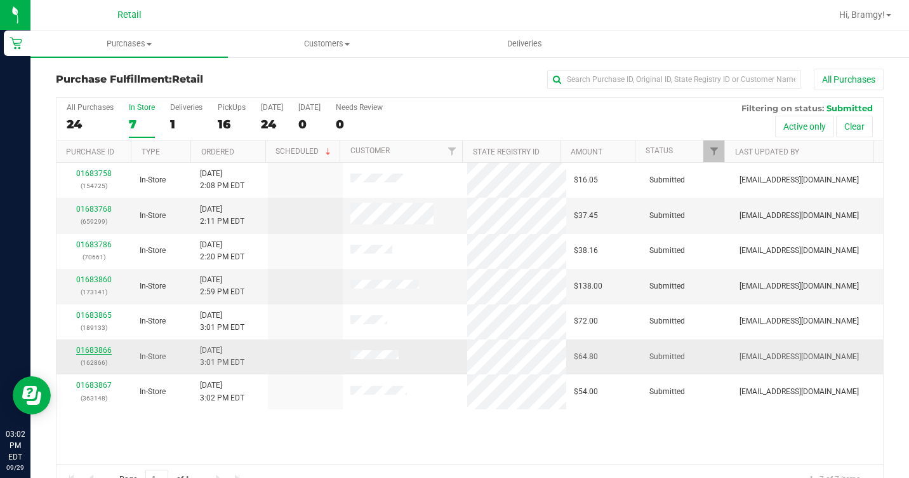
click at [98, 346] on link "01683866" at bounding box center [94, 349] width 36 height 9
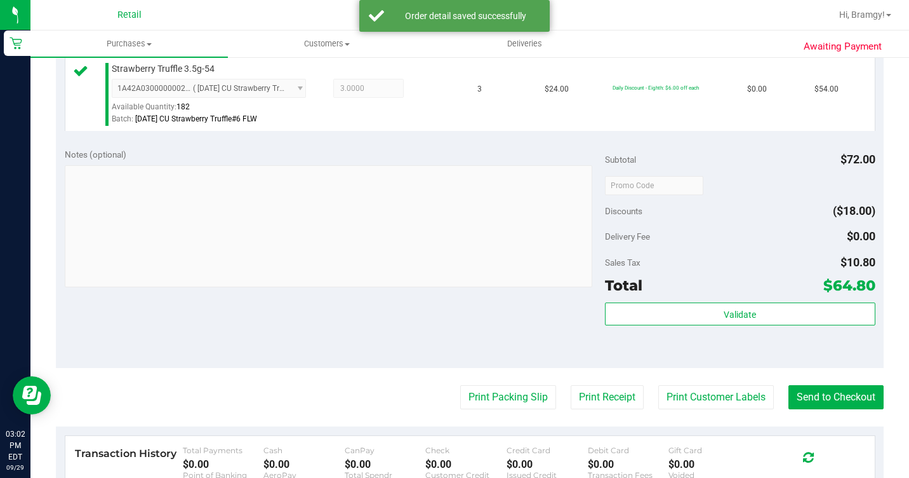
scroll to position [381, 0]
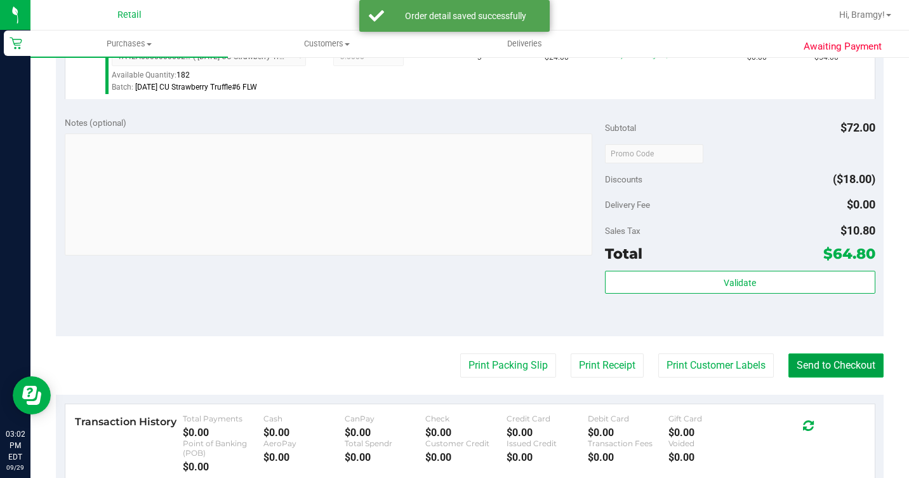
click at [840, 377] on button "Send to Checkout" at bounding box center [836, 365] width 95 height 24
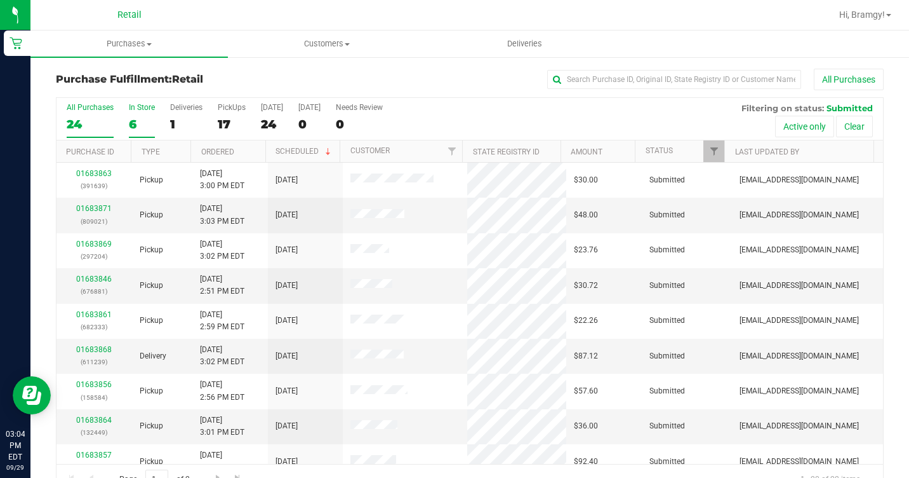
click at [132, 119] on div "6" at bounding box center [142, 124] width 26 height 15
click at [0, 0] on input "In Store 6" at bounding box center [0, 0] width 0 height 0
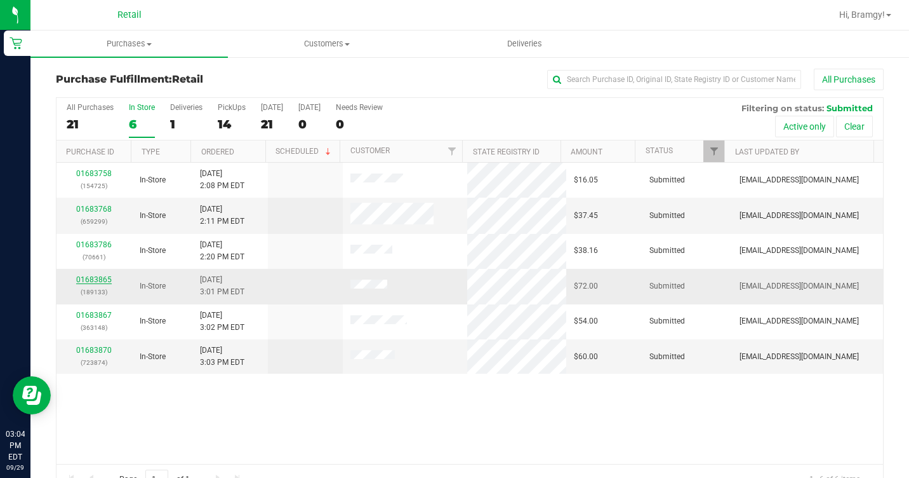
click at [105, 280] on link "01683865" at bounding box center [94, 279] width 36 height 9
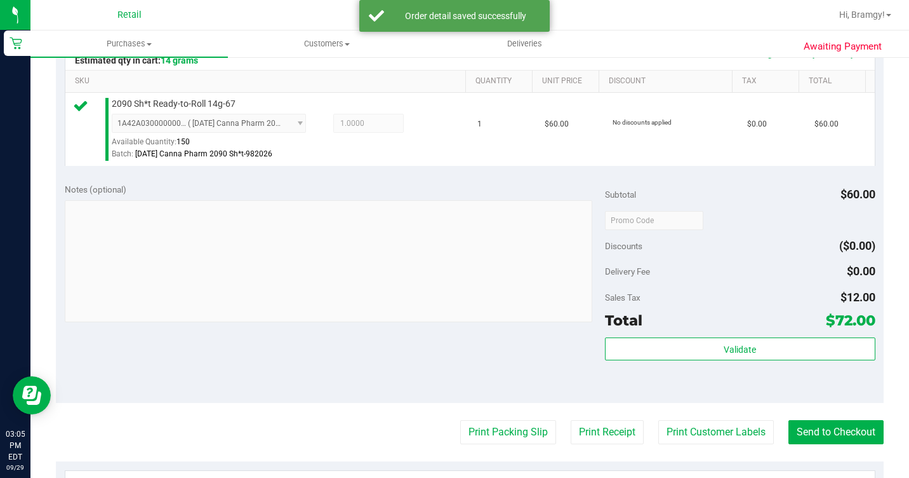
scroll to position [318, 0]
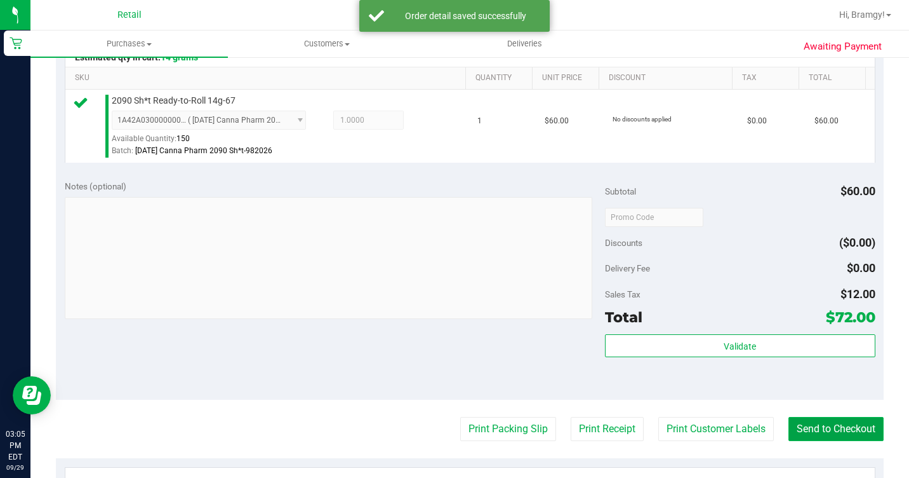
click at [844, 441] on button "Send to Checkout" at bounding box center [836, 429] width 95 height 24
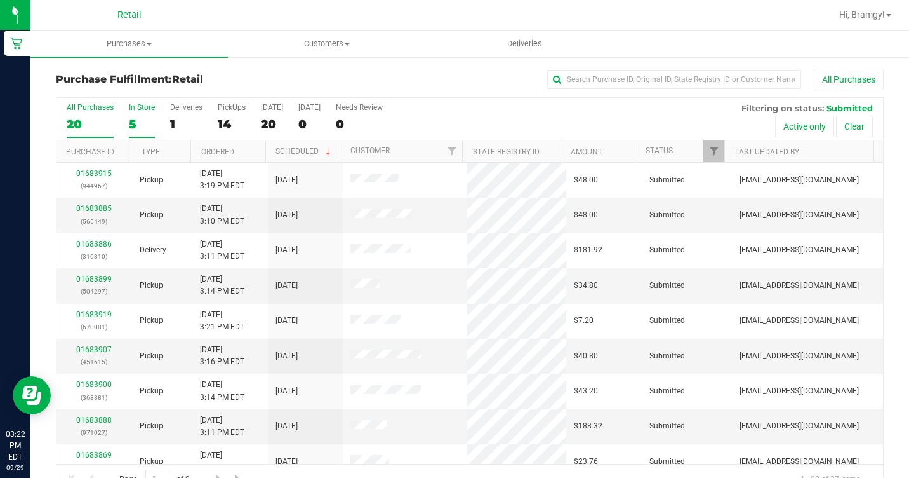
click at [131, 122] on div "5" at bounding box center [142, 124] width 26 height 15
click at [0, 0] on input "In Store 5" at bounding box center [0, 0] width 0 height 0
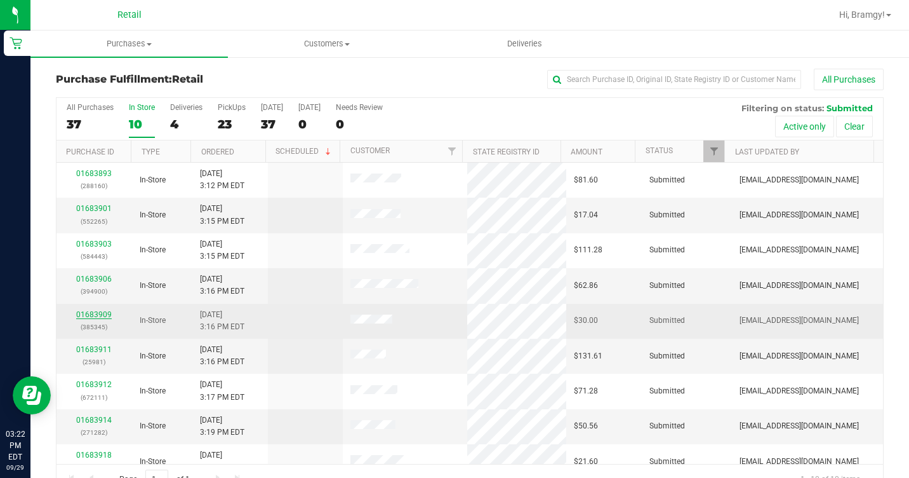
click at [86, 316] on link "01683909" at bounding box center [94, 314] width 36 height 9
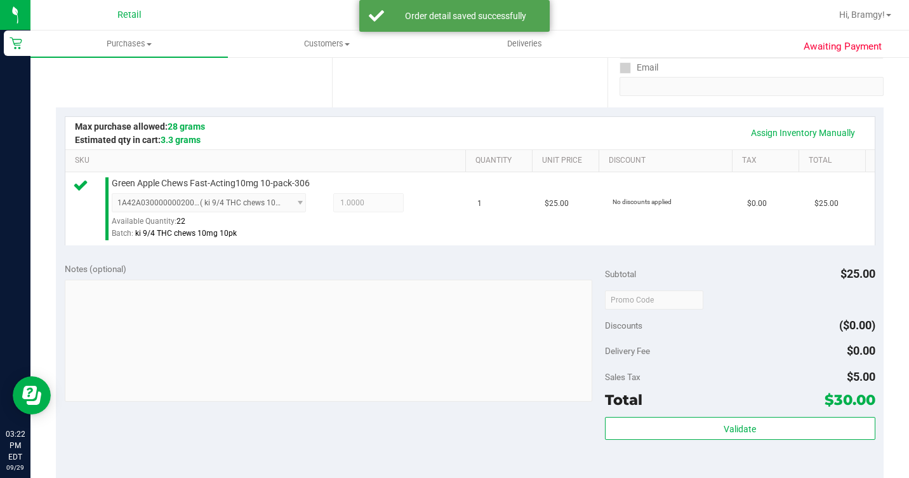
scroll to position [318, 0]
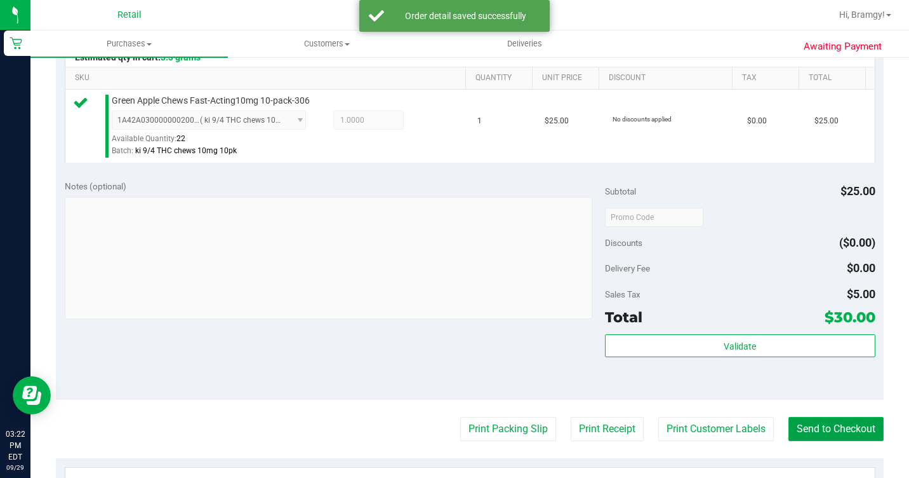
click at [815, 441] on button "Send to Checkout" at bounding box center [836, 429] width 95 height 24
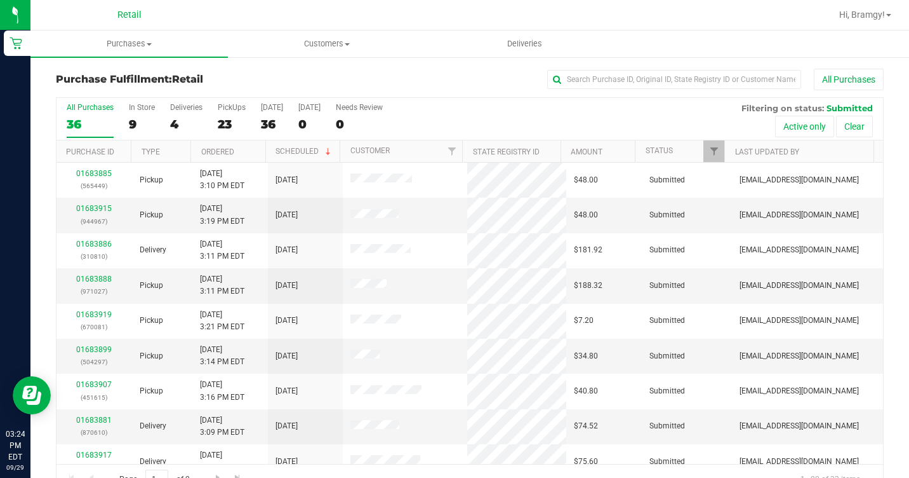
click at [141, 100] on div "All Purchases 36 In Store 9 Deliveries 4 PickUps 23 [DATE] 36 [DATE] 0 Needs Re…" at bounding box center [470, 103] width 827 height 10
click at [139, 126] on div "9" at bounding box center [142, 124] width 26 height 15
click at [0, 0] on input "In Store 9" at bounding box center [0, 0] width 0 height 0
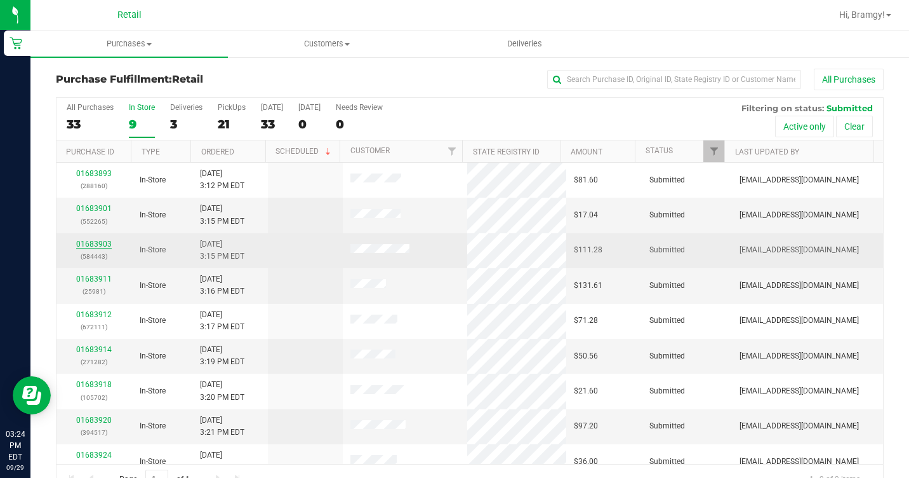
click at [79, 248] on link "01683903" at bounding box center [94, 243] width 36 height 9
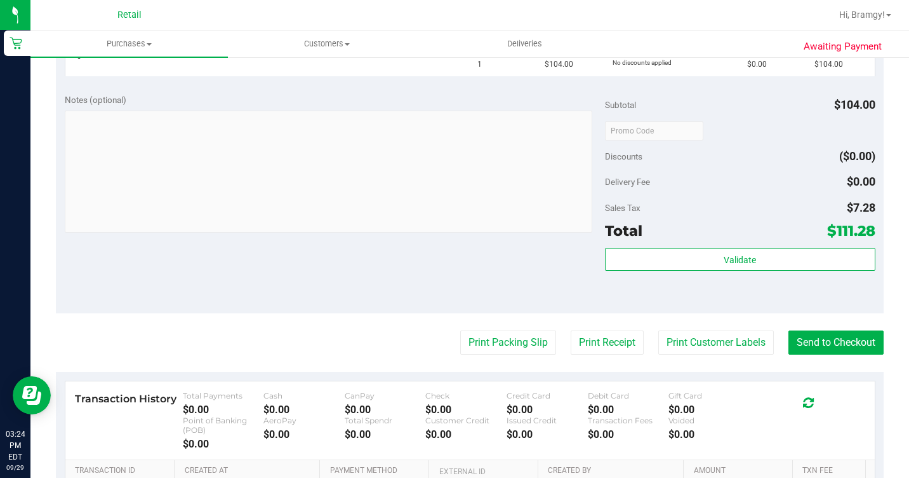
scroll to position [381, 0]
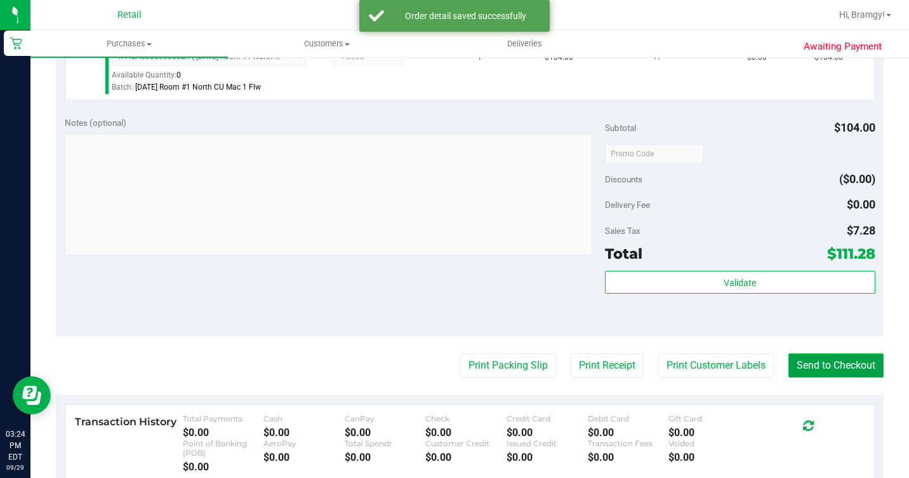
click at [824, 377] on button "Send to Checkout" at bounding box center [836, 365] width 95 height 24
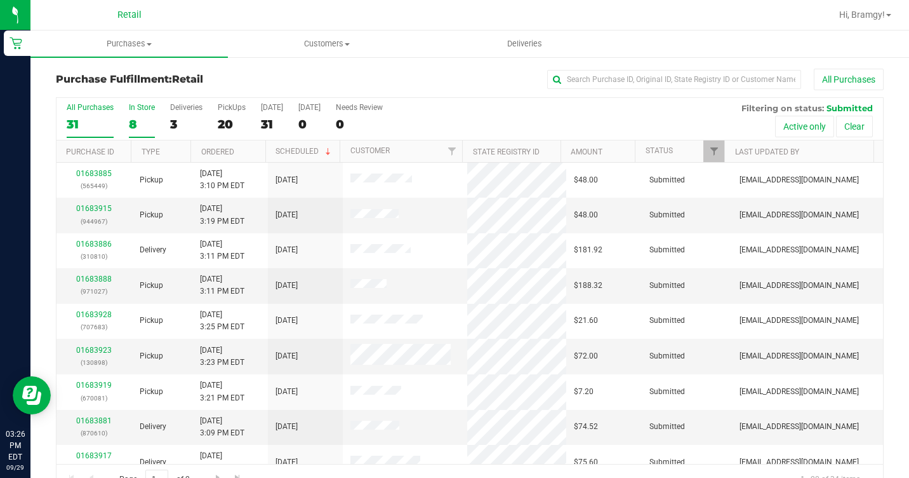
click at [129, 127] on div "8" at bounding box center [142, 124] width 26 height 15
click at [0, 0] on input "In Store 8" at bounding box center [0, 0] width 0 height 0
click at [95, 283] on link "01683914" at bounding box center [94, 278] width 36 height 9
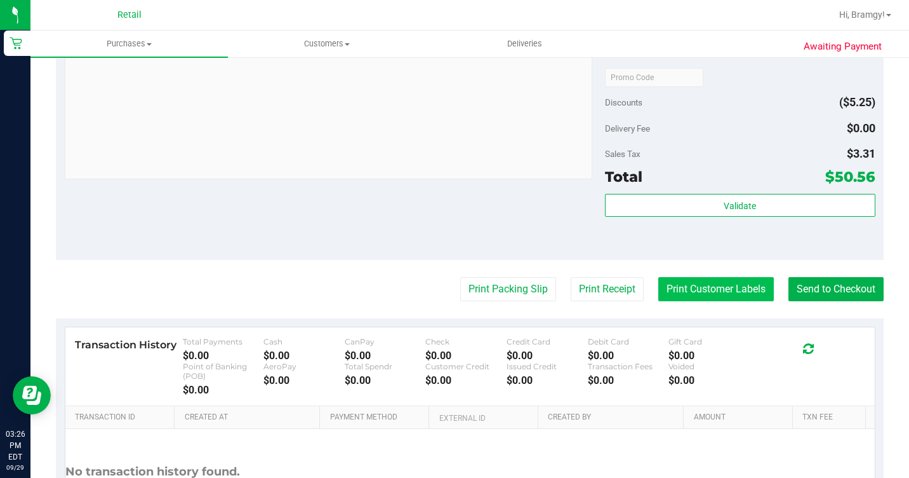
scroll to position [572, 0]
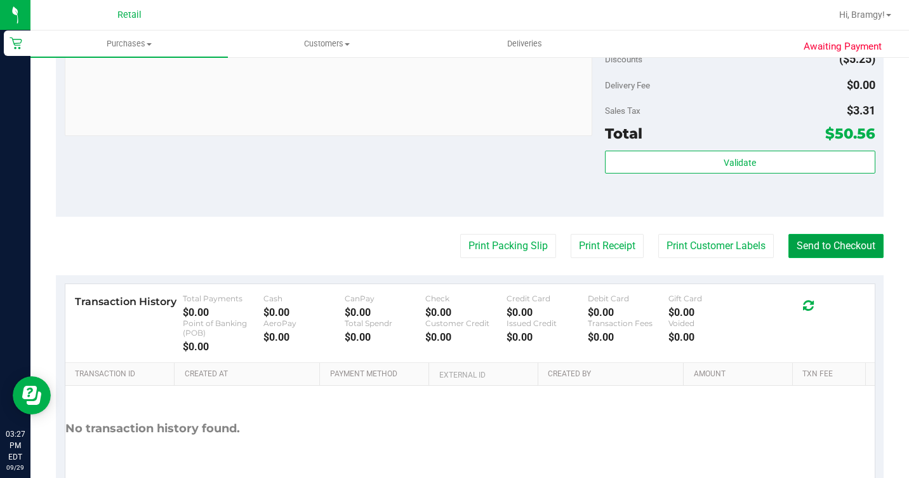
click at [793, 258] on button "Send to Checkout" at bounding box center [836, 246] width 95 height 24
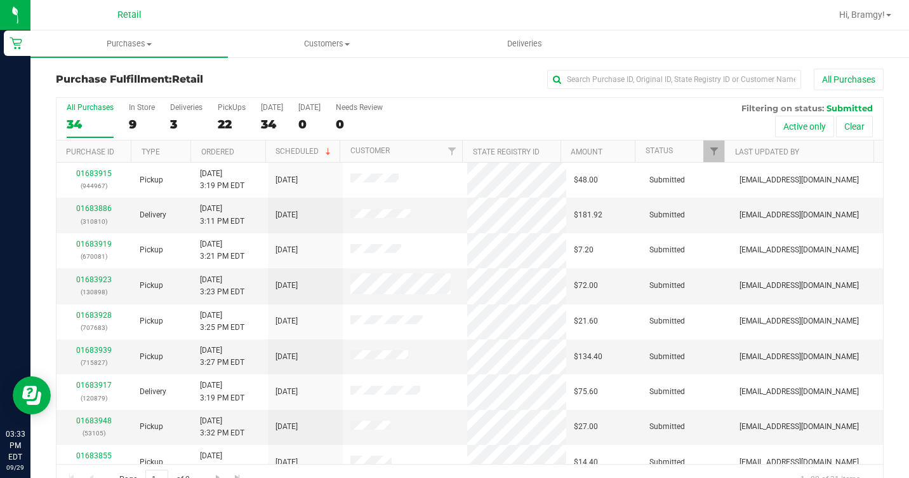
click at [125, 114] on div "All Purchases 34 In Store 9 Deliveries 3 PickUps 22 [DATE] 34 [DATE] 0 Needs Re…" at bounding box center [470, 119] width 827 height 43
click at [139, 117] on div "9" at bounding box center [142, 124] width 26 height 15
click at [0, 0] on input "In Store 9" at bounding box center [0, 0] width 0 height 0
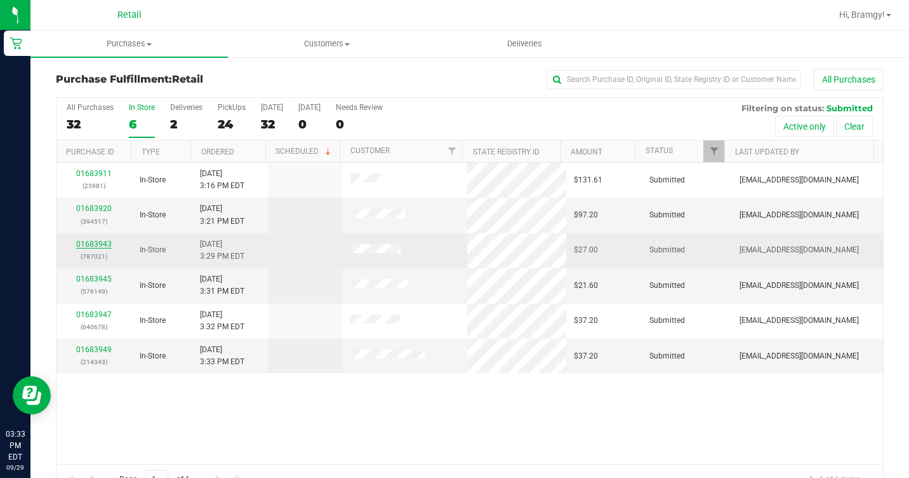
click at [100, 246] on link "01683943" at bounding box center [94, 243] width 36 height 9
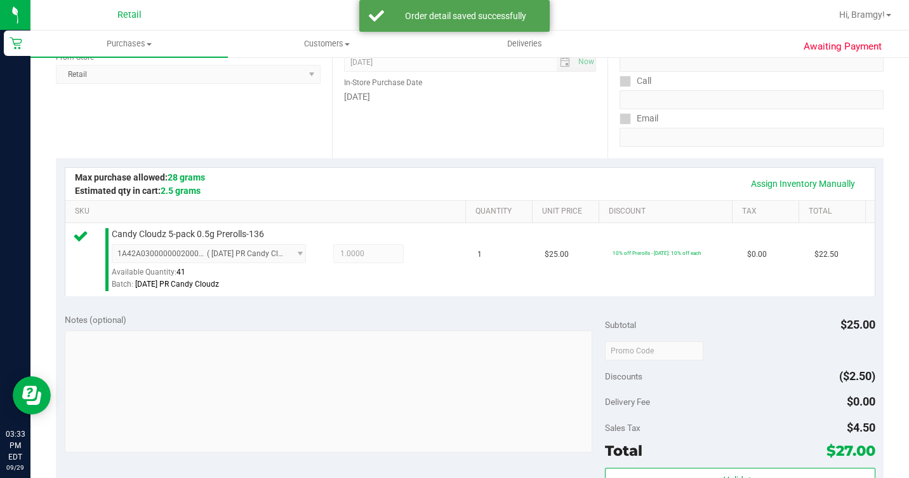
scroll to position [318, 0]
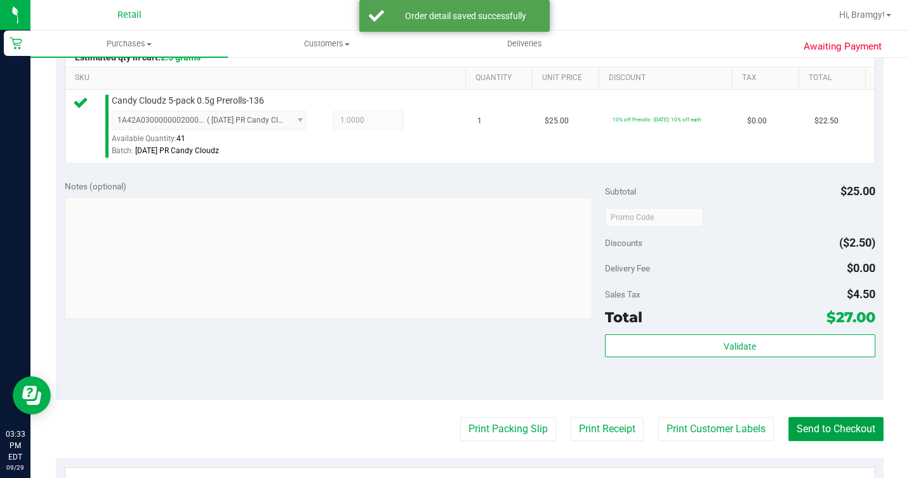
click at [826, 441] on button "Send to Checkout" at bounding box center [836, 429] width 95 height 24
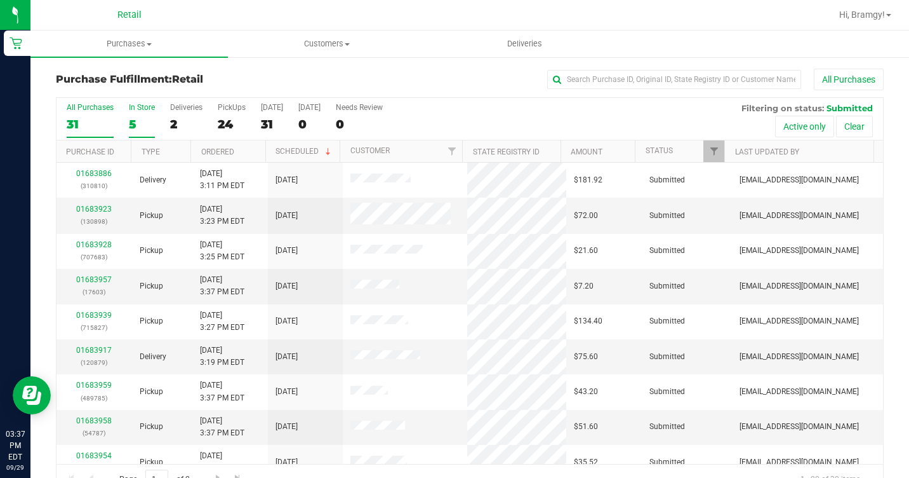
click at [134, 117] on div "5" at bounding box center [142, 124] width 26 height 15
click at [0, 0] on input "In Store 5" at bounding box center [0, 0] width 0 height 0
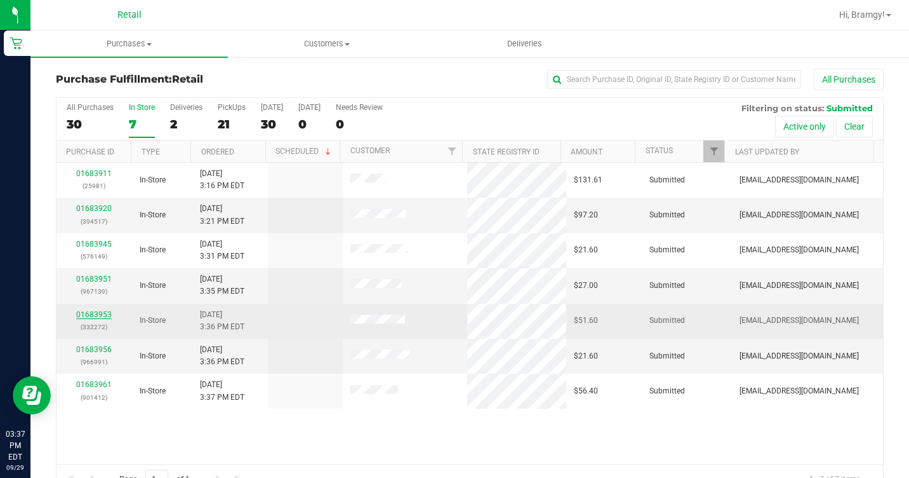
click at [95, 317] on link "01683953" at bounding box center [94, 314] width 36 height 9
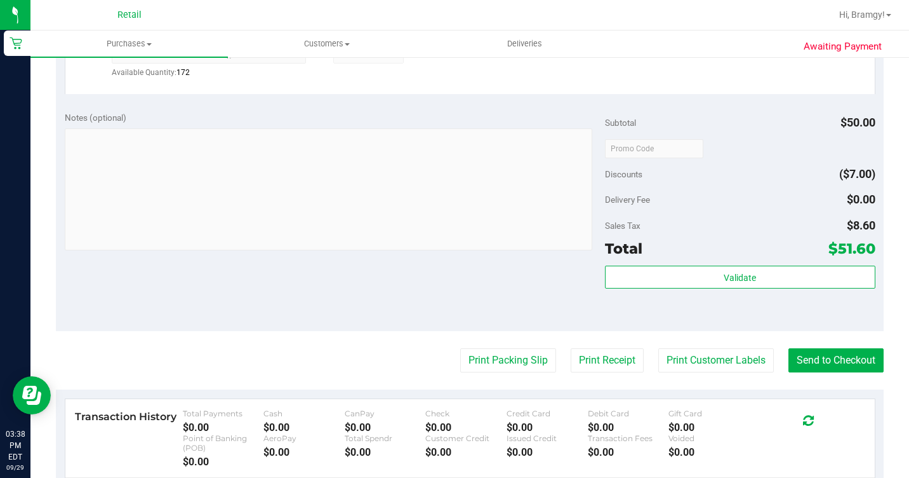
scroll to position [699, 0]
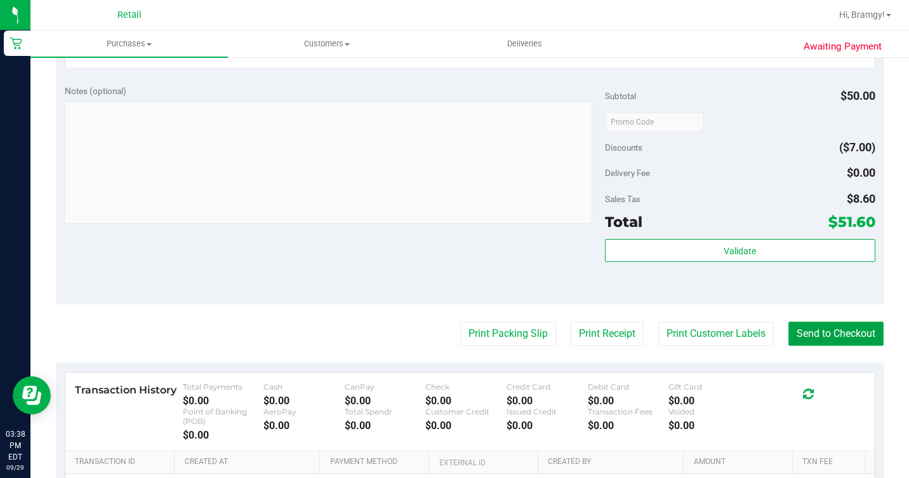
click at [827, 345] on button "Send to Checkout" at bounding box center [836, 333] width 95 height 24
